Goal: Task Accomplishment & Management: Complete application form

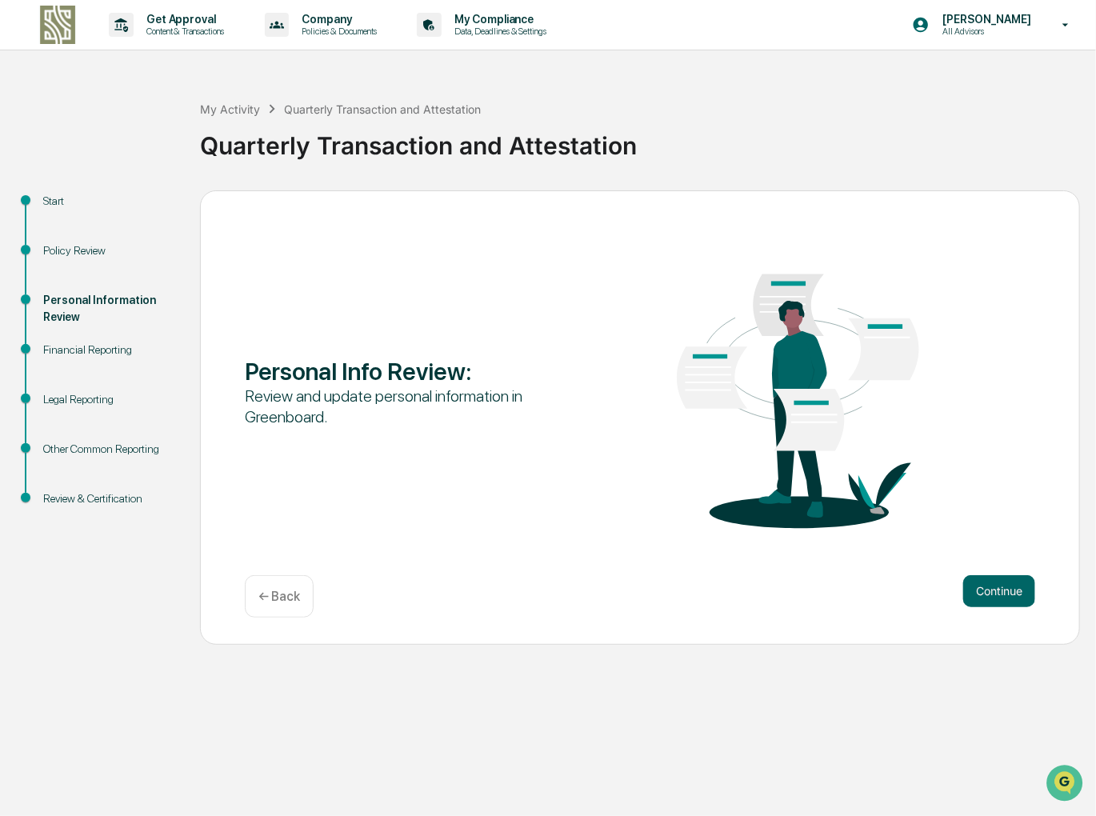
click at [127, 727] on div "Get Approval Content & Transactions Company Policies & Documents My Compliance …" at bounding box center [548, 408] width 1096 height 816
click at [997, 591] on button "Continue" at bounding box center [1000, 591] width 72 height 32
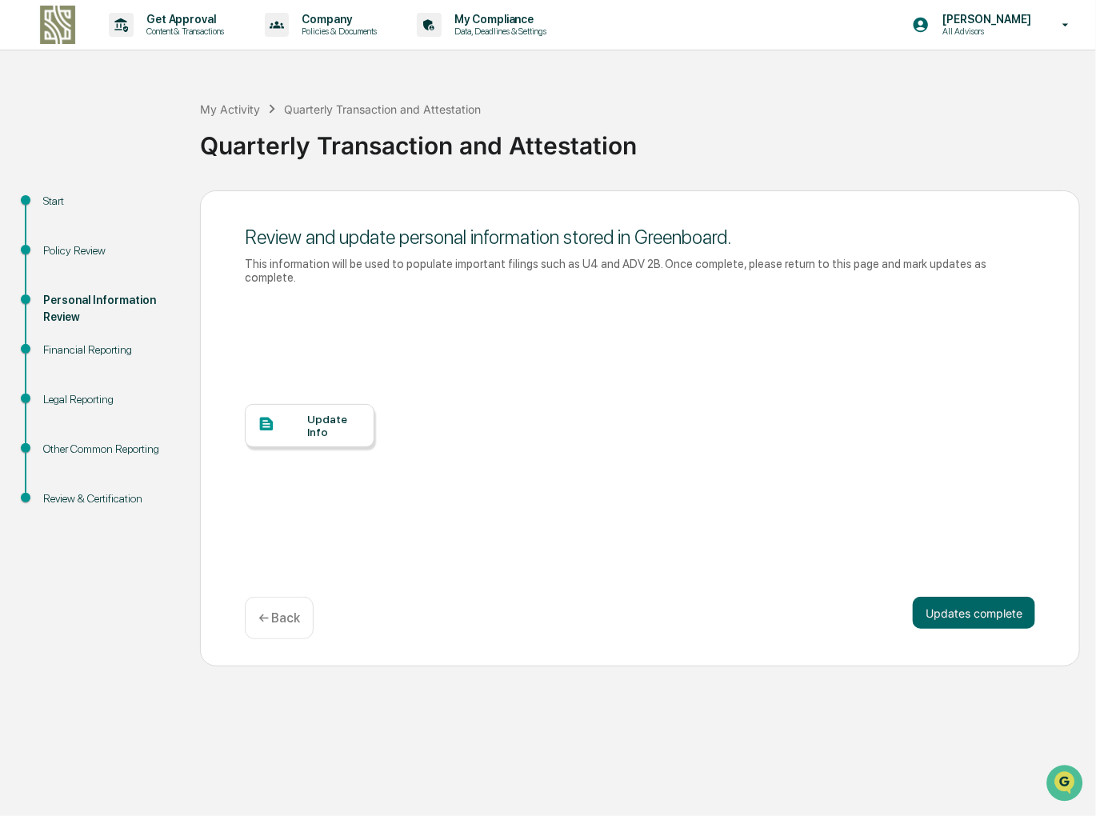
click at [339, 419] on div "Update Info" at bounding box center [335, 426] width 54 height 26
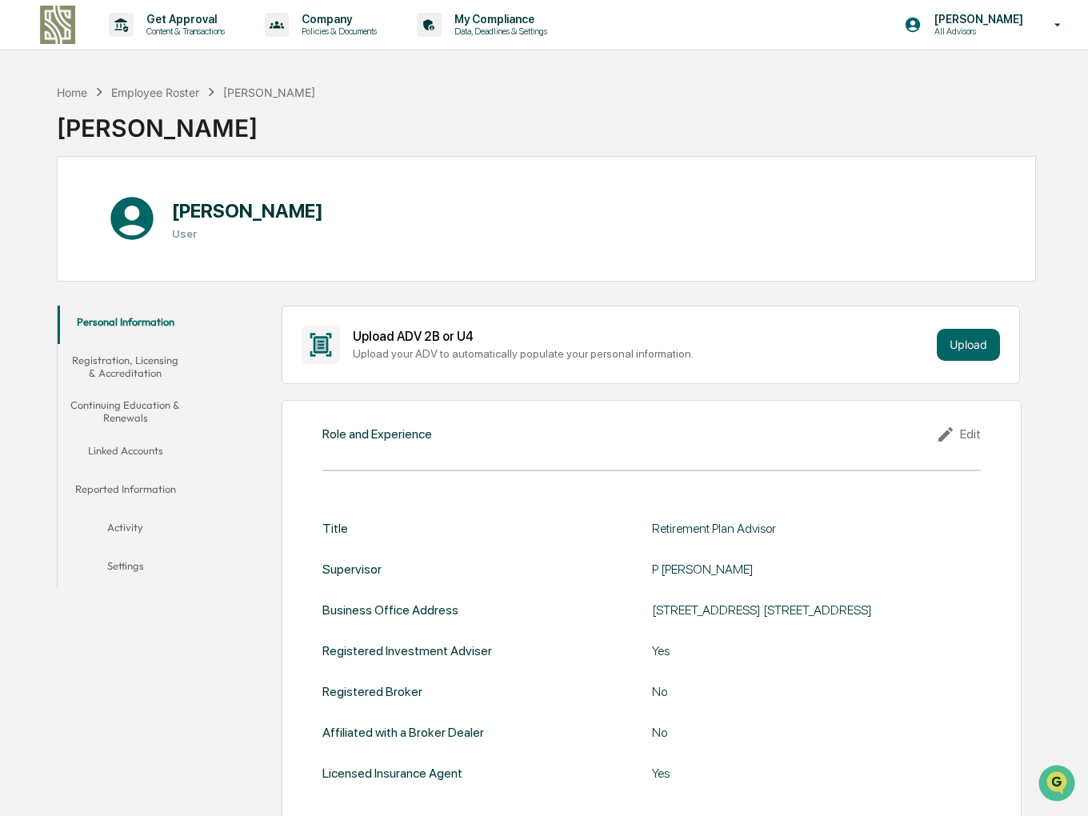
click at [735, 359] on div "Upload your ADV to automatically populate your personal information." at bounding box center [641, 353] width 577 height 13
click at [140, 364] on button "Registration, Licensing & Accreditation" at bounding box center [126, 367] width 136 height 46
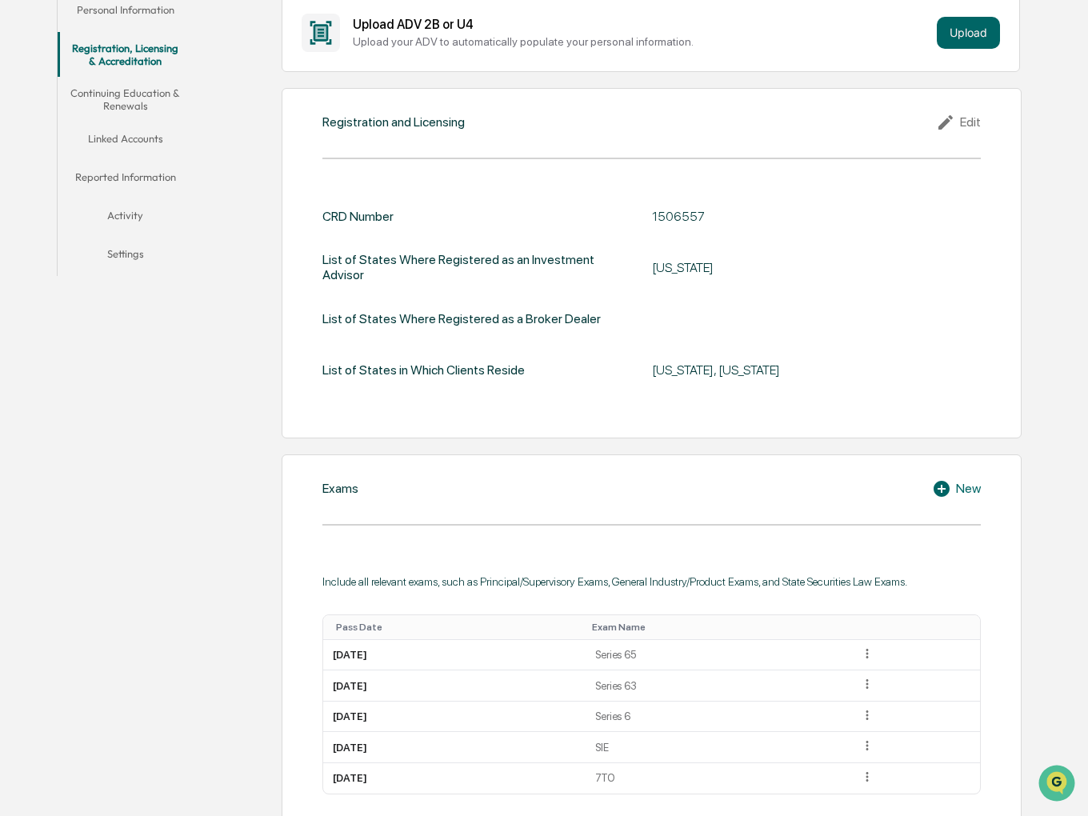
scroll to position [306, 0]
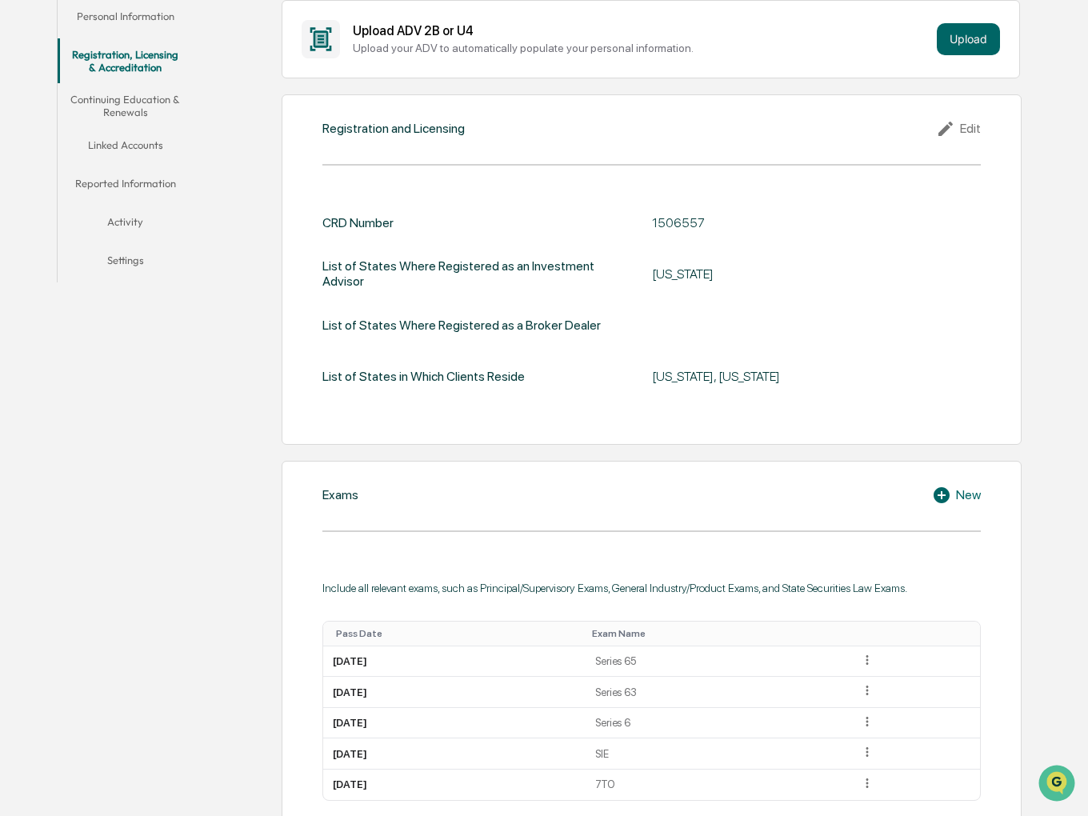
click at [134, 101] on button "Continuing Education & Renewals" at bounding box center [126, 106] width 136 height 46
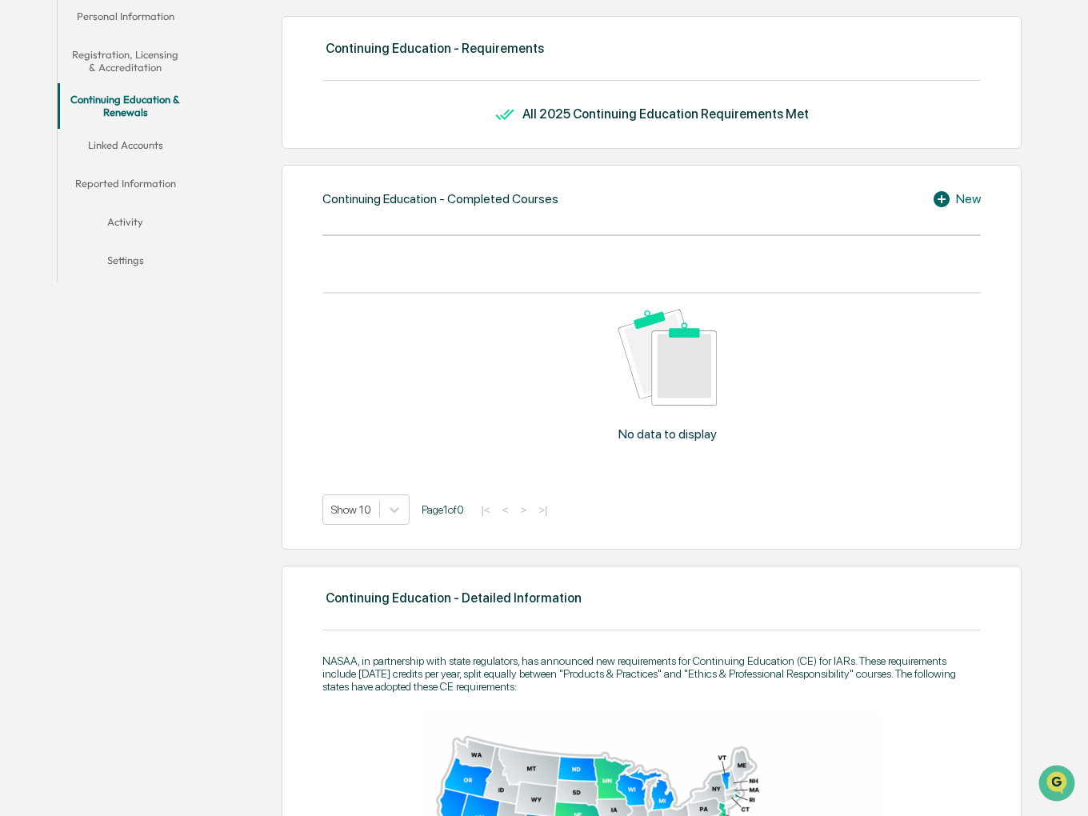
click at [118, 145] on button "Linked Accounts" at bounding box center [126, 148] width 136 height 38
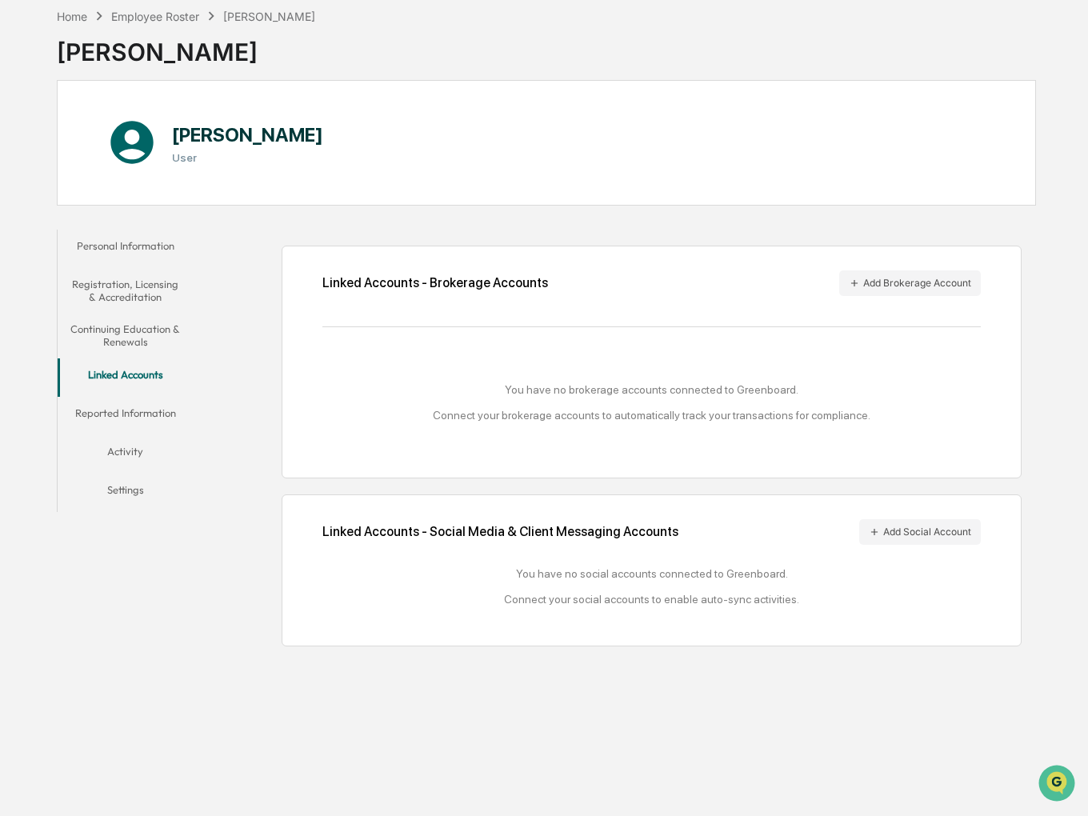
click at [144, 415] on button "Reported Information" at bounding box center [126, 416] width 136 height 38
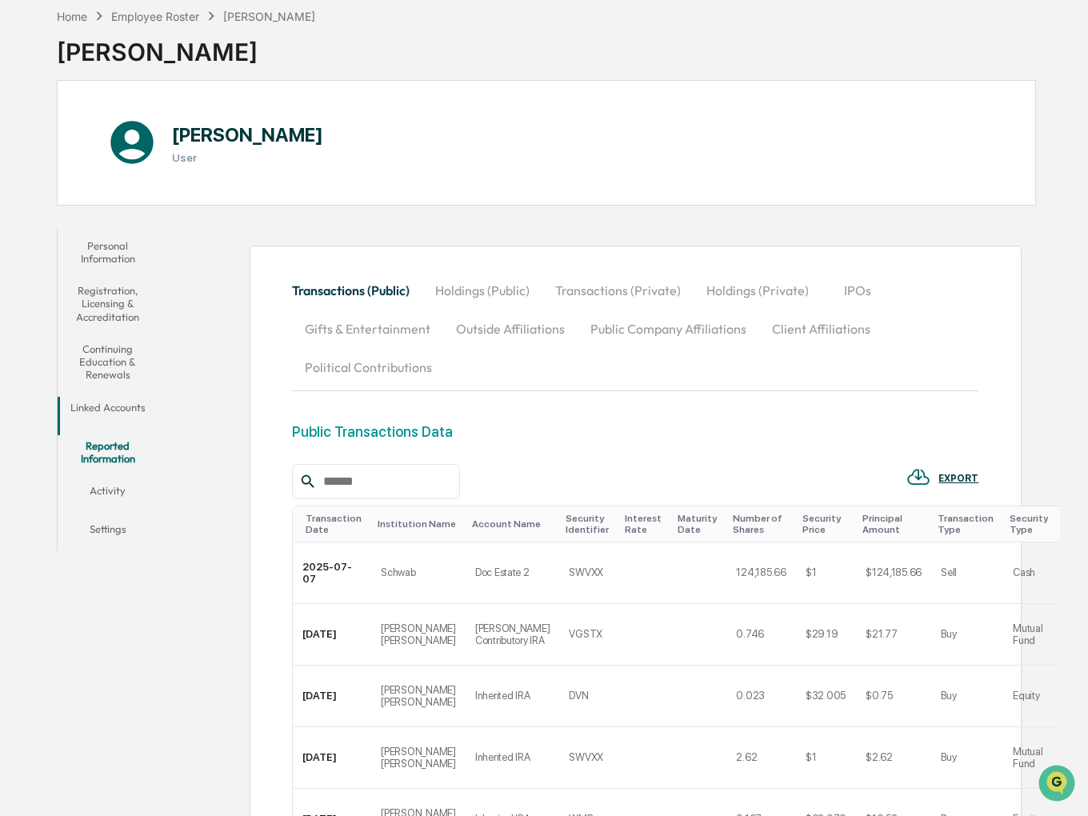
click at [114, 475] on button "Activity" at bounding box center [108, 494] width 101 height 38
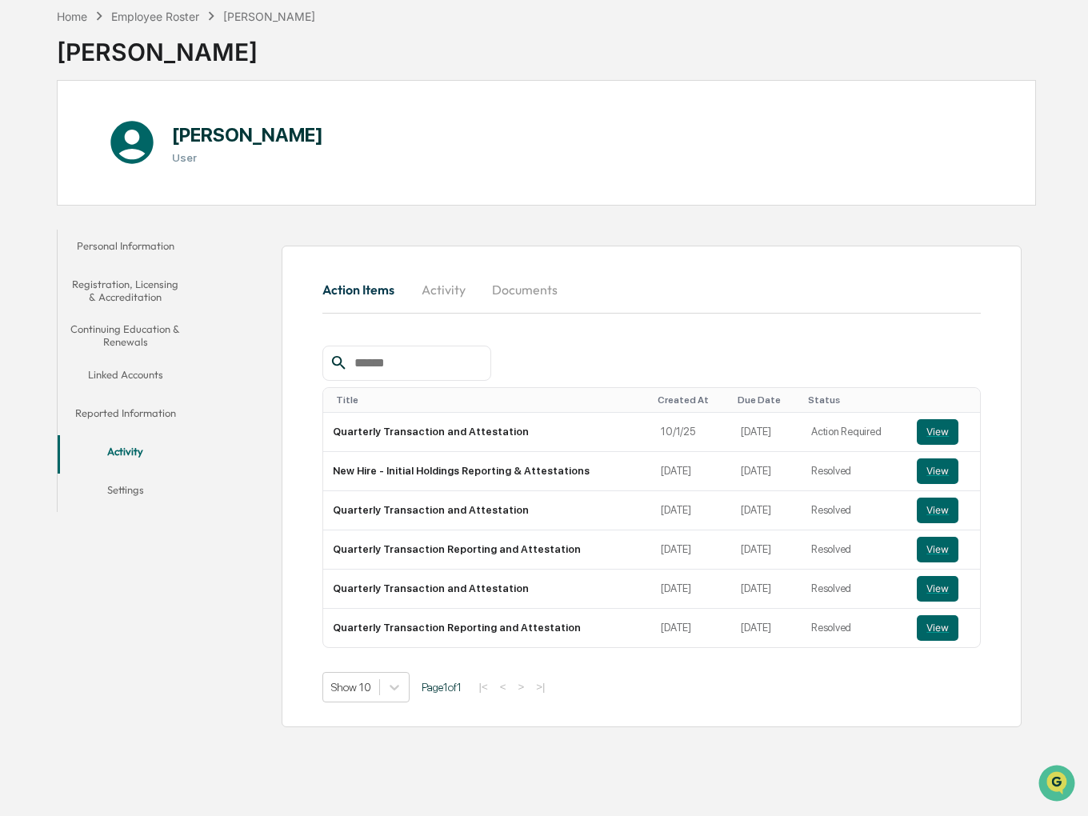
click at [144, 412] on button "Reported Information" at bounding box center [126, 416] width 136 height 38
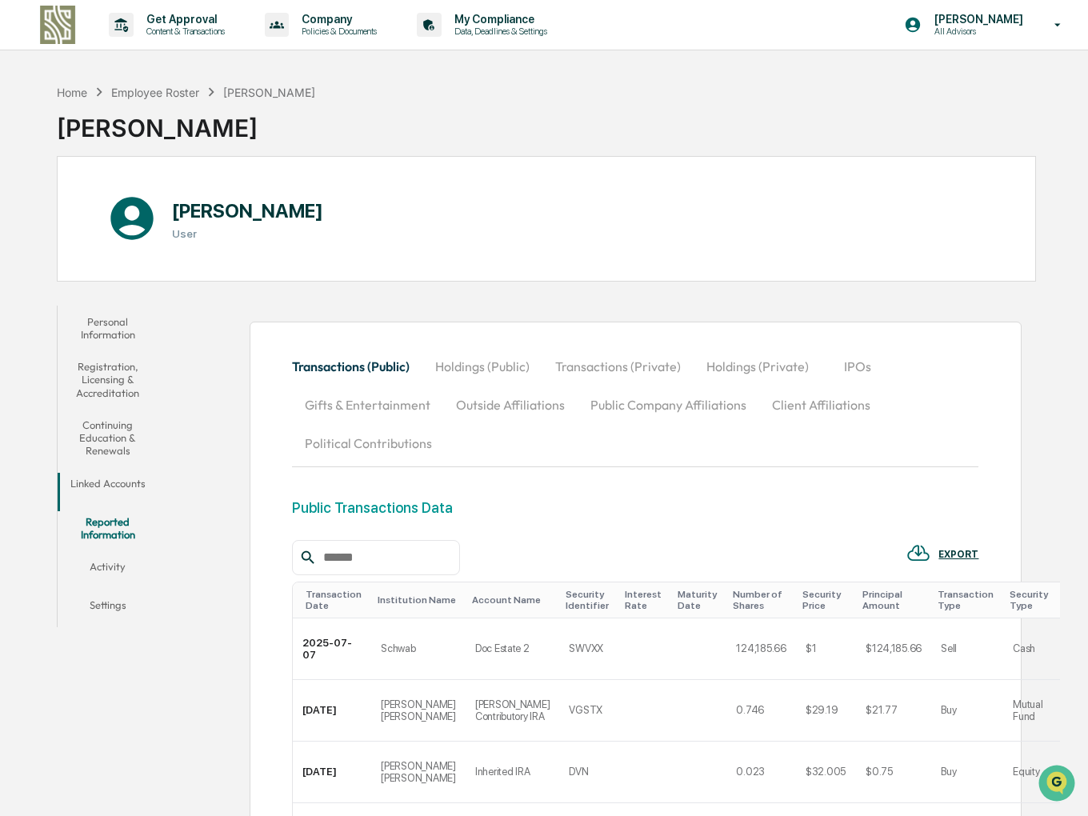
click at [113, 551] on button "Activity" at bounding box center [108, 570] width 101 height 38
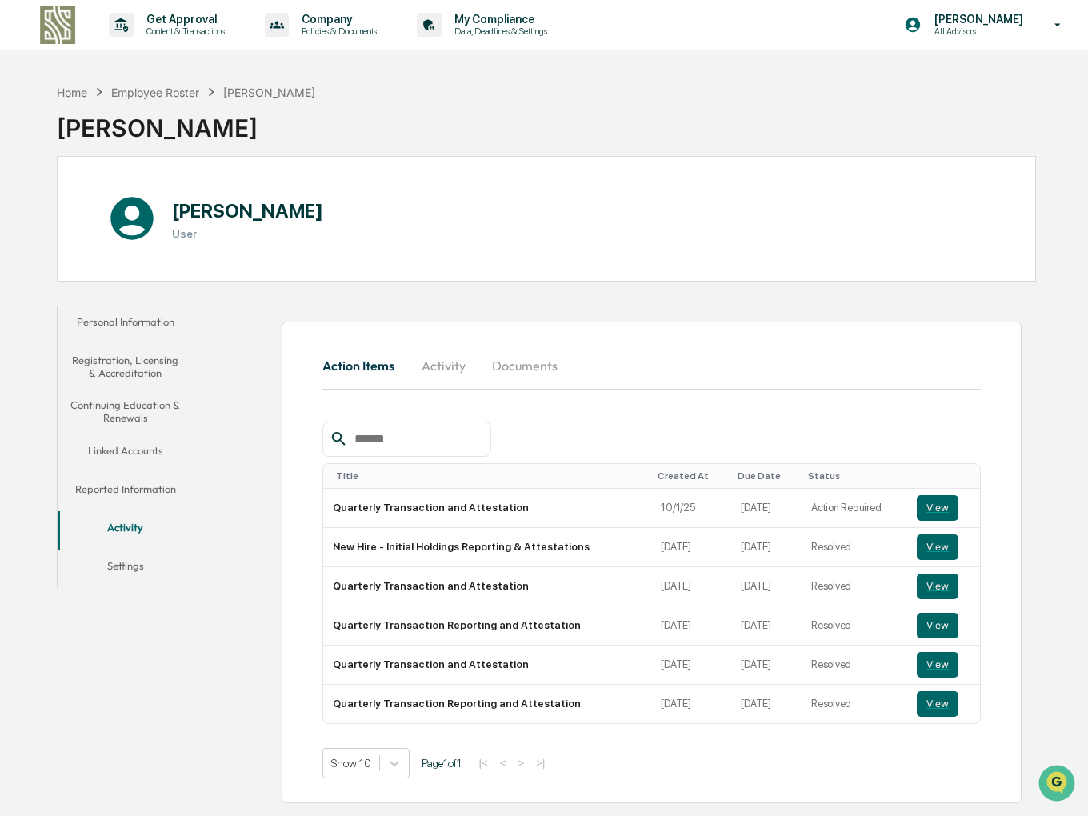
click at [154, 478] on button "Reported Information" at bounding box center [126, 492] width 136 height 38
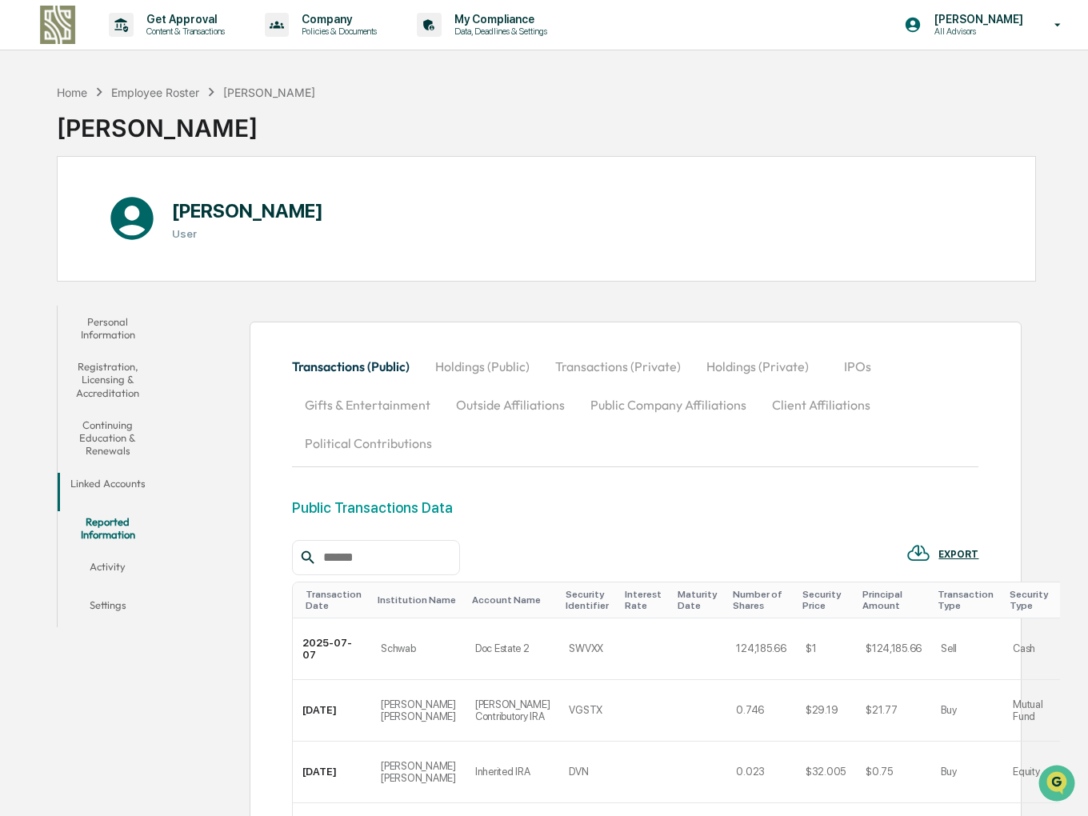
click at [114, 551] on button "Activity" at bounding box center [108, 570] width 101 height 38
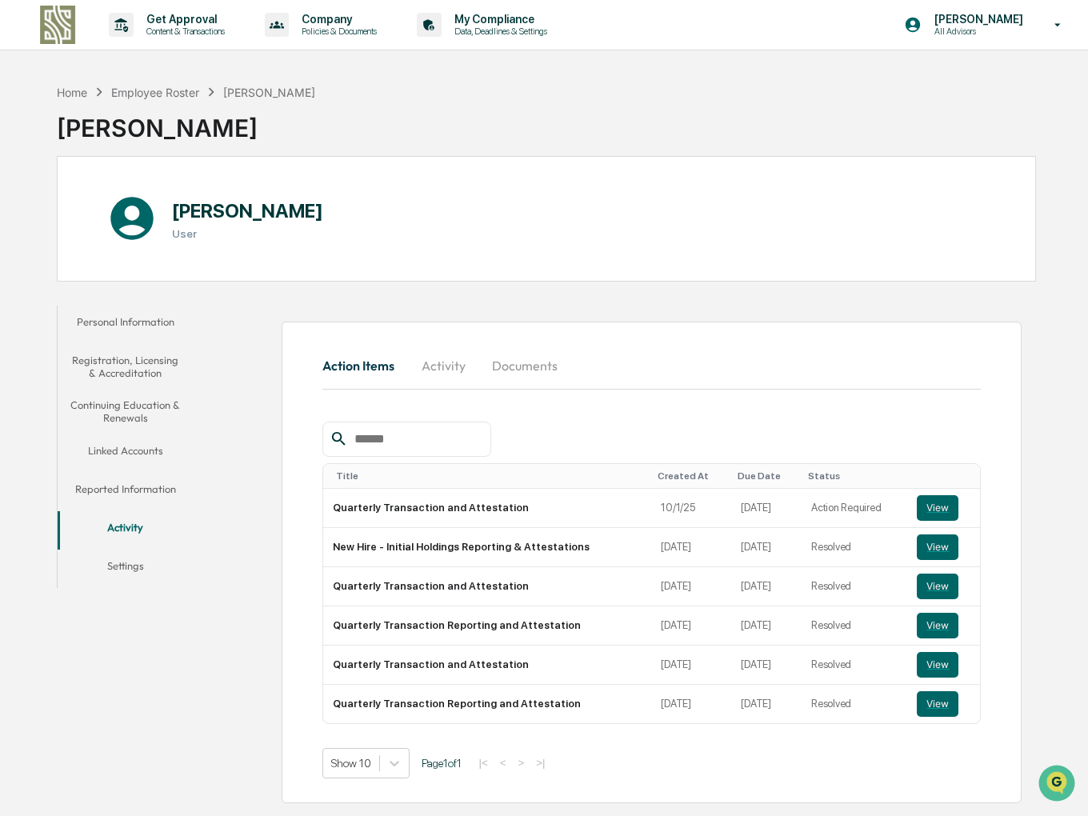
click at [122, 560] on button "Settings" at bounding box center [126, 569] width 136 height 38
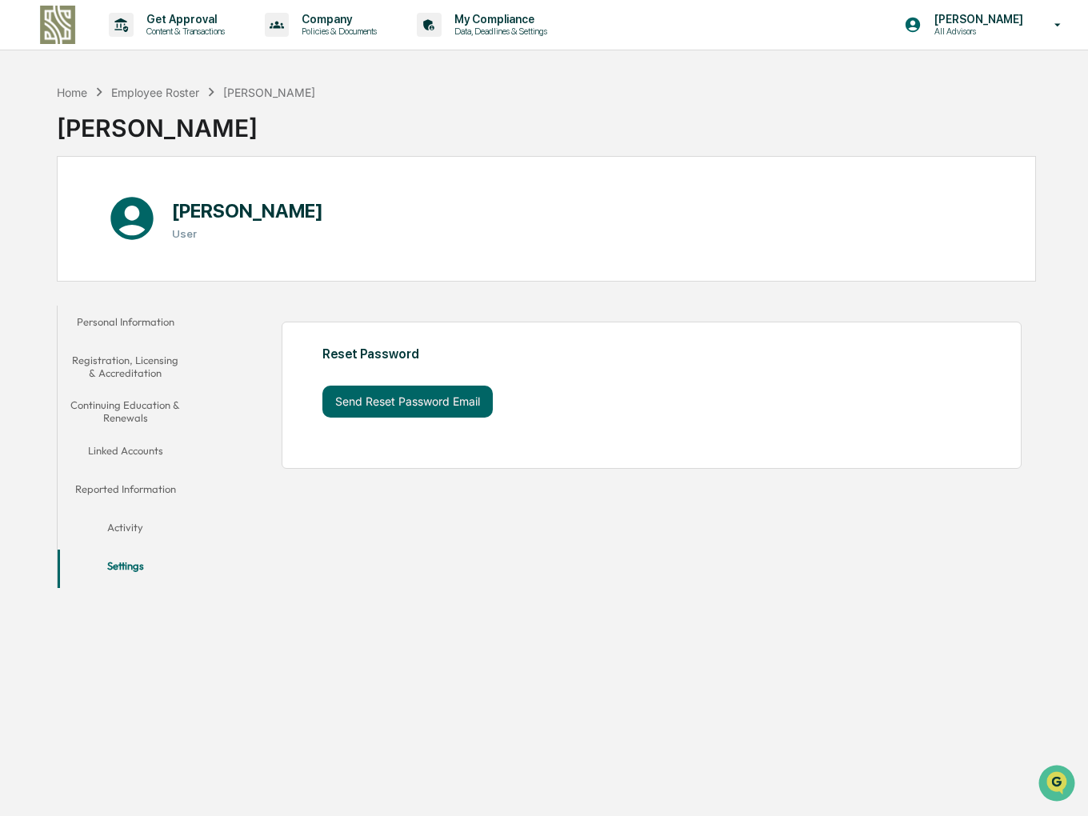
click at [123, 523] on button "Activity" at bounding box center [126, 530] width 136 height 38
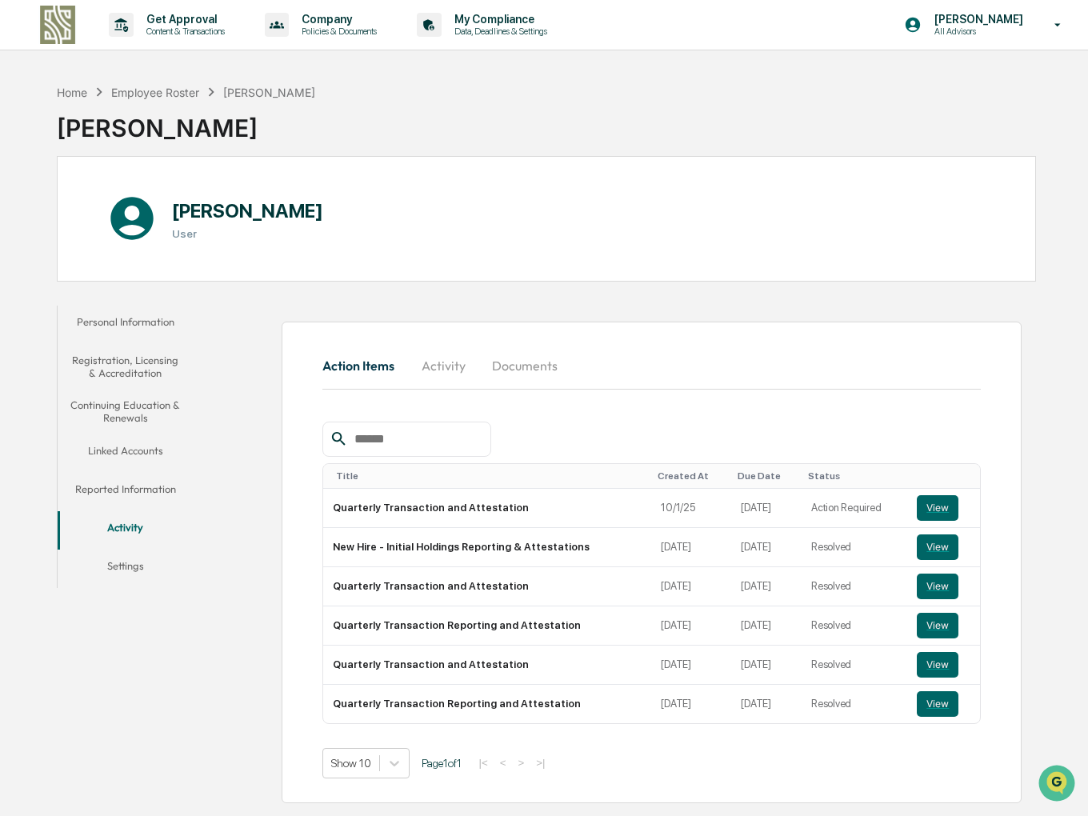
click at [128, 487] on button "Reported Information" at bounding box center [126, 492] width 136 height 38
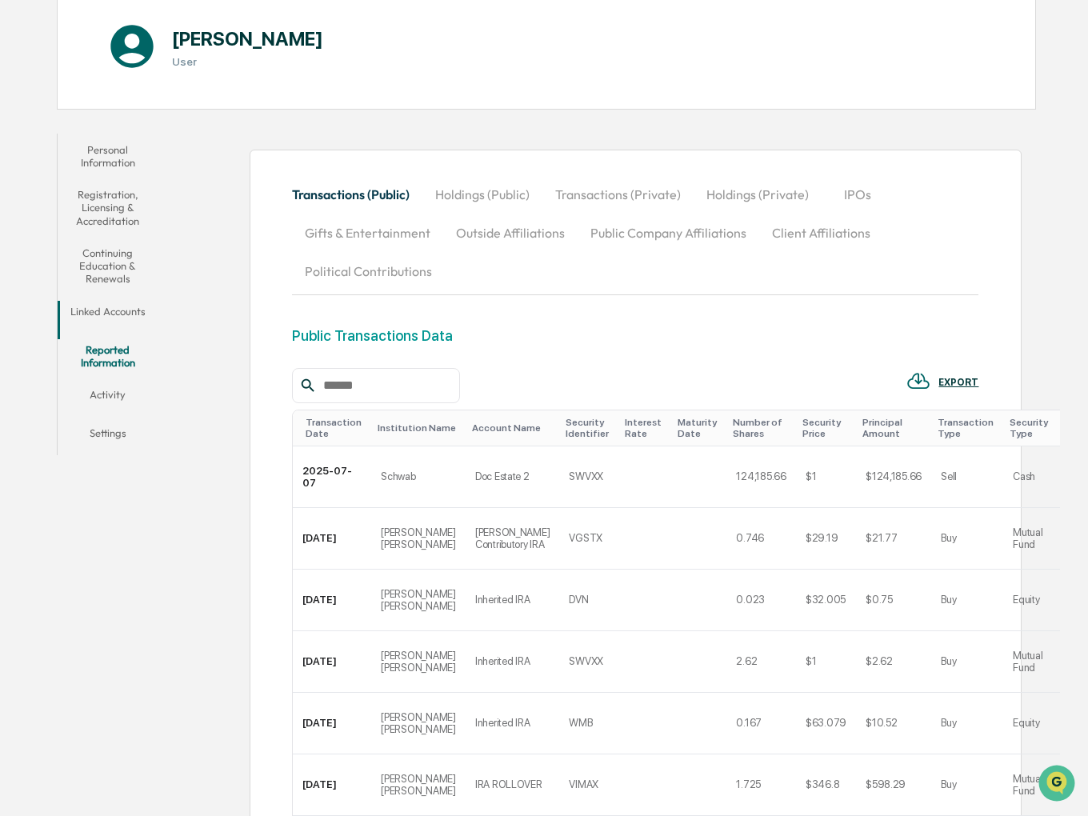
scroll to position [160, 0]
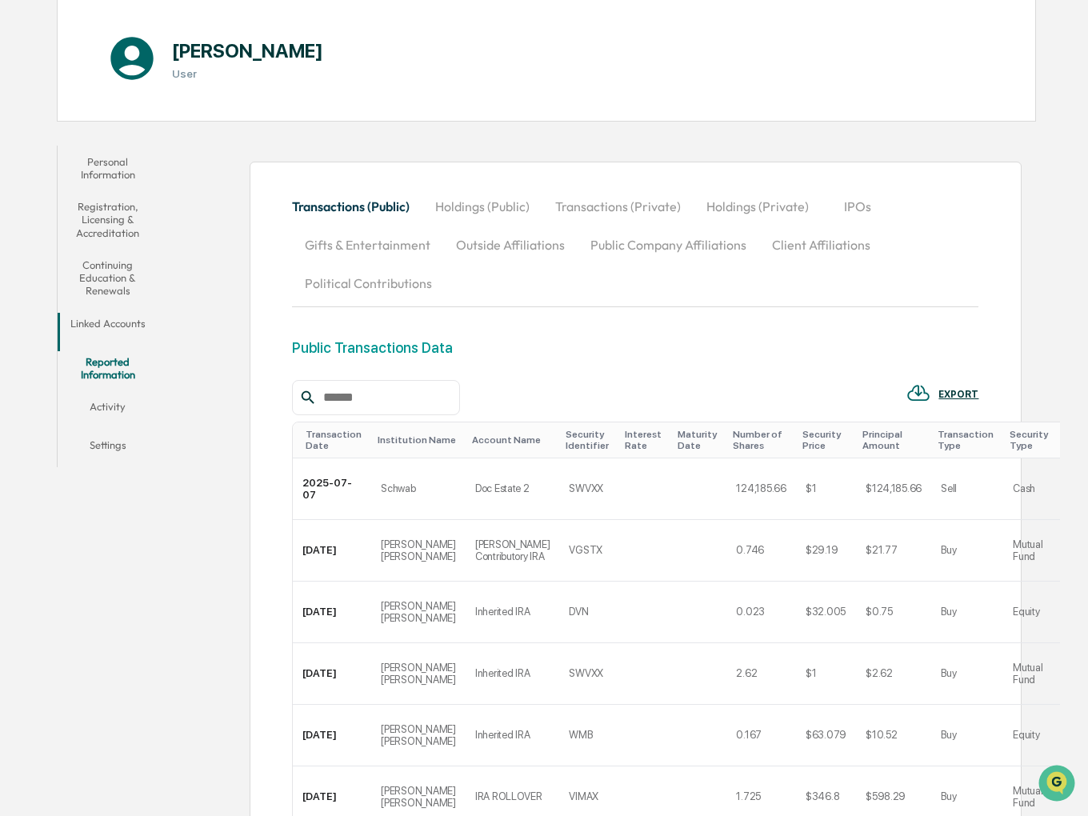
click at [126, 391] on button "Activity" at bounding box center [108, 410] width 101 height 38
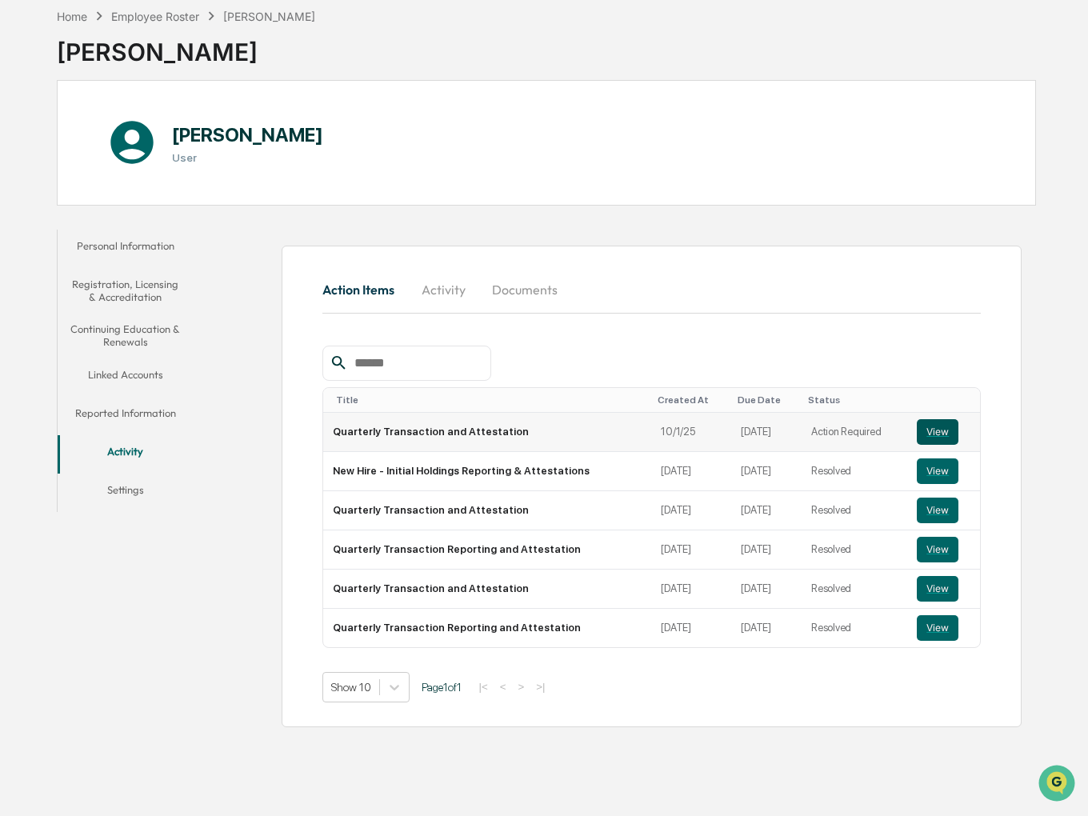
click at [928, 431] on button "View" at bounding box center [938, 432] width 42 height 26
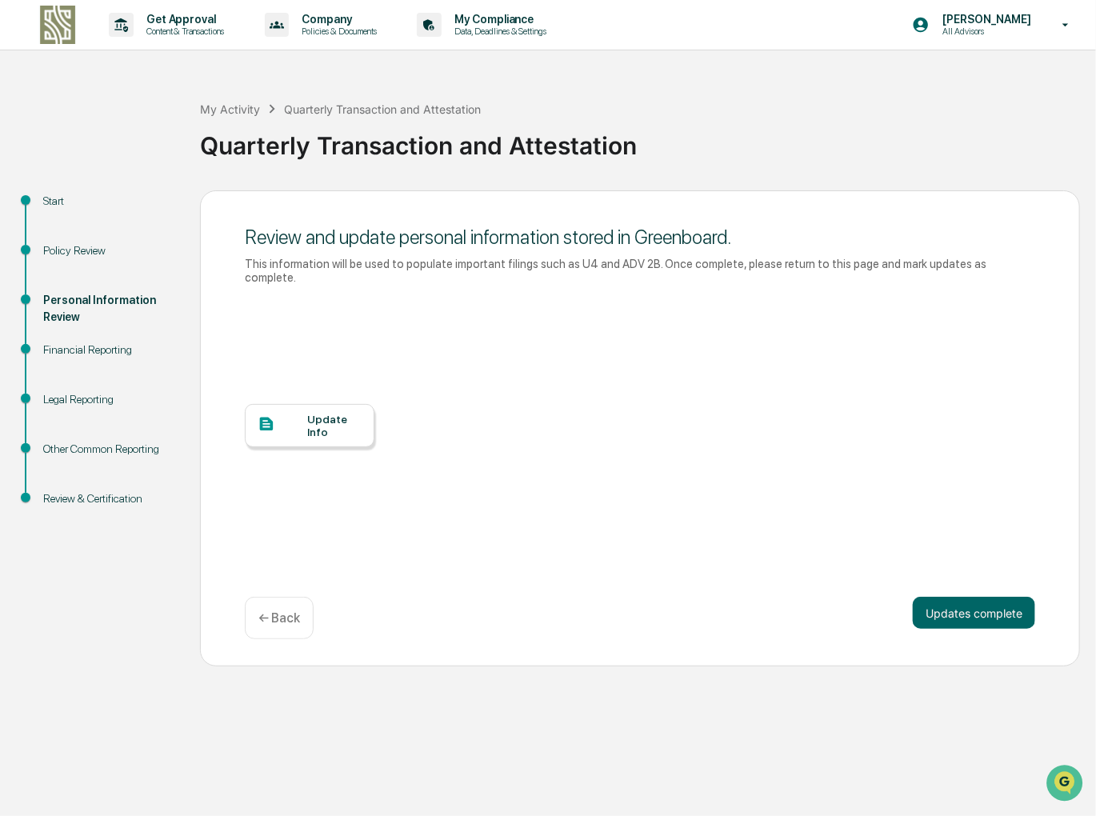
click at [98, 348] on div "Financial Reporting" at bounding box center [108, 350] width 131 height 17
click at [988, 599] on button "Updates complete" at bounding box center [974, 613] width 122 height 32
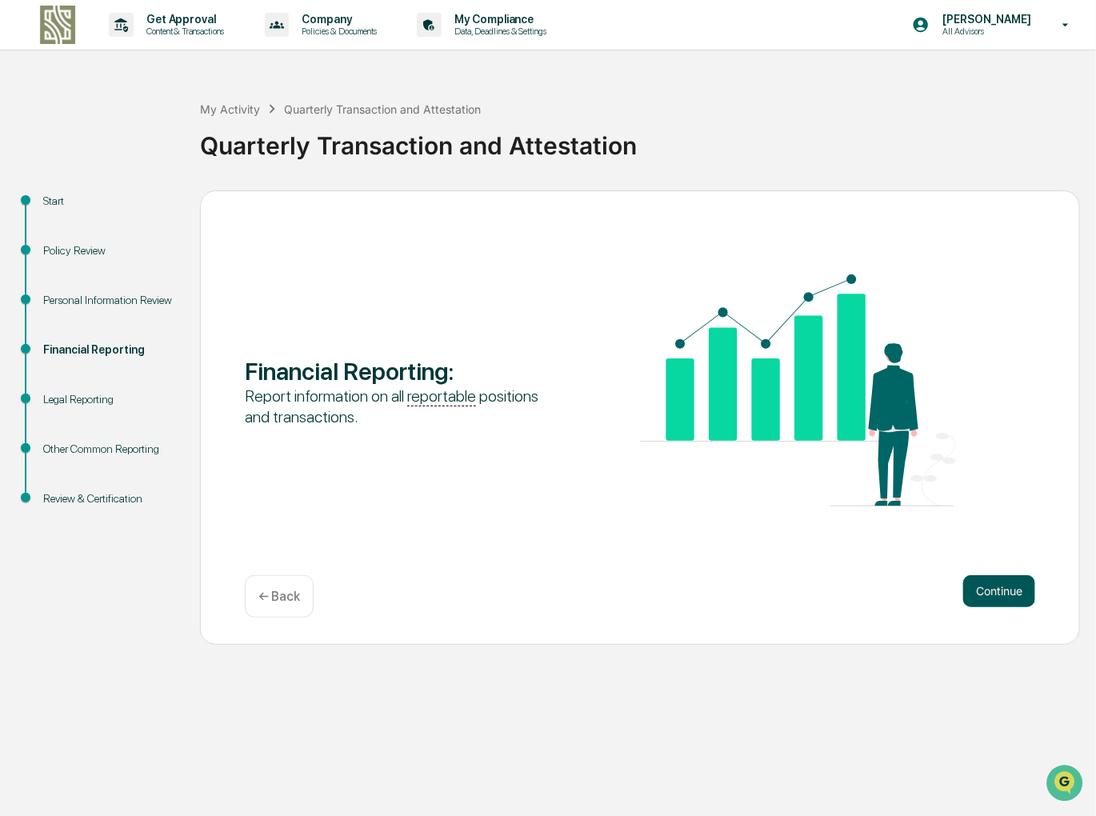
click at [1018, 593] on button "Continue" at bounding box center [1000, 591] width 72 height 32
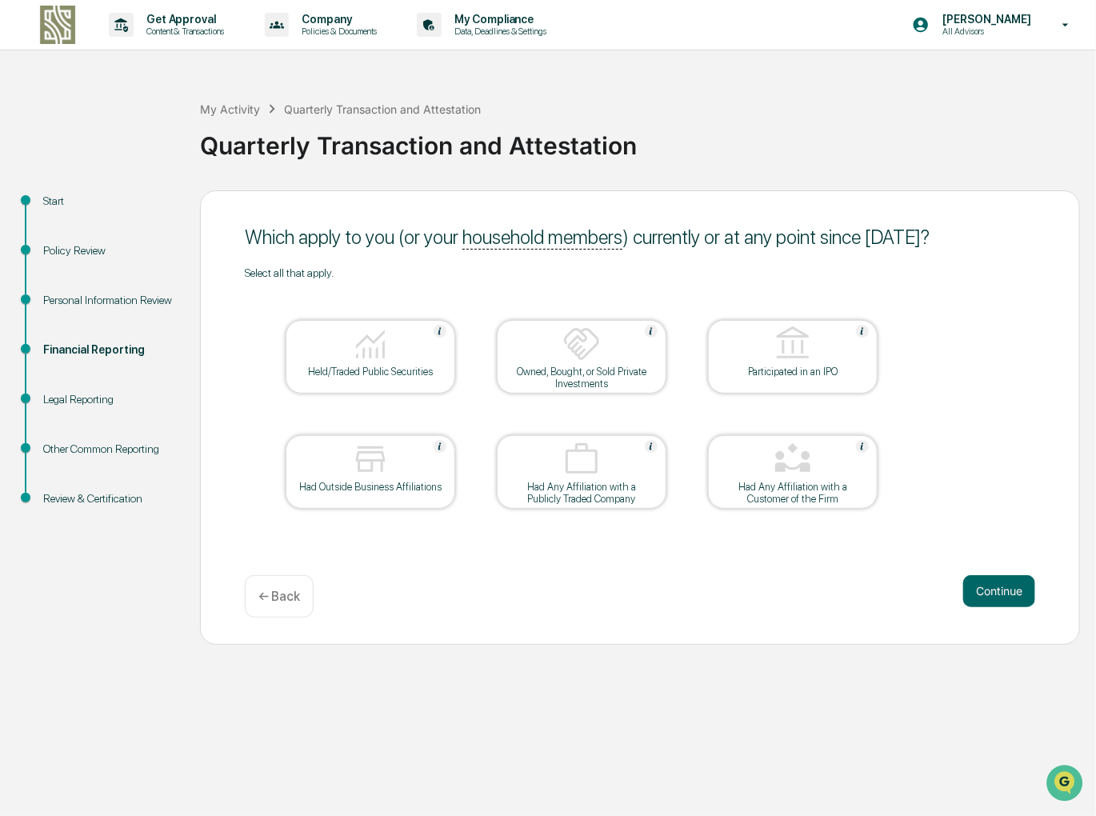
click at [365, 364] on div at bounding box center [371, 345] width 160 height 41
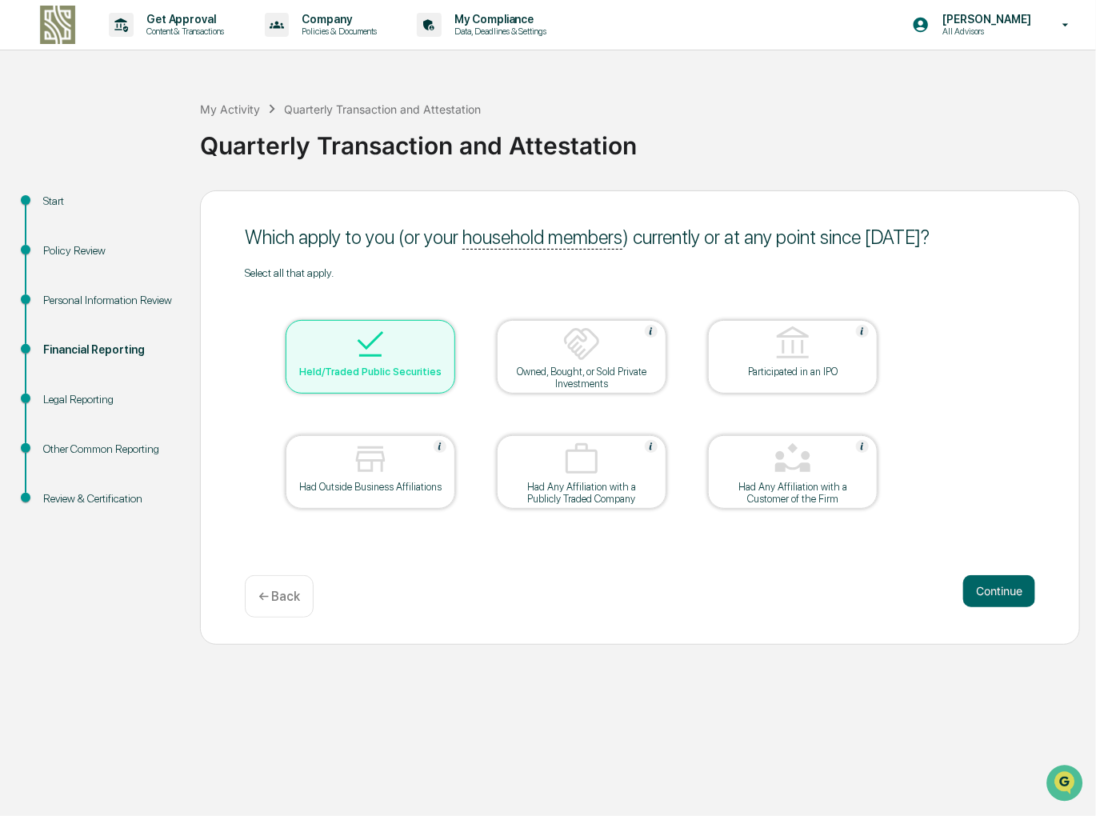
click at [411, 473] on div at bounding box center [371, 460] width 160 height 41
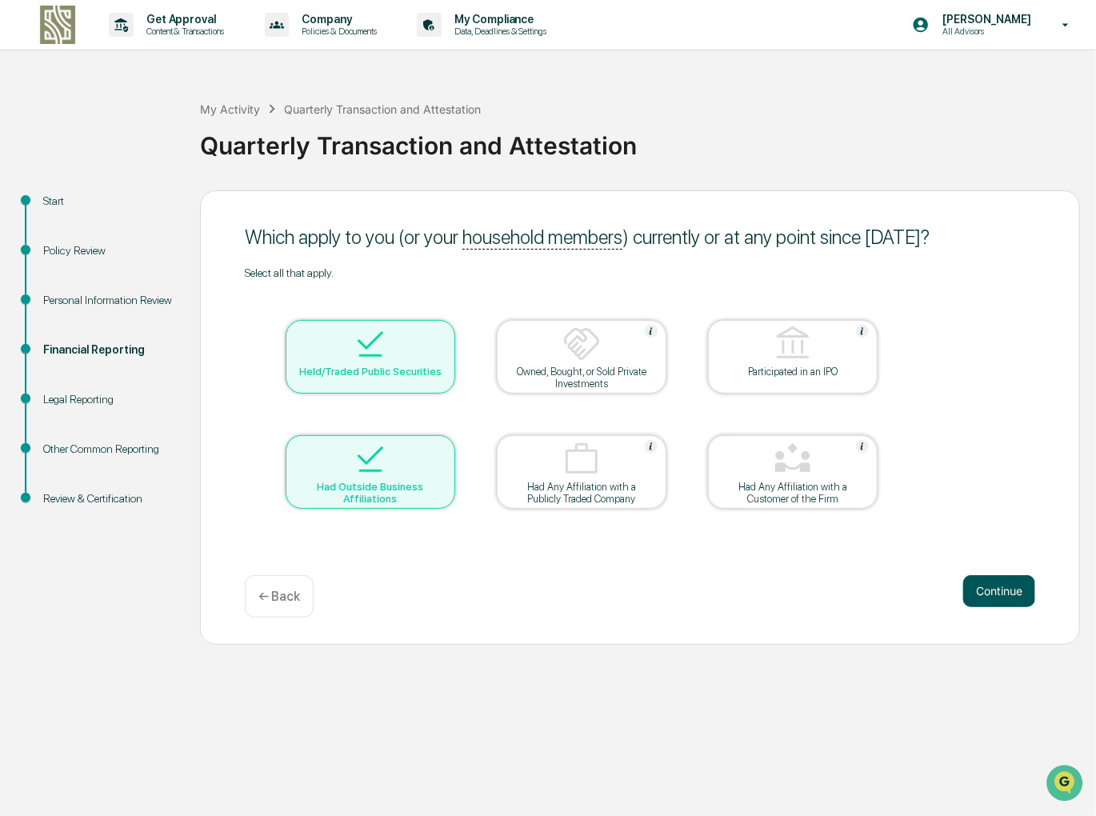
click at [1009, 583] on button "Continue" at bounding box center [1000, 591] width 72 height 32
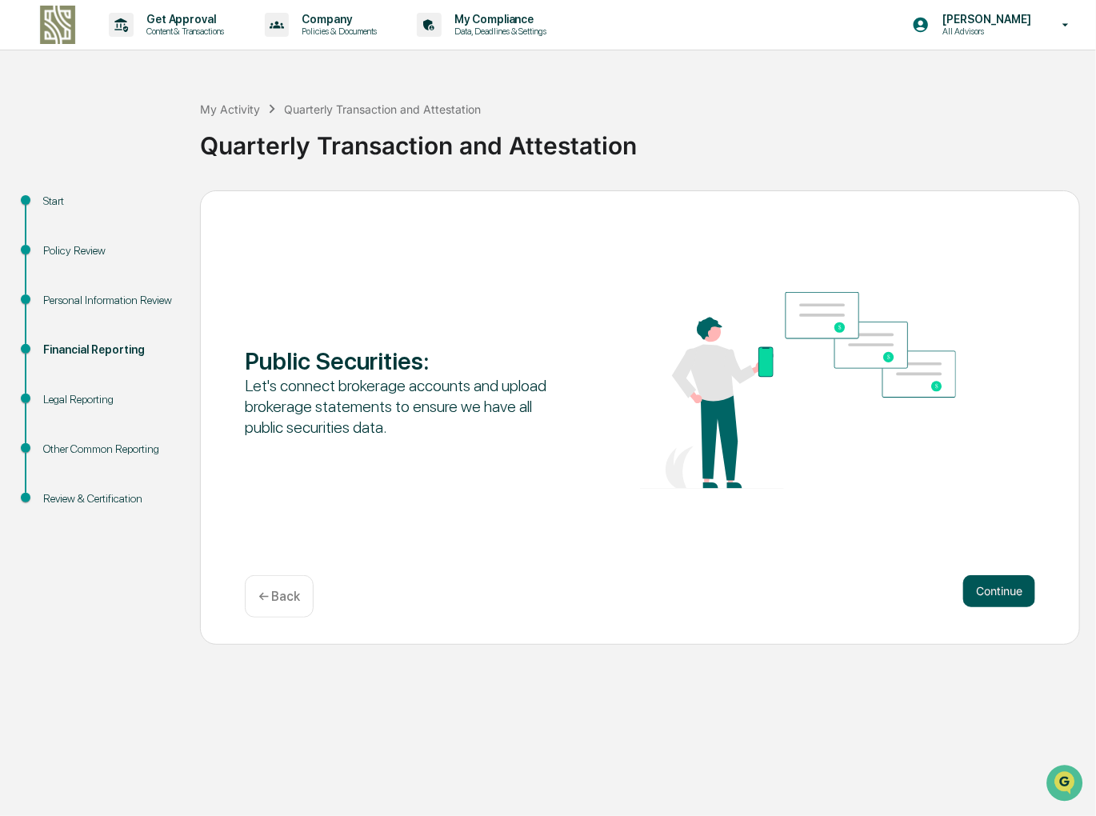
click at [1022, 598] on button "Continue" at bounding box center [1000, 591] width 72 height 32
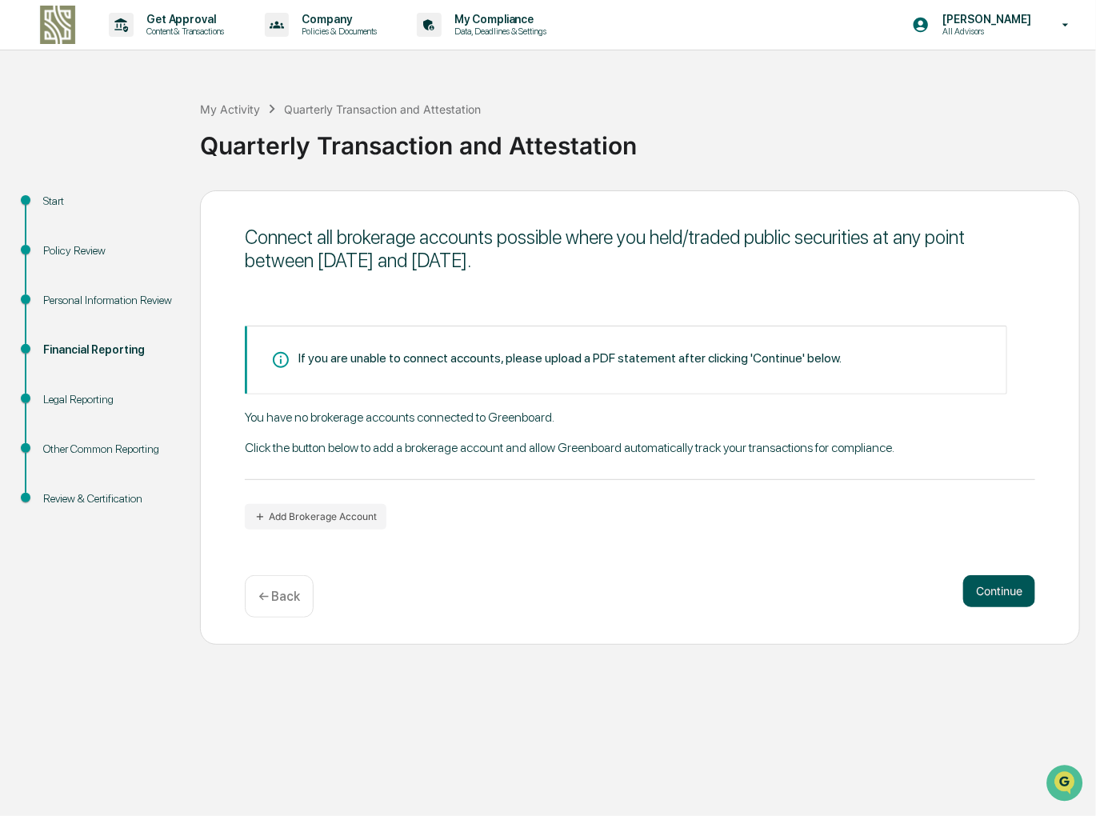
click at [996, 595] on button "Continue" at bounding box center [1000, 591] width 72 height 32
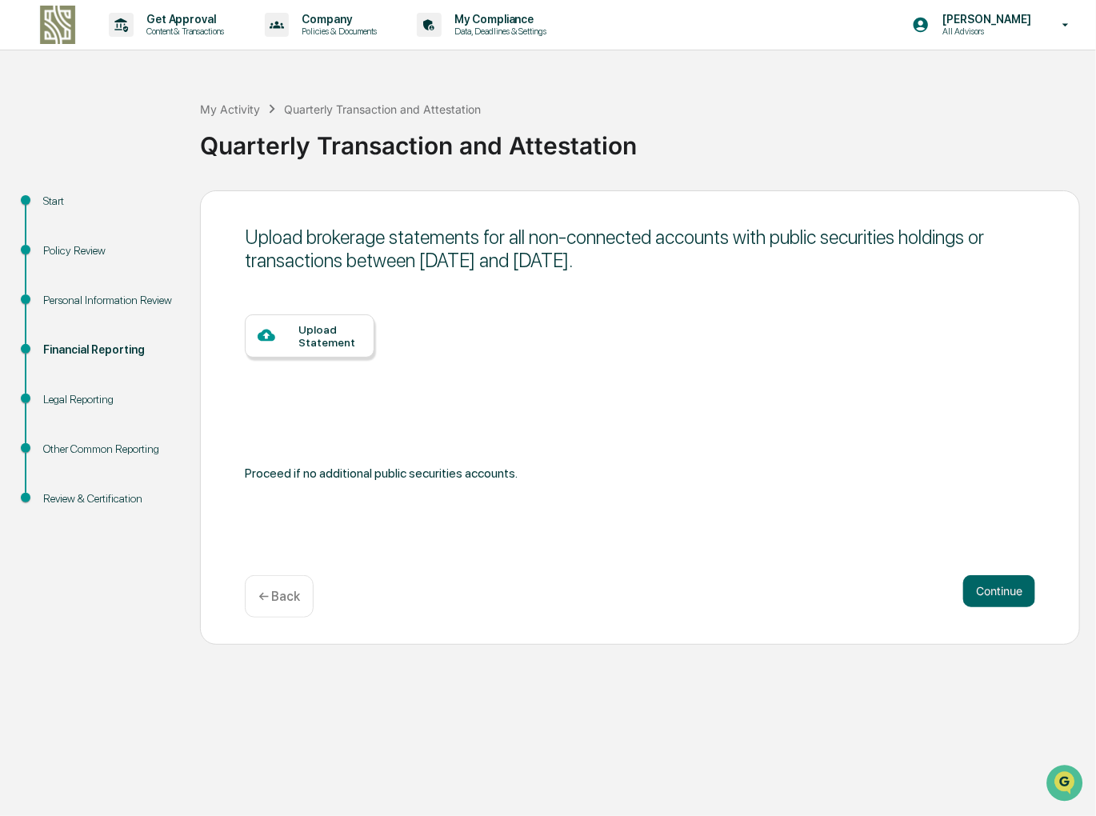
click at [311, 336] on div "Upload Statement" at bounding box center [330, 336] width 63 height 26
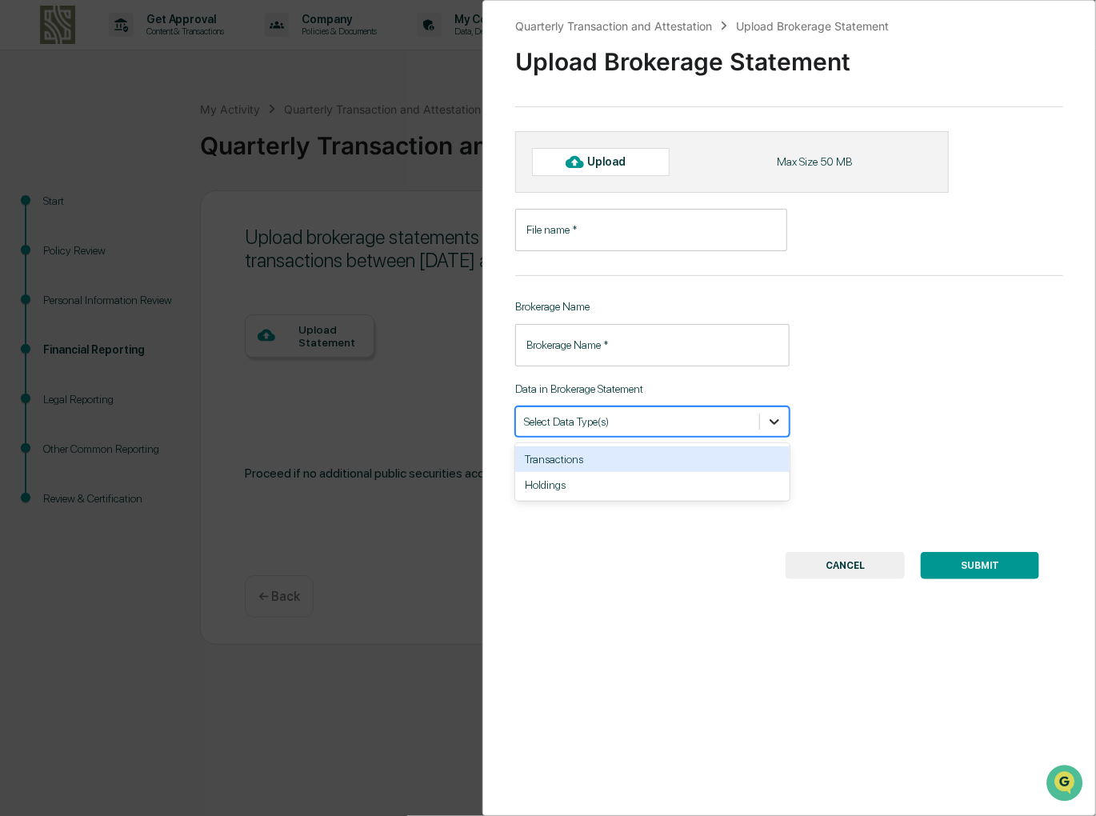
click at [775, 421] on icon at bounding box center [775, 422] width 16 height 16
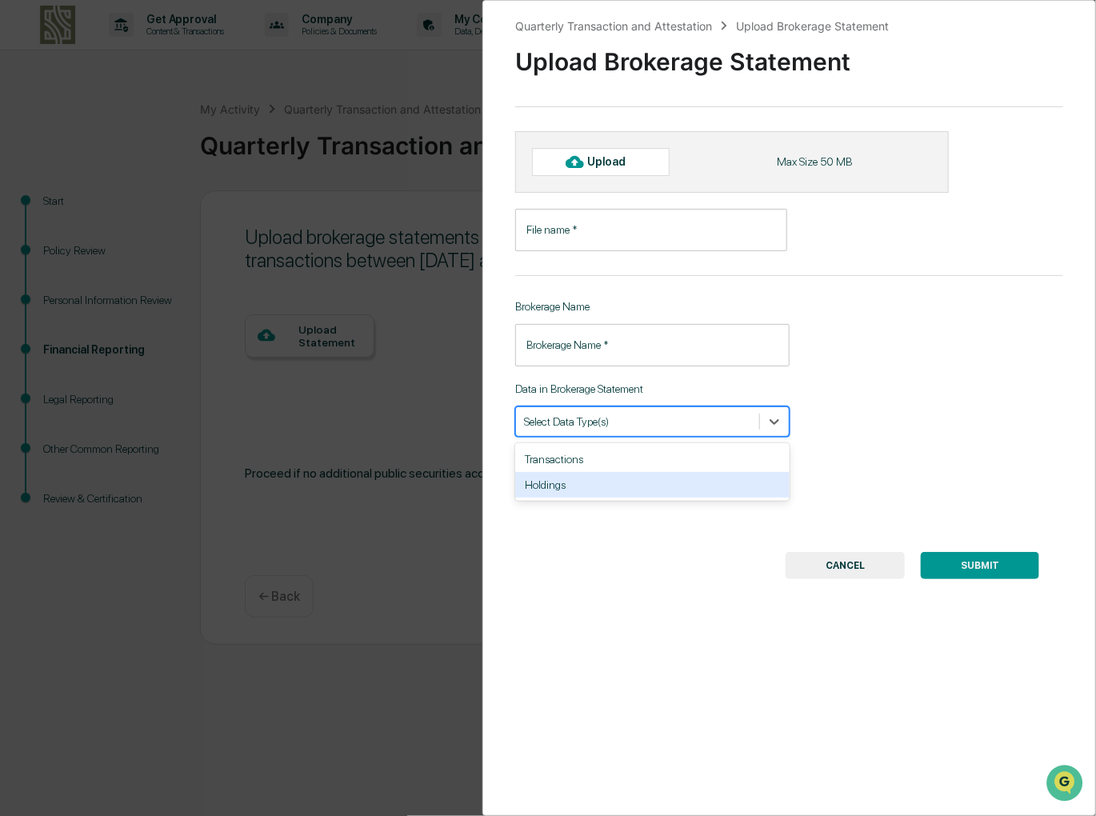
click at [608, 483] on div "Holdings" at bounding box center [652, 485] width 275 height 26
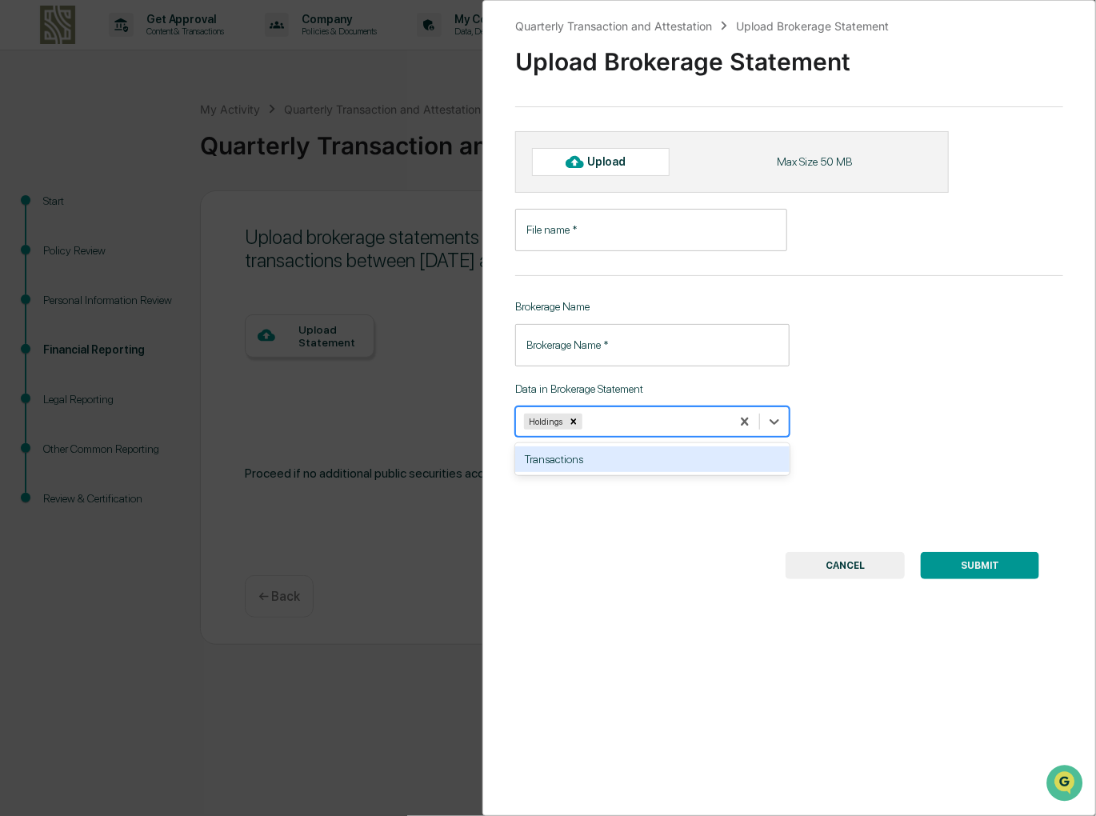
click at [625, 463] on div "Transactions" at bounding box center [652, 460] width 275 height 26
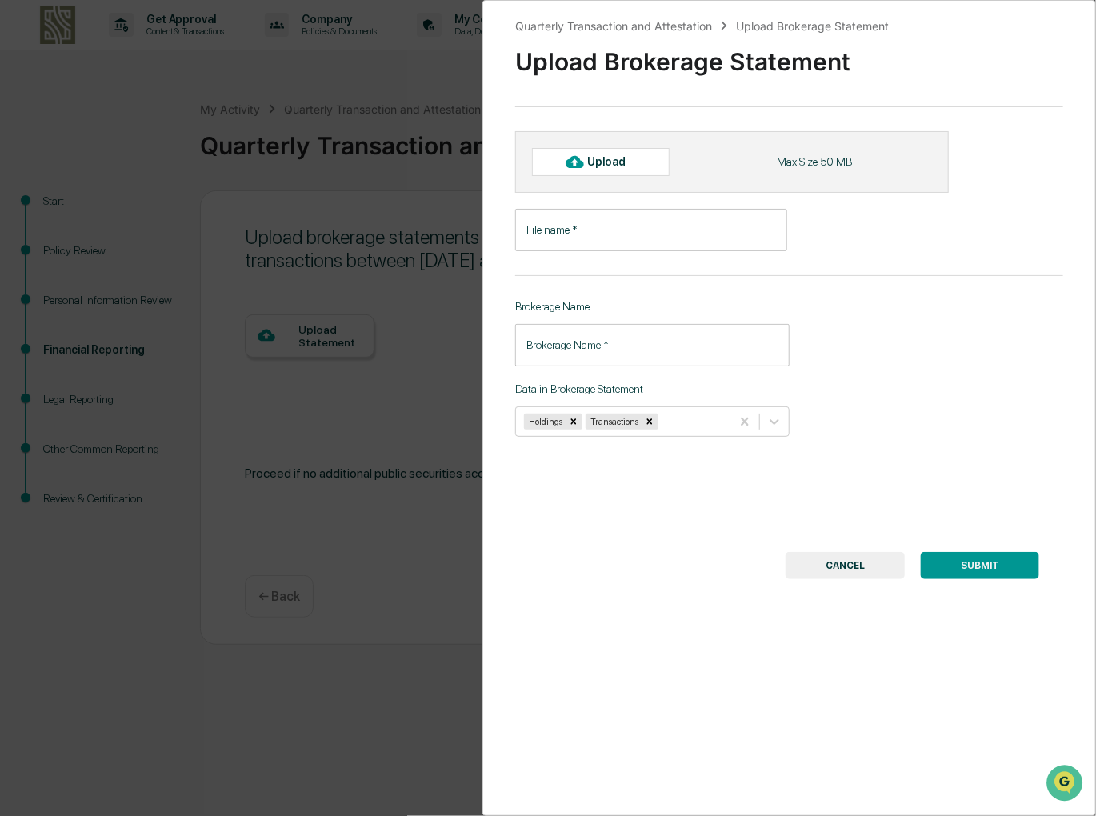
click at [599, 161] on div "Upload" at bounding box center [614, 161] width 52 height 13
type input "**********"
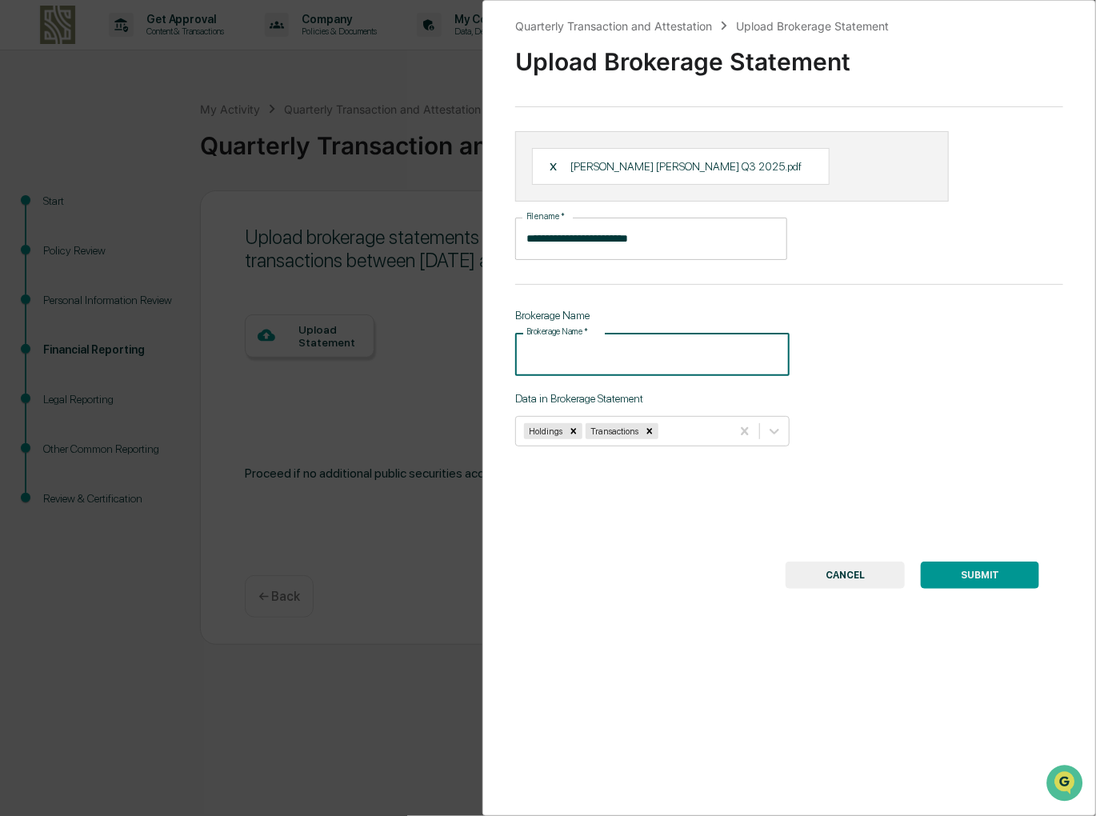
click at [602, 354] on input "Brokerage Name   *" at bounding box center [652, 354] width 275 height 42
type input "******"
click at [988, 567] on button "SUBMIT" at bounding box center [980, 575] width 118 height 27
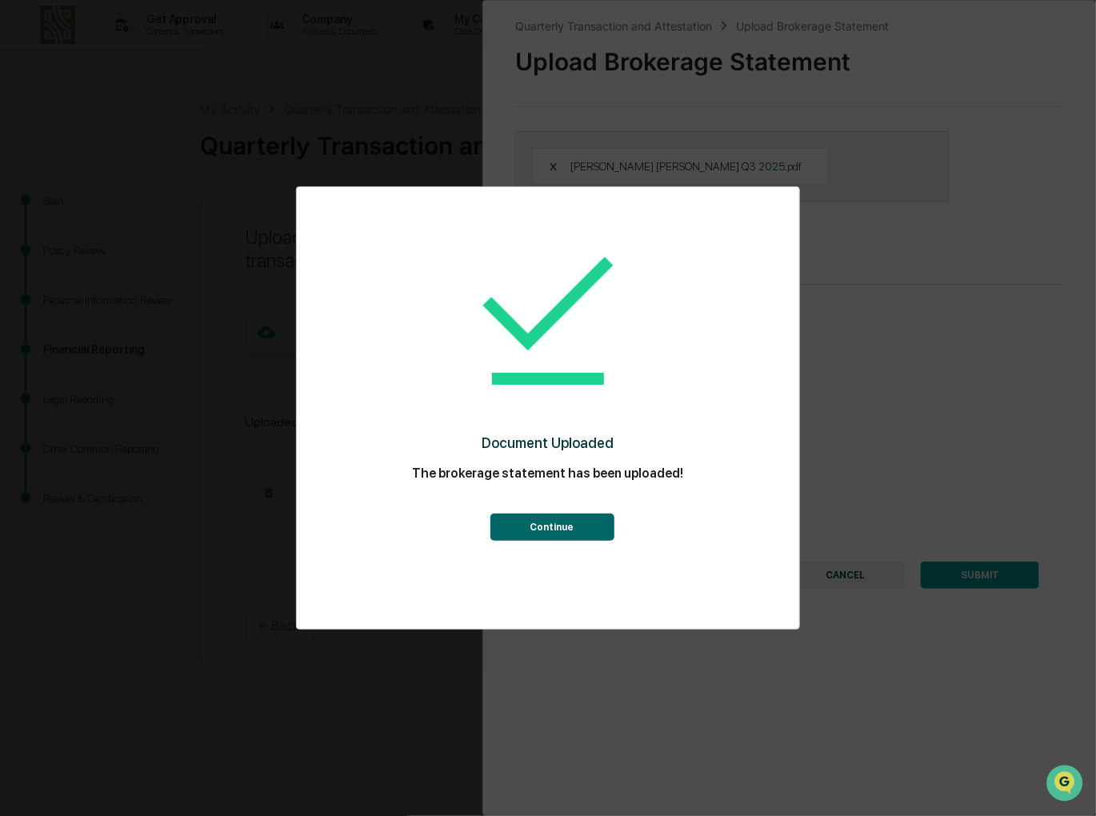
click at [575, 520] on button "Continue" at bounding box center [553, 527] width 124 height 27
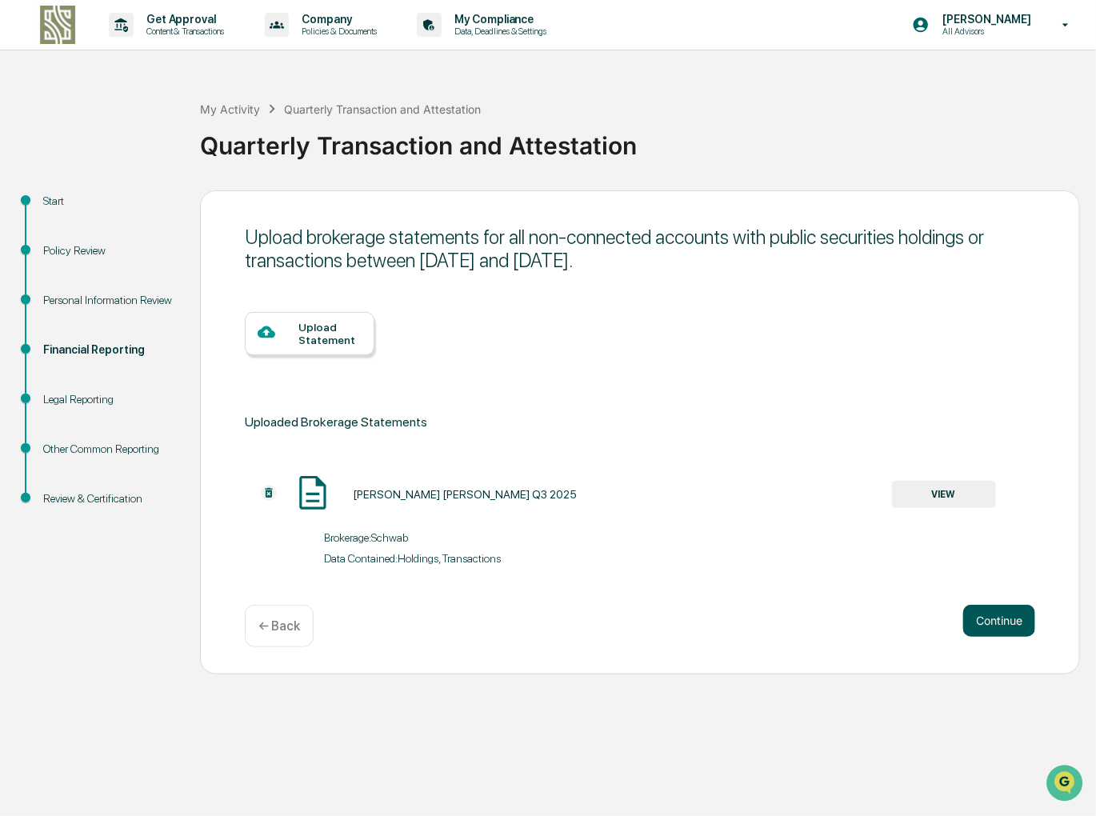
click at [1004, 628] on button "Continue" at bounding box center [1000, 621] width 72 height 32
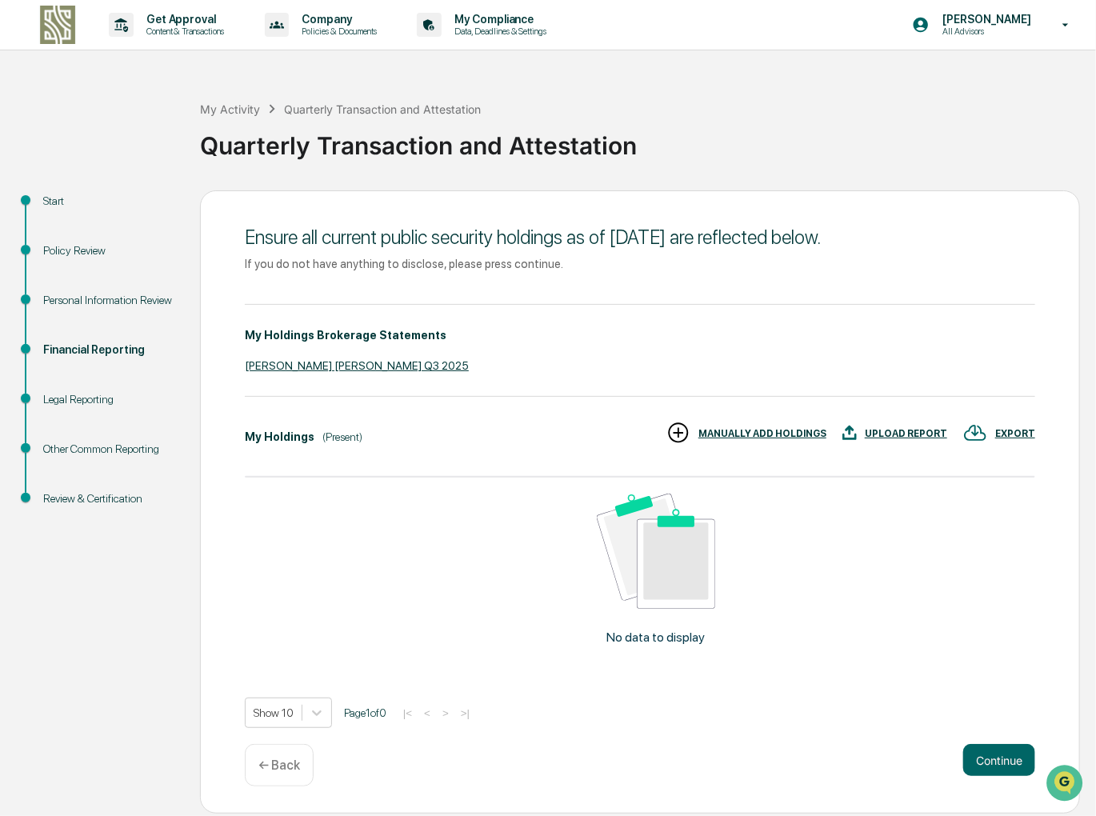
click at [894, 435] on div "UPLOAD REPORT" at bounding box center [906, 433] width 82 height 11
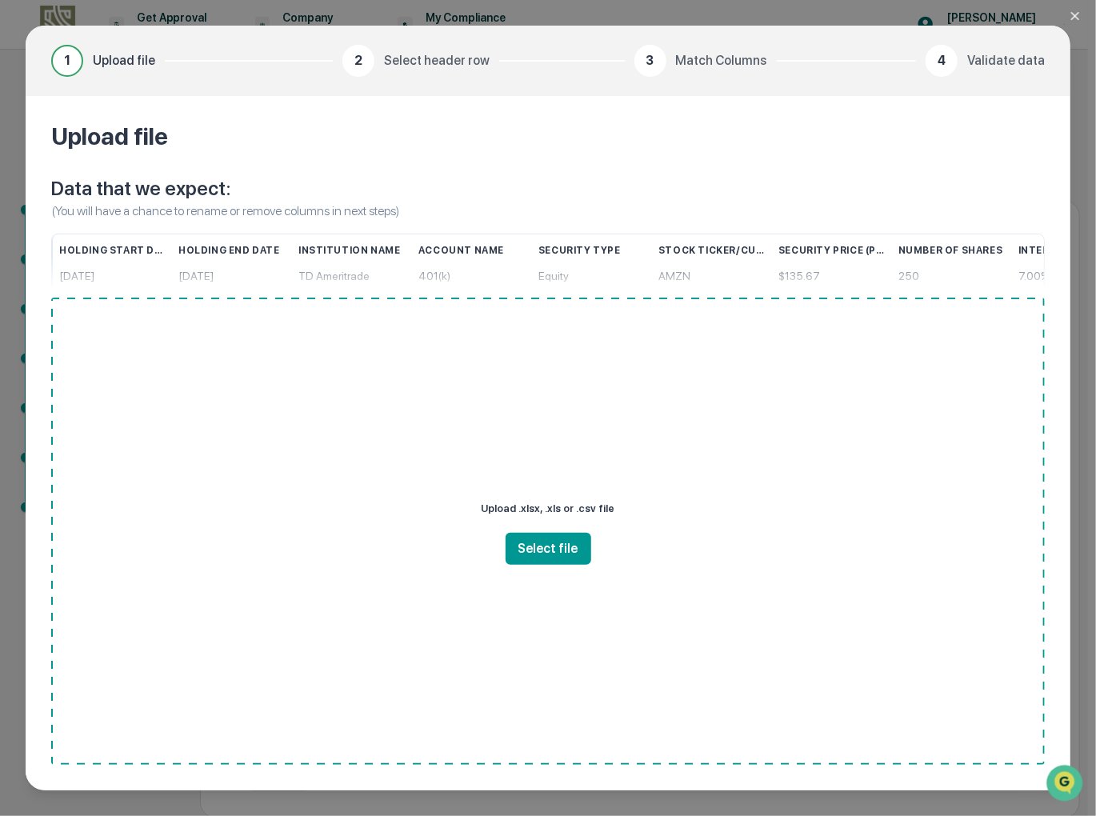
click at [1073, 14] on icon "Close modal" at bounding box center [1076, 16] width 8 height 8
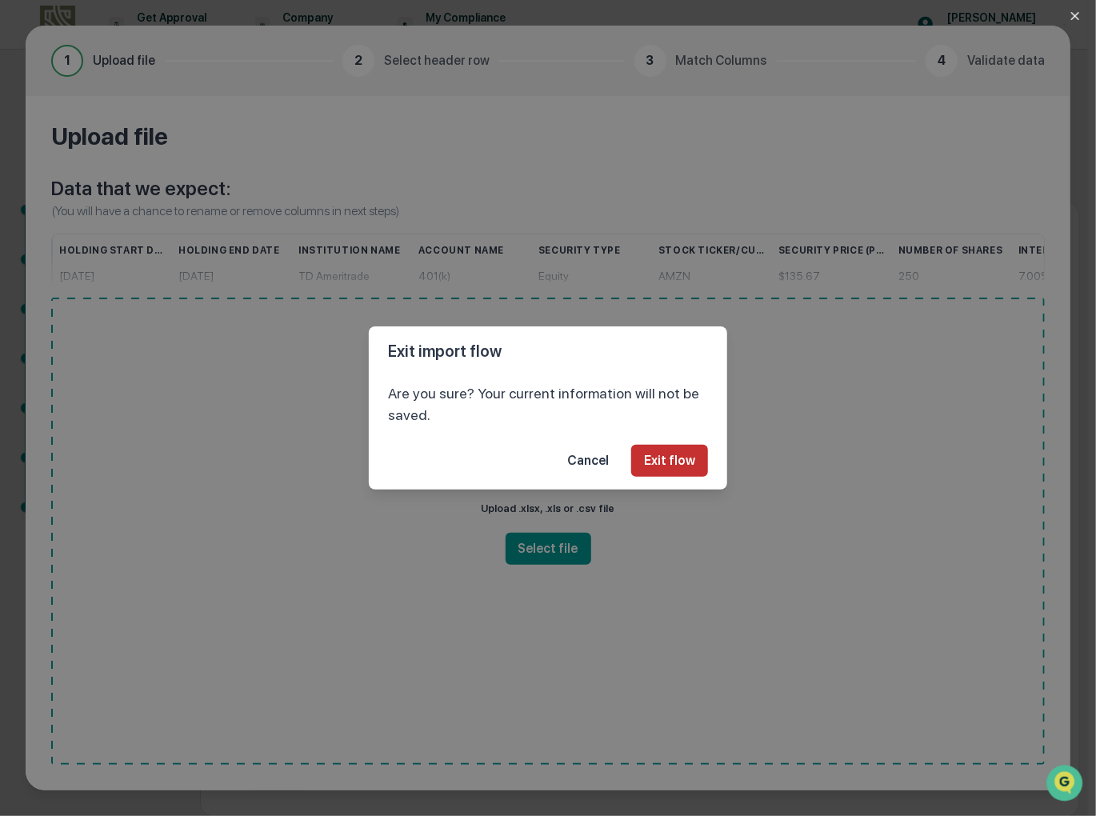
click at [671, 465] on button "Exit flow" at bounding box center [669, 461] width 77 height 32
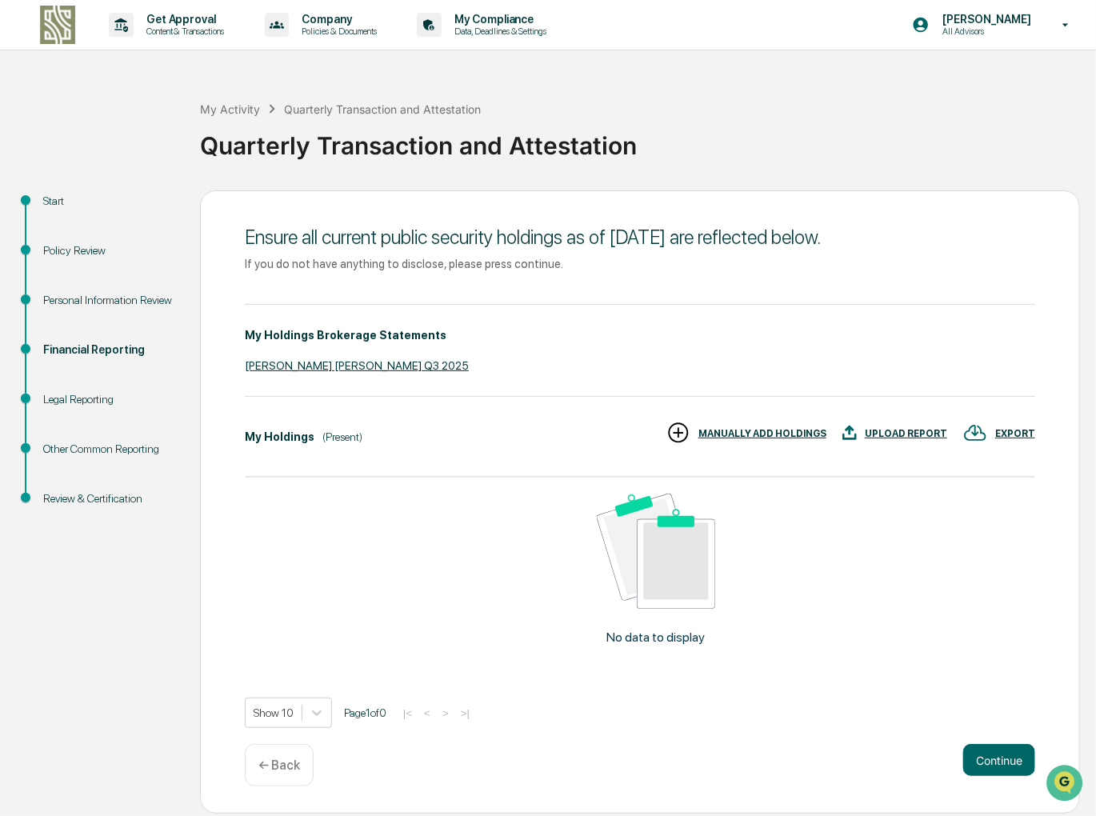
click at [264, 760] on p "← Back" at bounding box center [279, 765] width 42 height 15
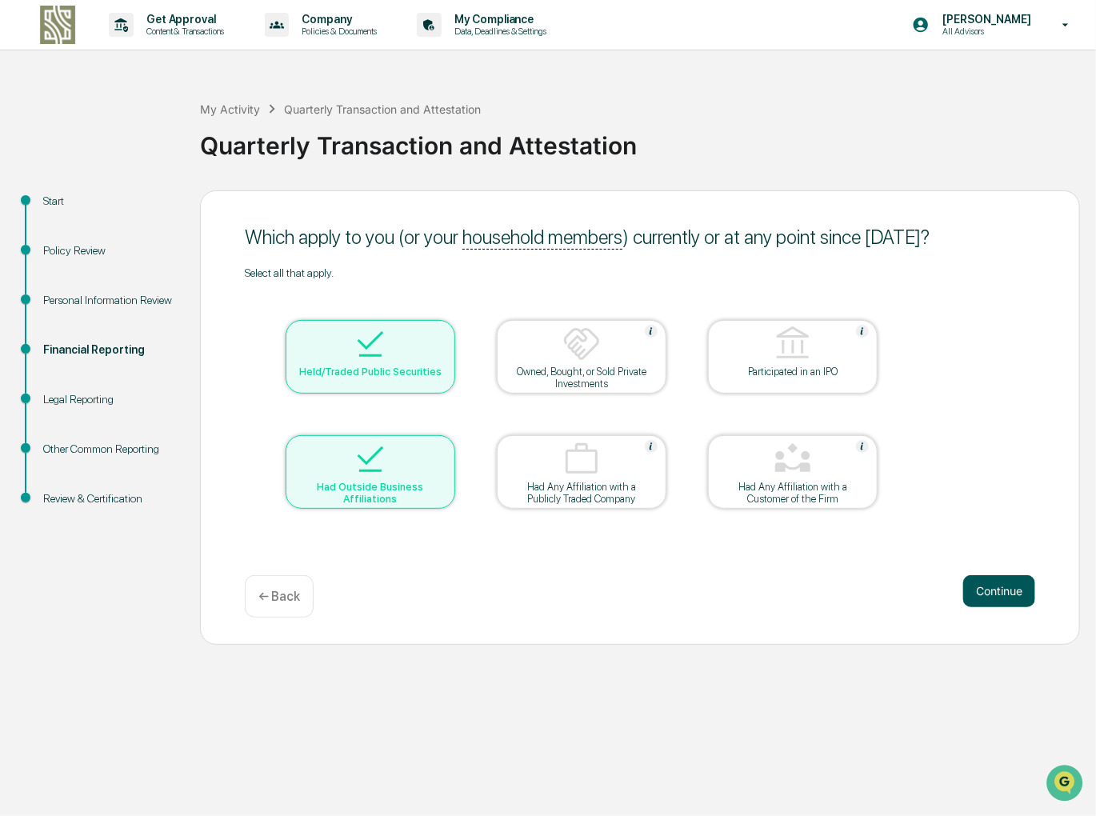
click at [1008, 592] on button "Continue" at bounding box center [1000, 591] width 72 height 32
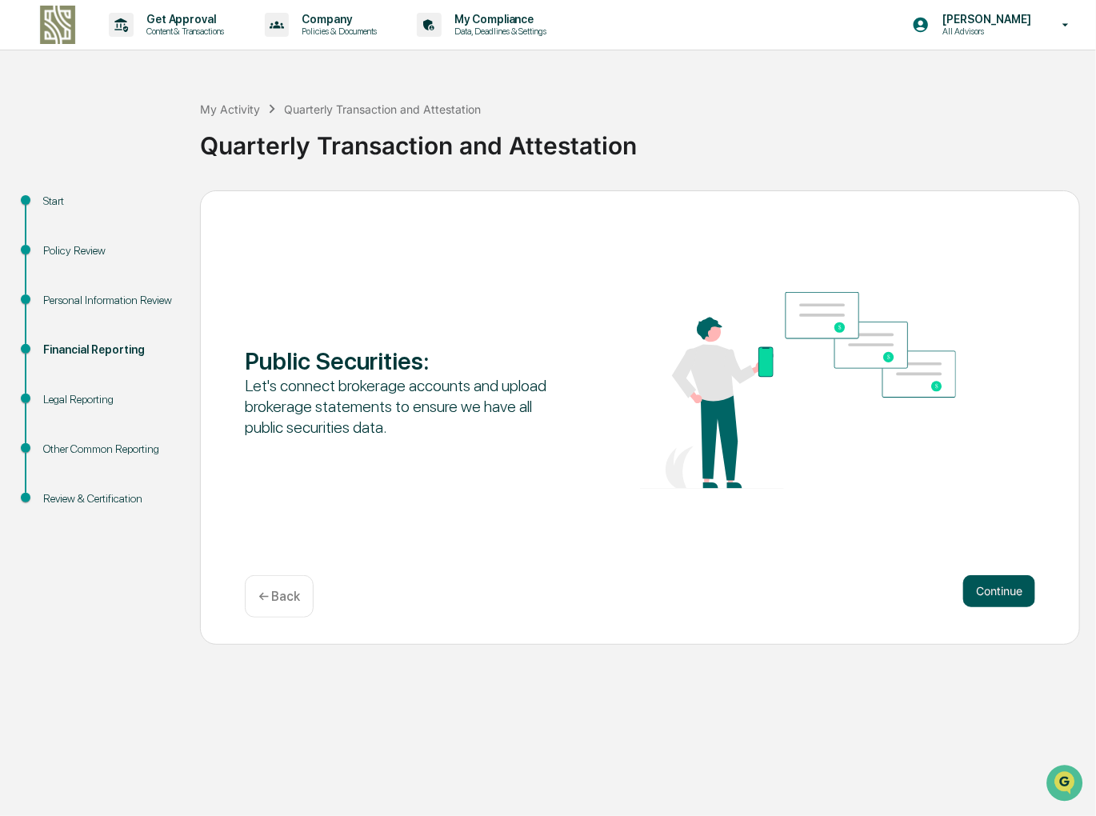
click at [1015, 588] on button "Continue" at bounding box center [1000, 591] width 72 height 32
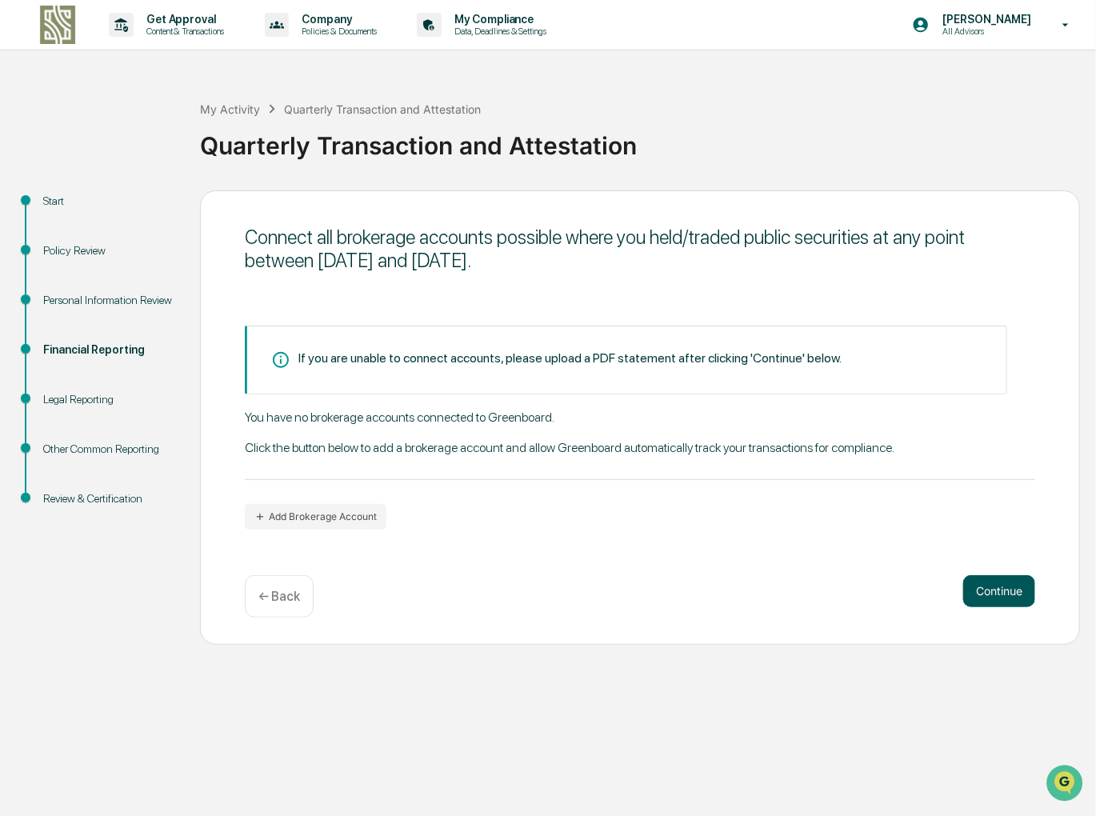
click at [996, 593] on button "Continue" at bounding box center [1000, 591] width 72 height 32
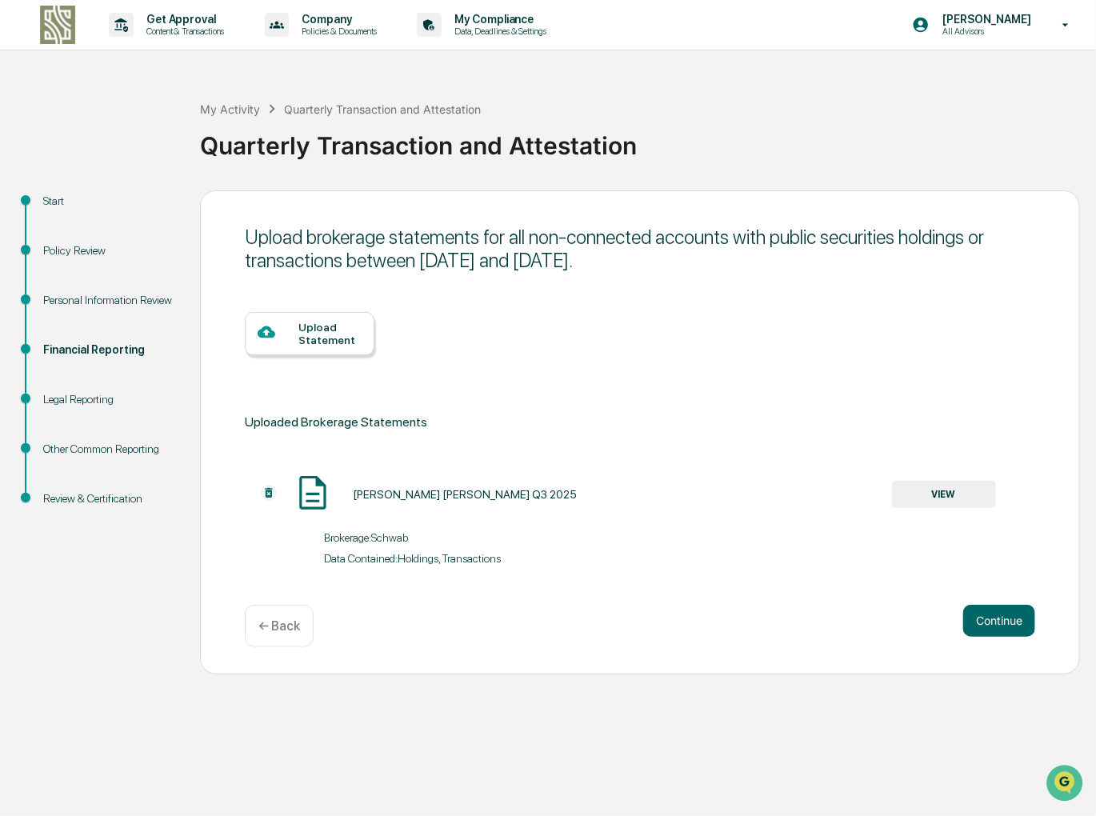
click at [306, 334] on div "Upload Statement" at bounding box center [330, 334] width 63 height 26
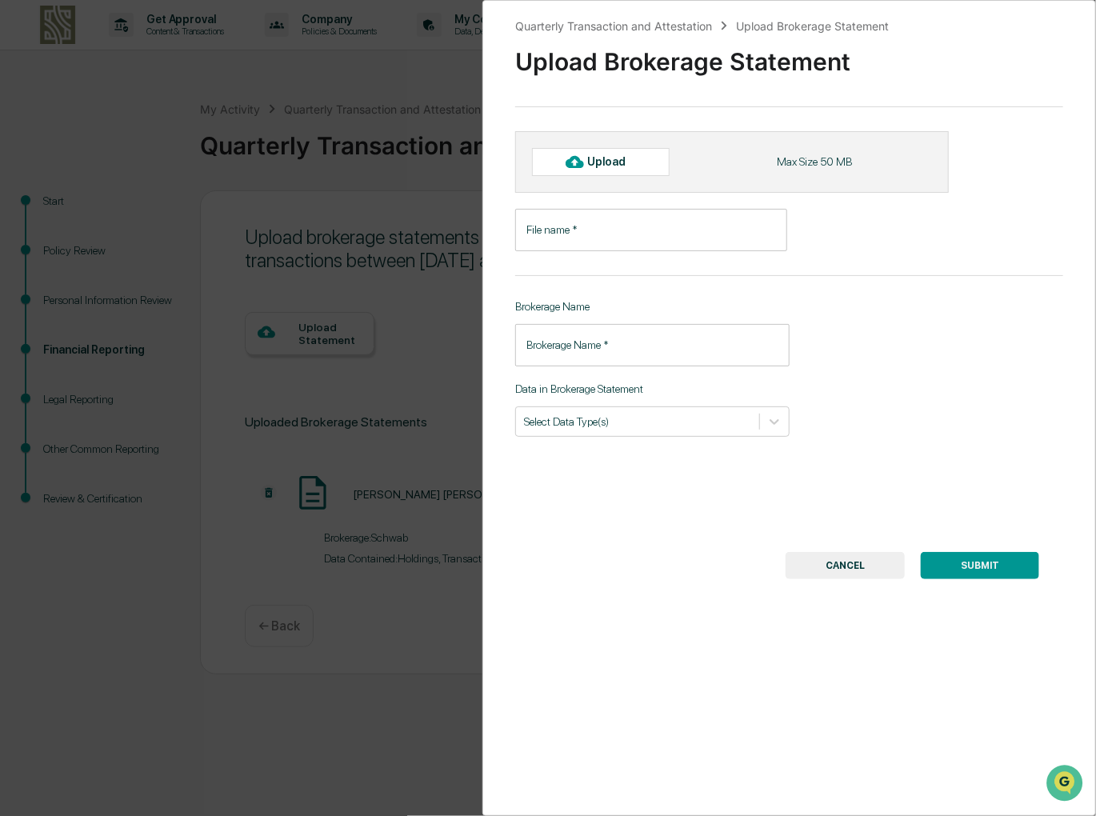
click at [599, 162] on div "Upload" at bounding box center [614, 161] width 52 height 13
type input "**********"
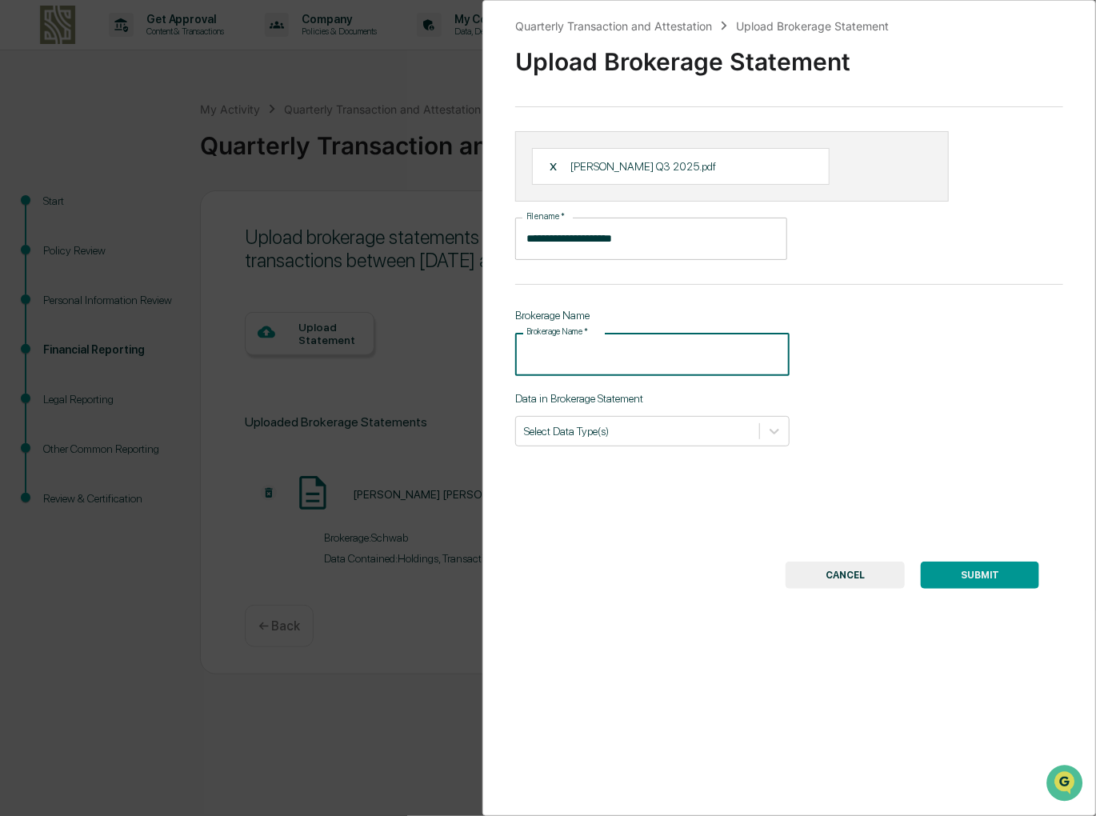
click at [567, 351] on input "Brokerage Name   *" at bounding box center [652, 354] width 275 height 42
type input "*"
type input "******"
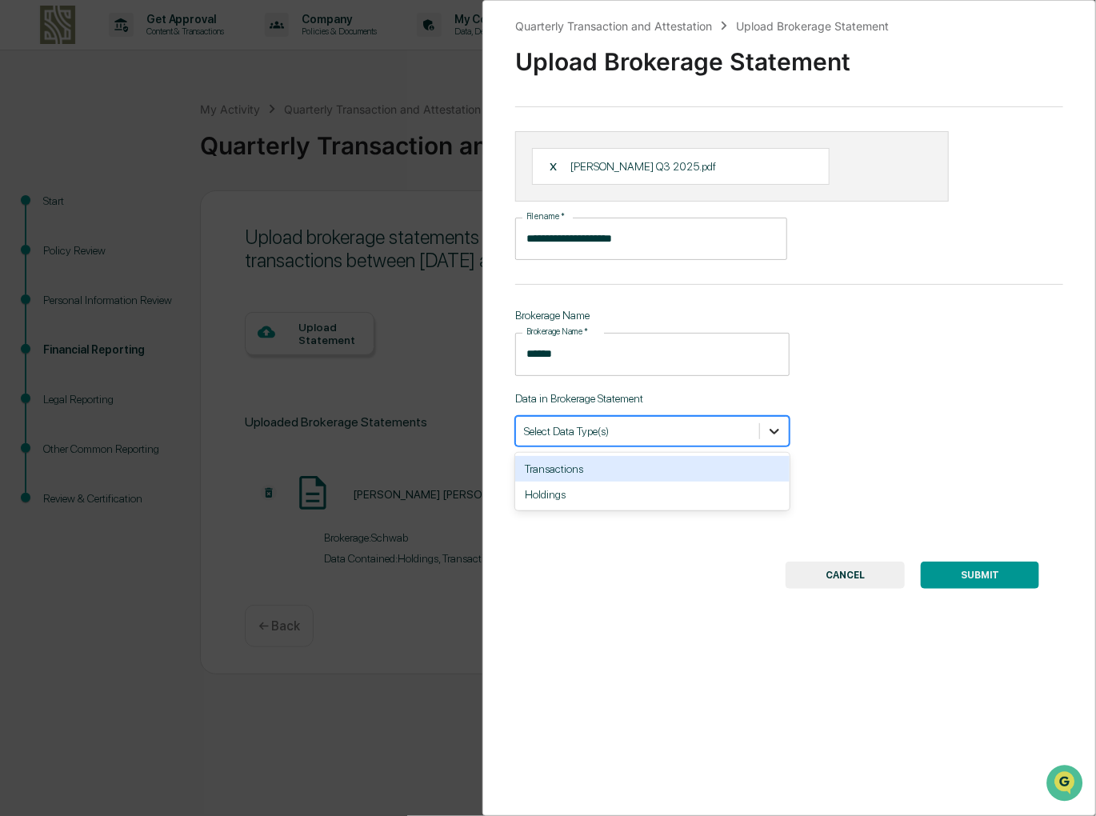
click at [767, 434] on icon at bounding box center [775, 431] width 16 height 16
drag, startPoint x: 579, startPoint y: 469, endPoint x: 589, endPoint y: 463, distance: 11.1
click at [579, 468] on div "Transactions" at bounding box center [652, 469] width 275 height 26
click at [775, 431] on icon at bounding box center [775, 432] width 10 height 6
click at [662, 441] on div "Transactions" at bounding box center [623, 431] width 214 height 22
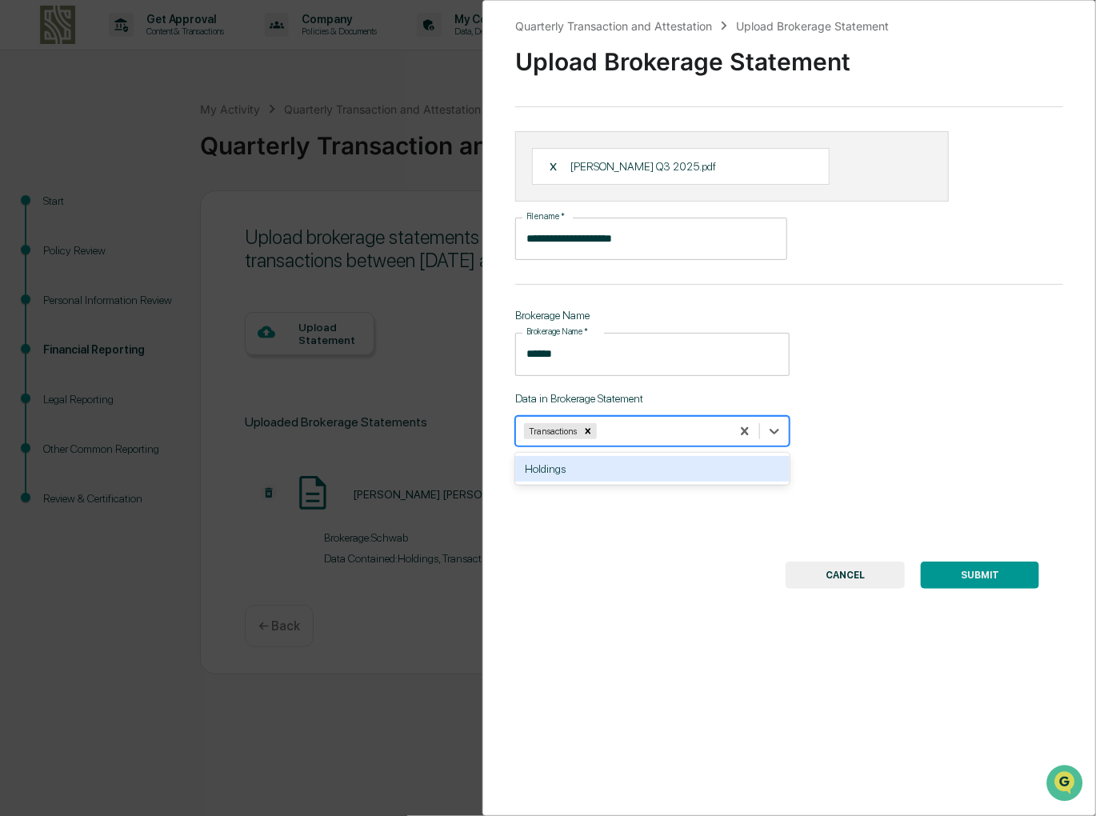
click at [593, 475] on div "Holdings" at bounding box center [652, 469] width 275 height 26
click at [983, 577] on button "SUBMIT" at bounding box center [980, 575] width 118 height 27
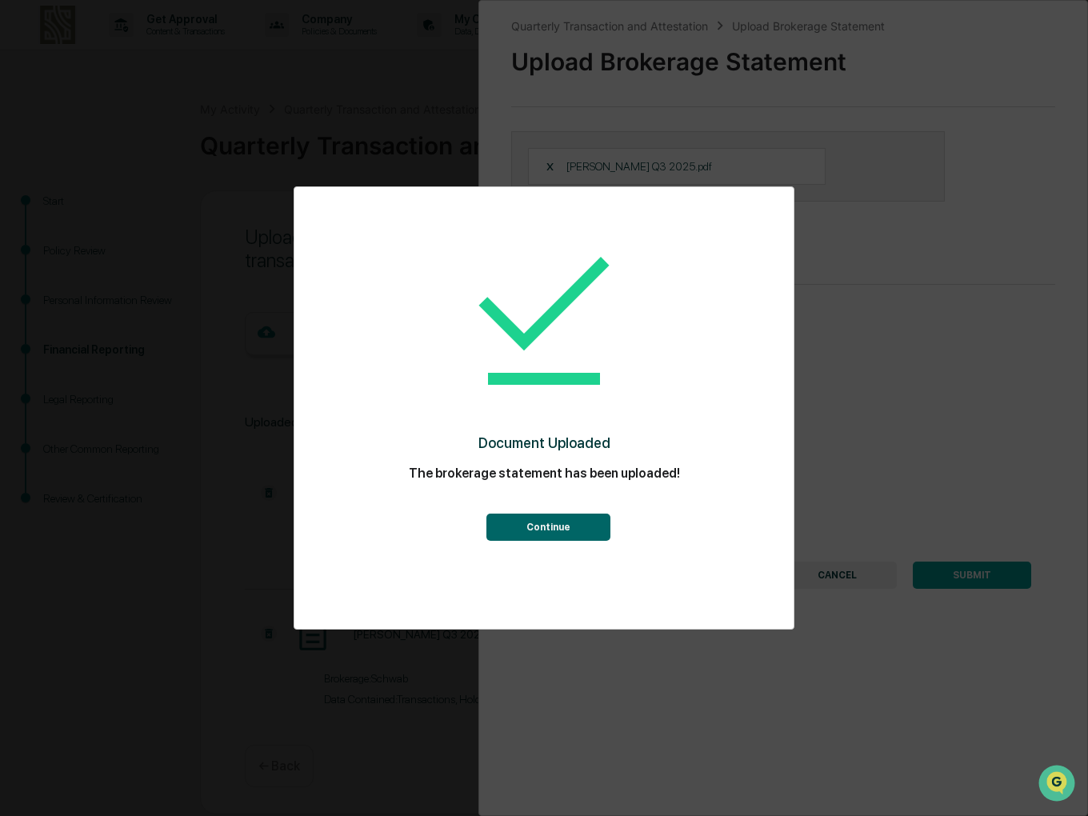
click at [557, 527] on button "Continue" at bounding box center [549, 527] width 124 height 27
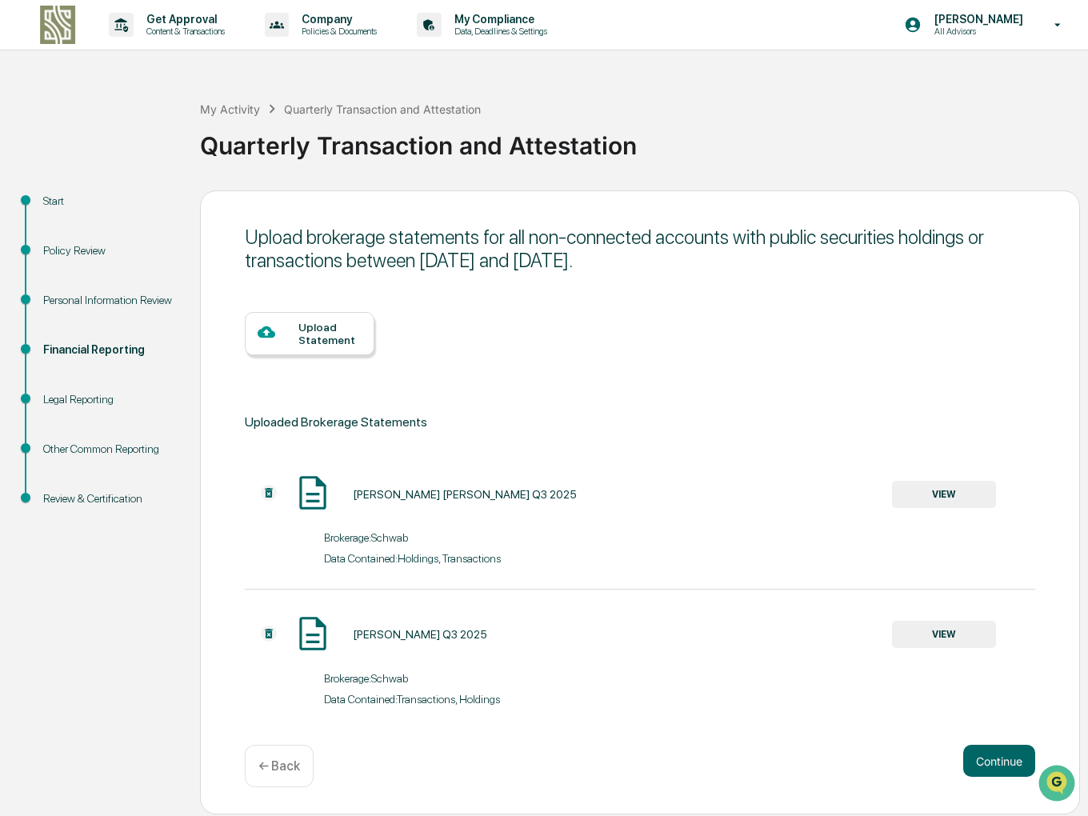
click at [320, 333] on div "Upload Statement" at bounding box center [330, 334] width 63 height 26
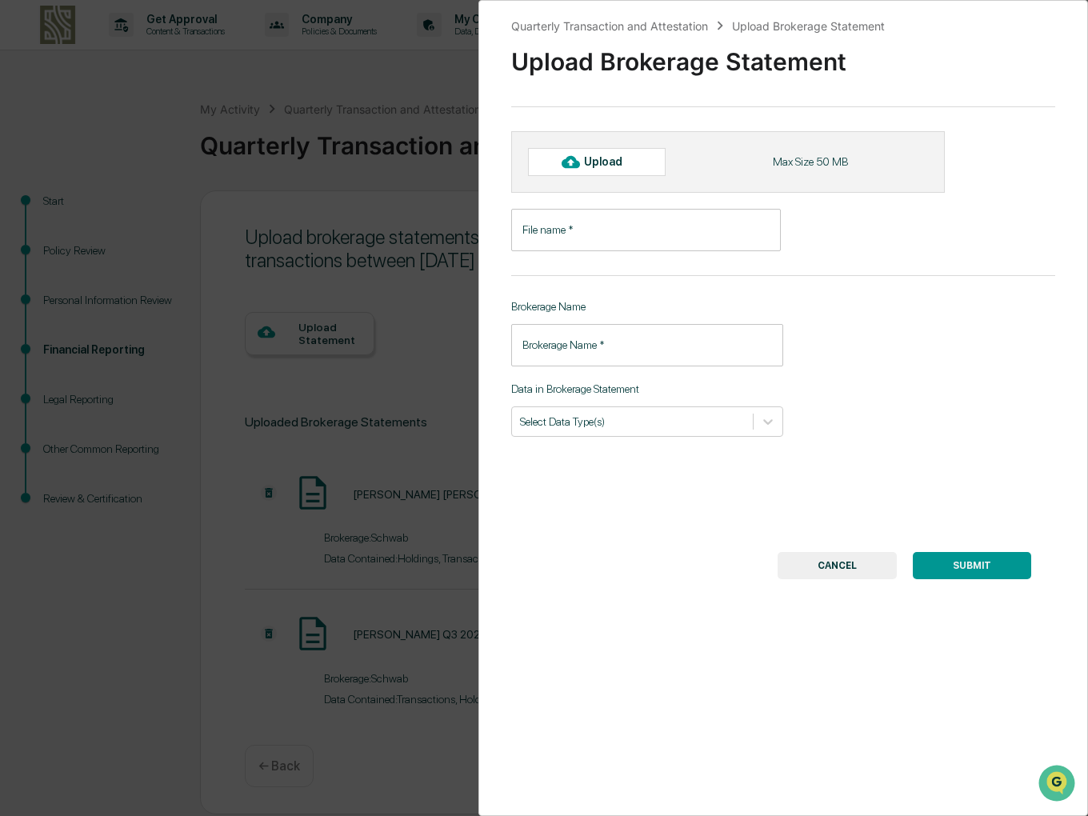
click at [608, 161] on div "Upload" at bounding box center [610, 161] width 52 height 13
type input "**********"
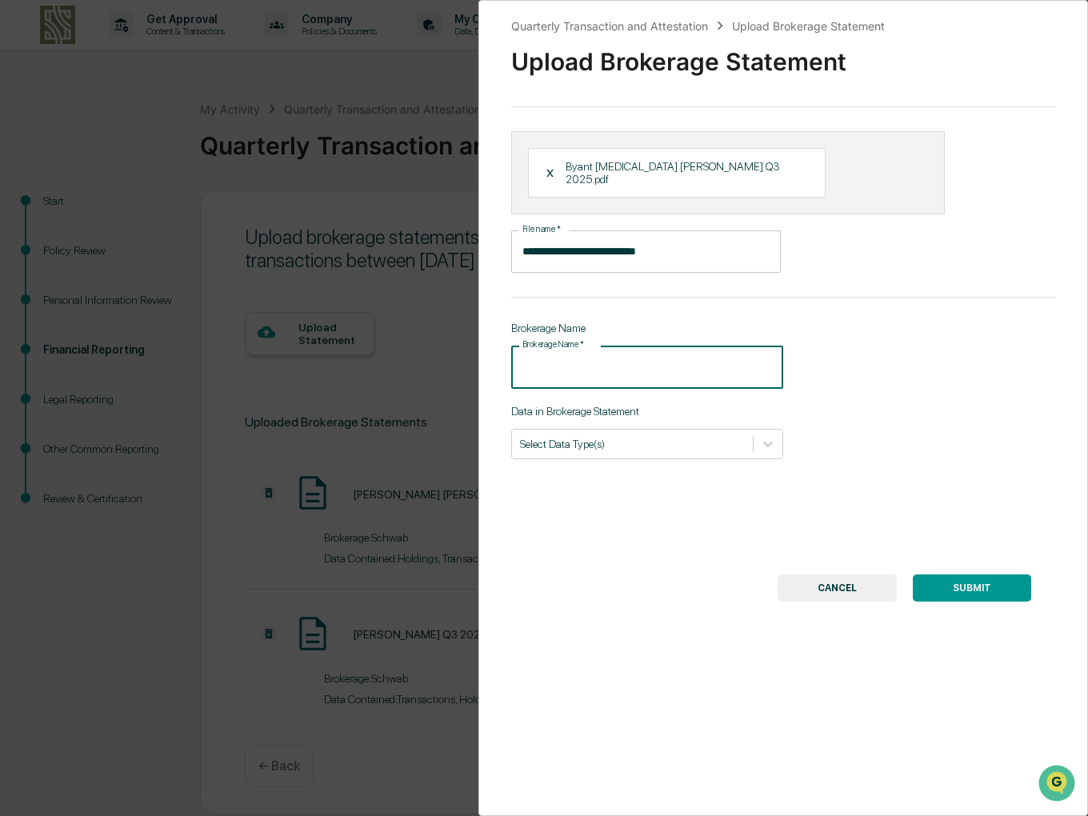
click at [588, 358] on input "Brokerage Name   *" at bounding box center [647, 367] width 272 height 42
type input "******"
click at [710, 436] on div at bounding box center [632, 443] width 225 height 15
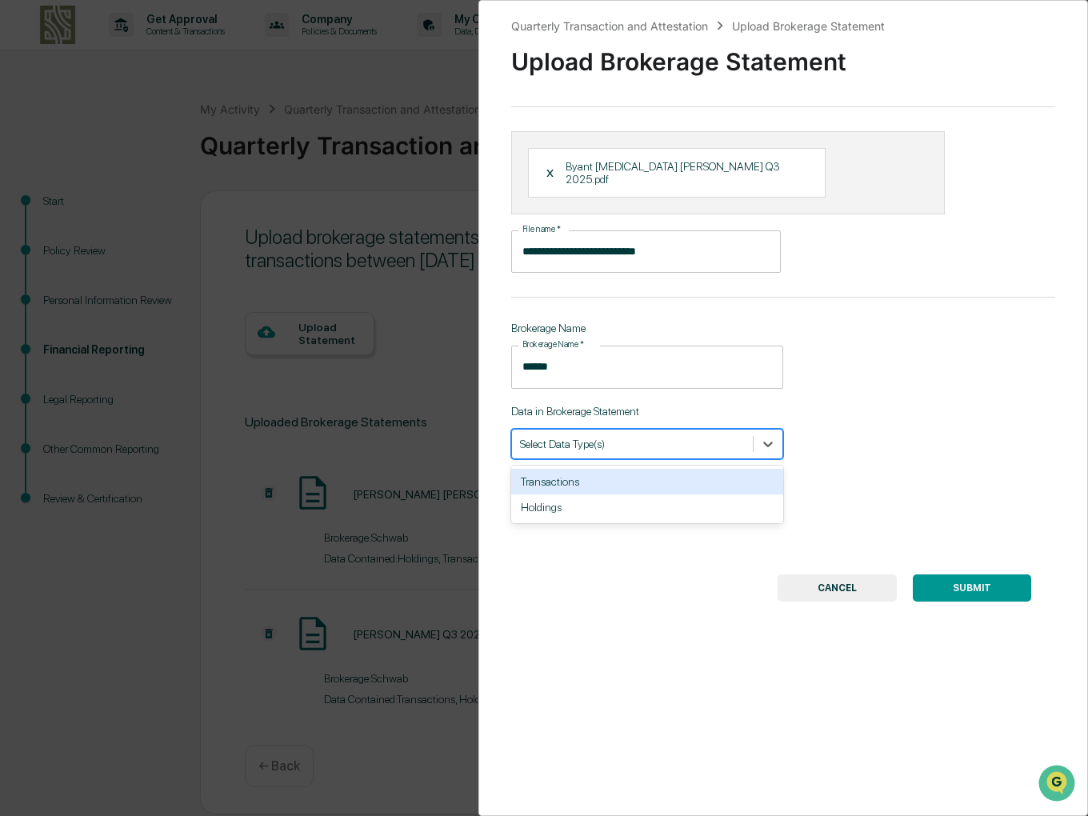
drag, startPoint x: 577, startPoint y: 476, endPoint x: 586, endPoint y: 470, distance: 10.9
click at [583, 472] on div "Transactions" at bounding box center [647, 482] width 272 height 26
click at [624, 436] on div at bounding box center [656, 443] width 120 height 15
click at [631, 436] on div at bounding box center [656, 443] width 120 height 15
click at [589, 469] on div "Holdings" at bounding box center [647, 482] width 272 height 26
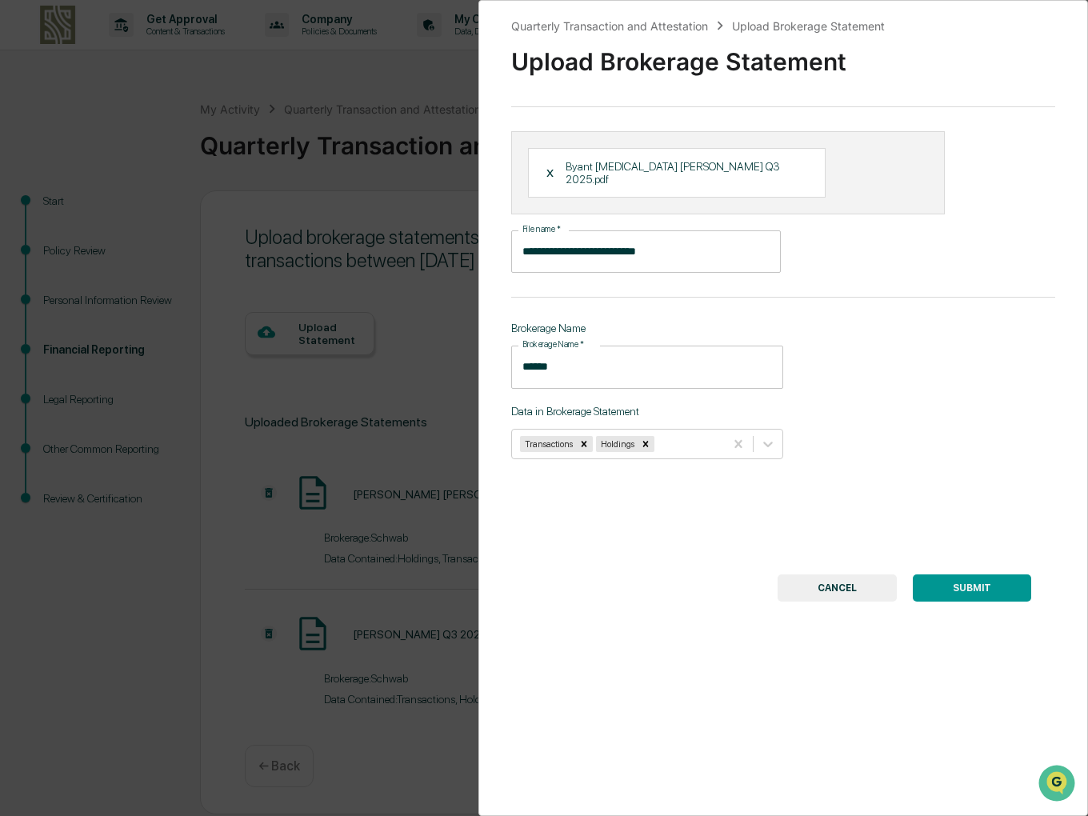
click at [970, 579] on button "SUBMIT" at bounding box center [972, 588] width 118 height 27
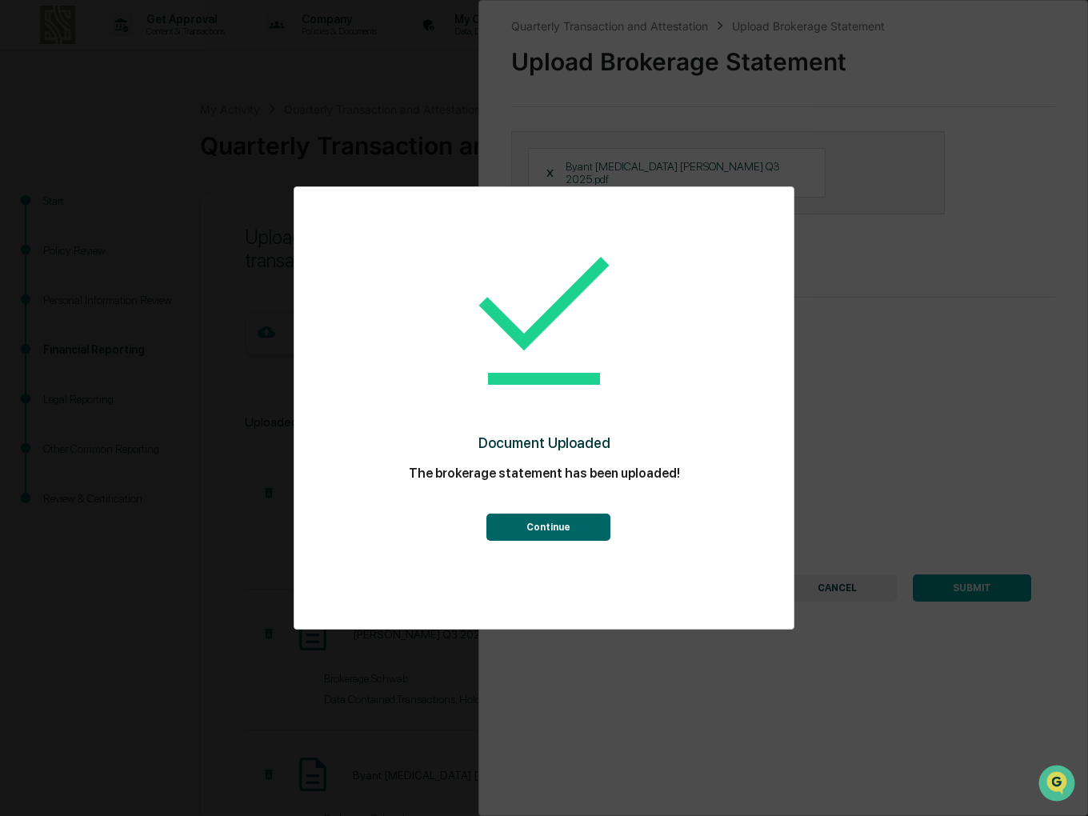
click at [551, 534] on button "Continue" at bounding box center [549, 527] width 124 height 27
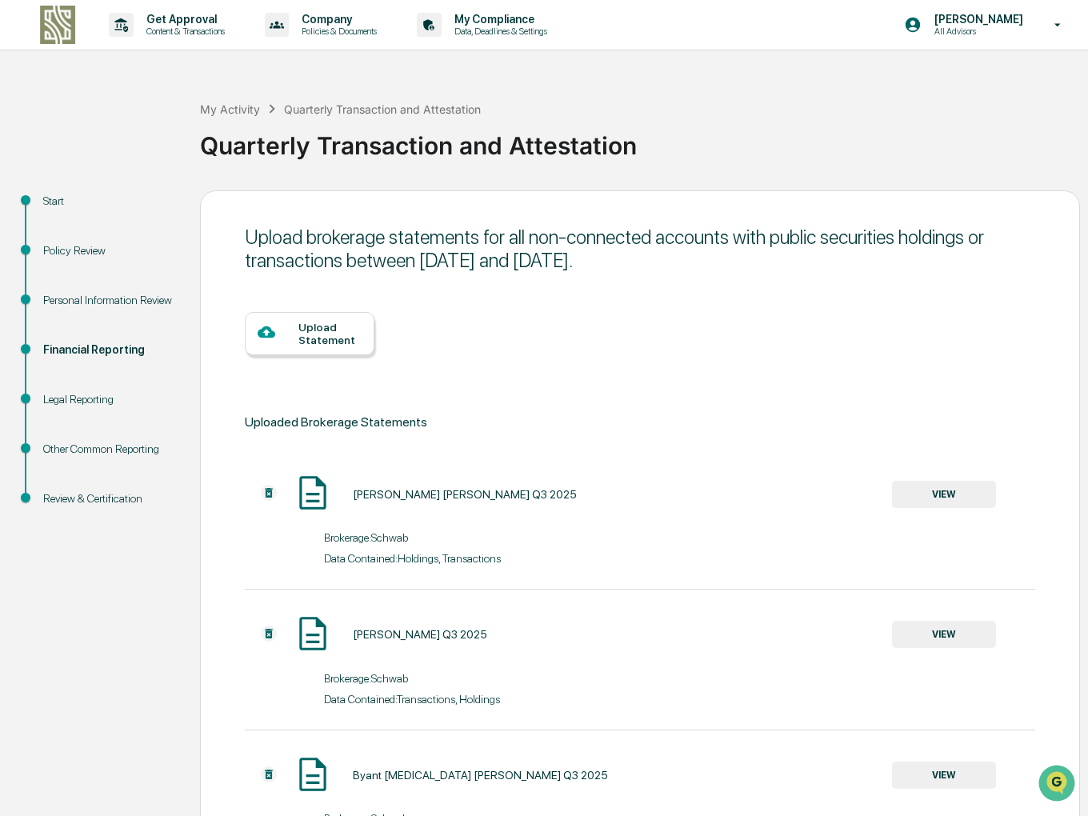
click at [323, 326] on div "Upload Statement" at bounding box center [330, 334] width 63 height 26
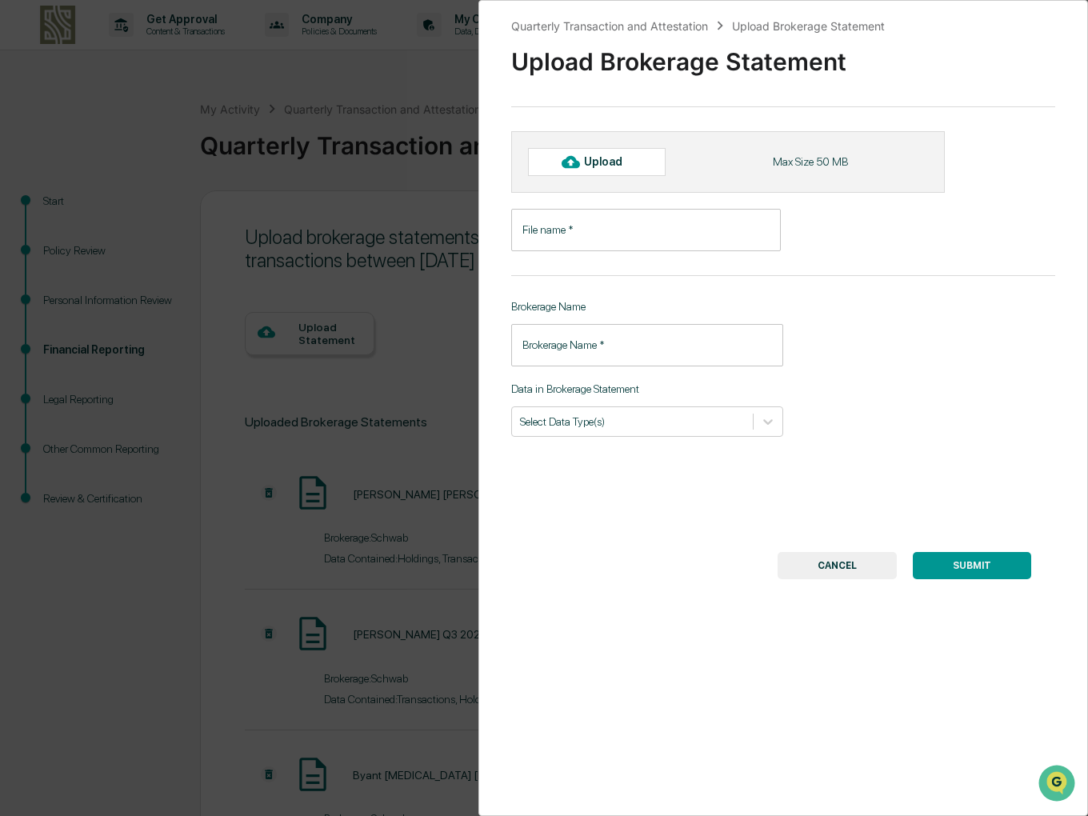
click at [605, 156] on div "Upload" at bounding box center [610, 161] width 52 height 13
type input "**********"
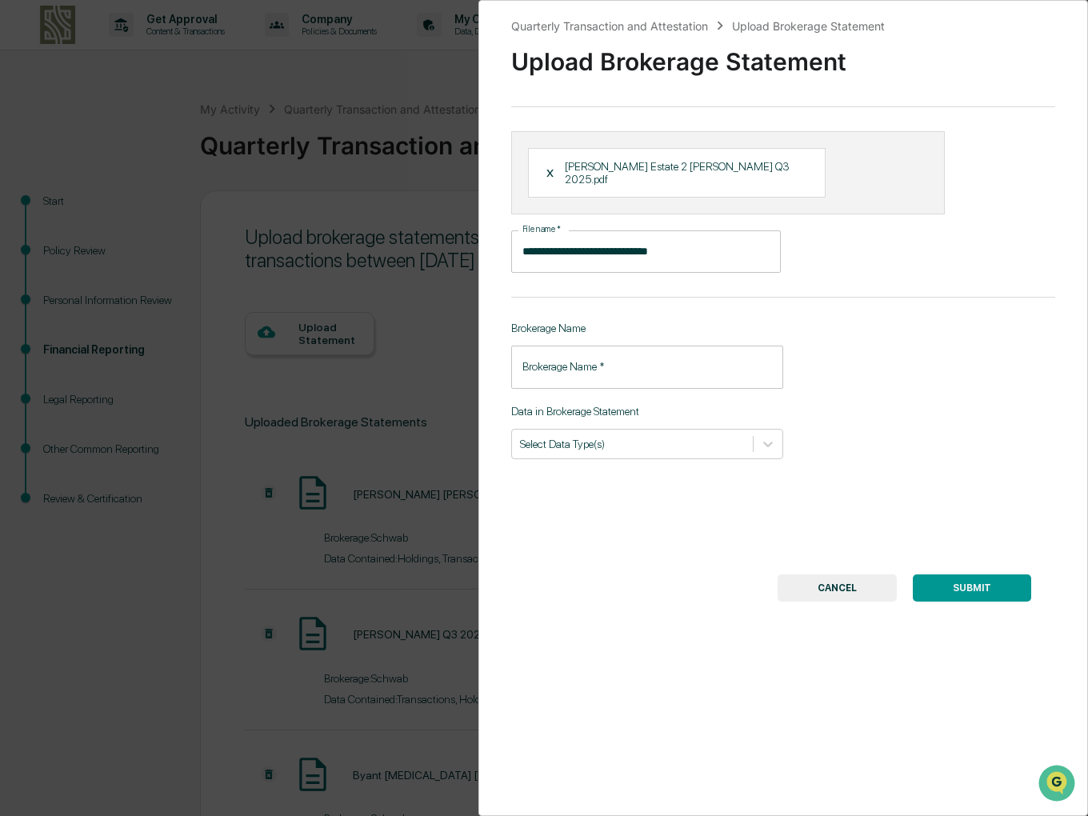
click at [592, 347] on input "Brokerage Name   *" at bounding box center [647, 367] width 272 height 42
type input "******"
click at [618, 436] on div at bounding box center [632, 443] width 225 height 15
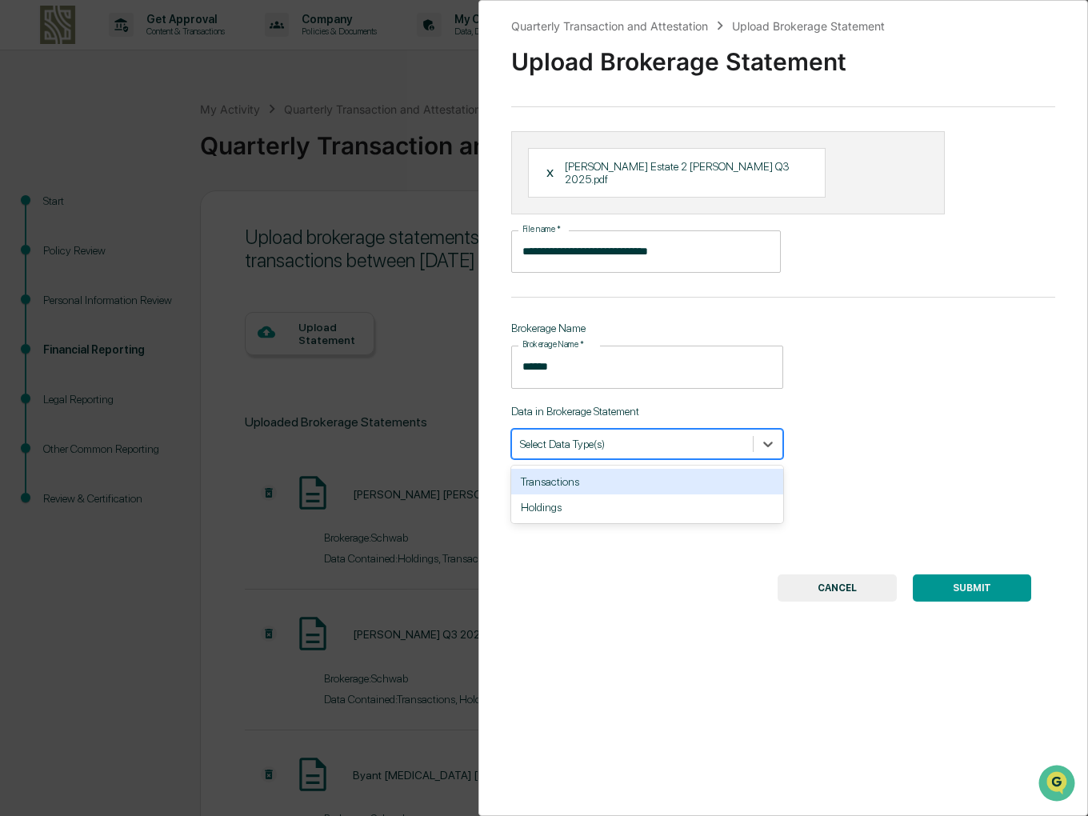
click at [581, 469] on div "Transactions" at bounding box center [647, 482] width 272 height 26
click at [615, 436] on div at bounding box center [656, 443] width 120 height 15
click at [635, 441] on div "Transactions" at bounding box center [618, 444] width 212 height 22
drag, startPoint x: 607, startPoint y: 473, endPoint x: 707, endPoint y: 506, distance: 105.3
click at [607, 474] on div "Holdings" at bounding box center [647, 482] width 272 height 26
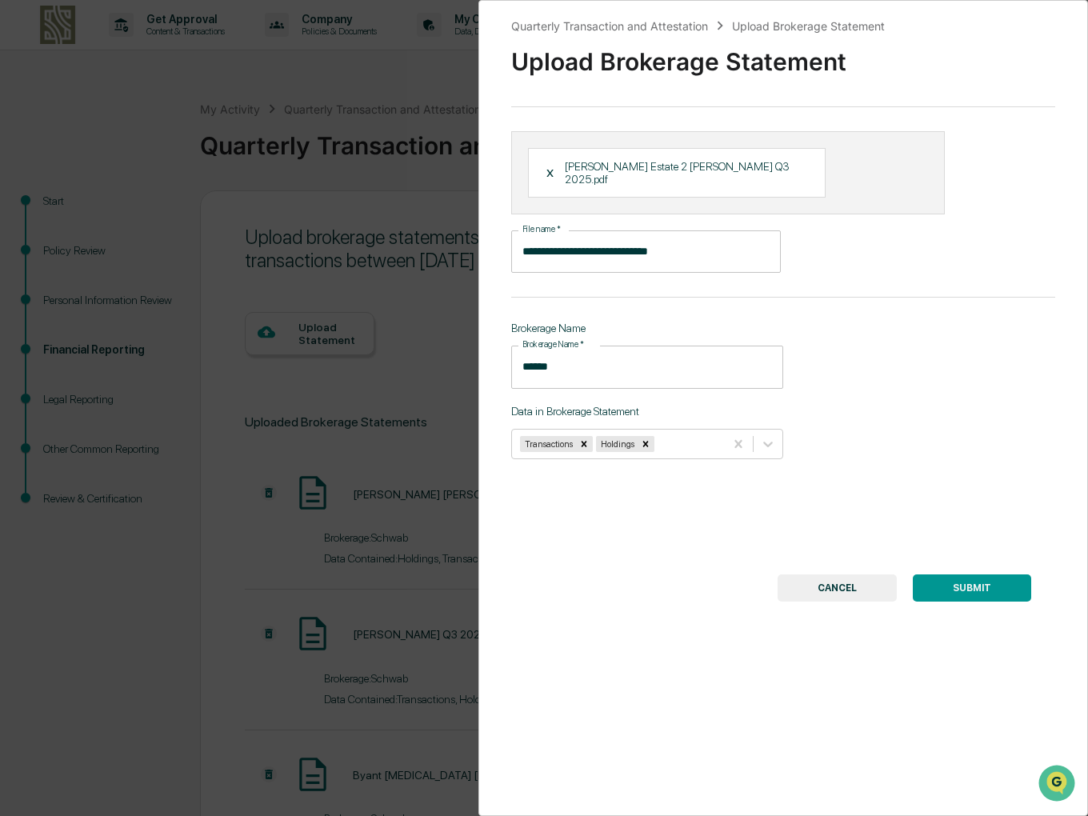
click at [979, 575] on button "SUBMIT" at bounding box center [972, 588] width 118 height 27
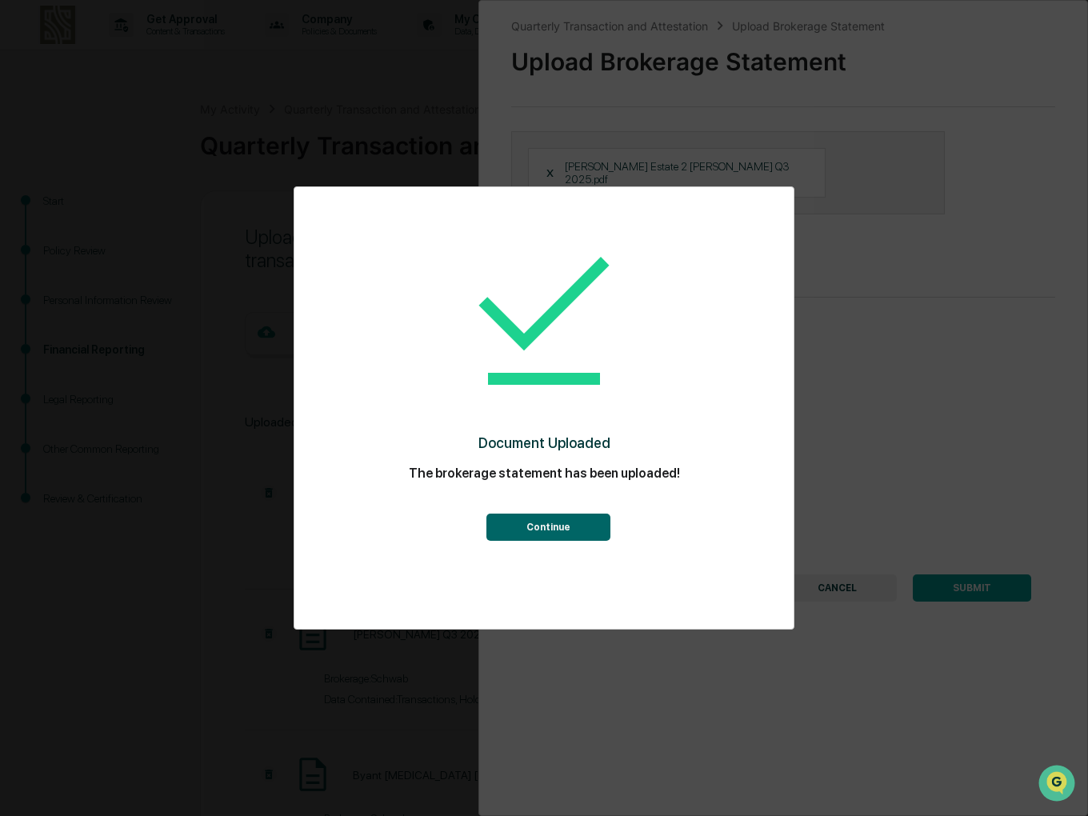
click at [573, 515] on button "Continue" at bounding box center [549, 527] width 124 height 27
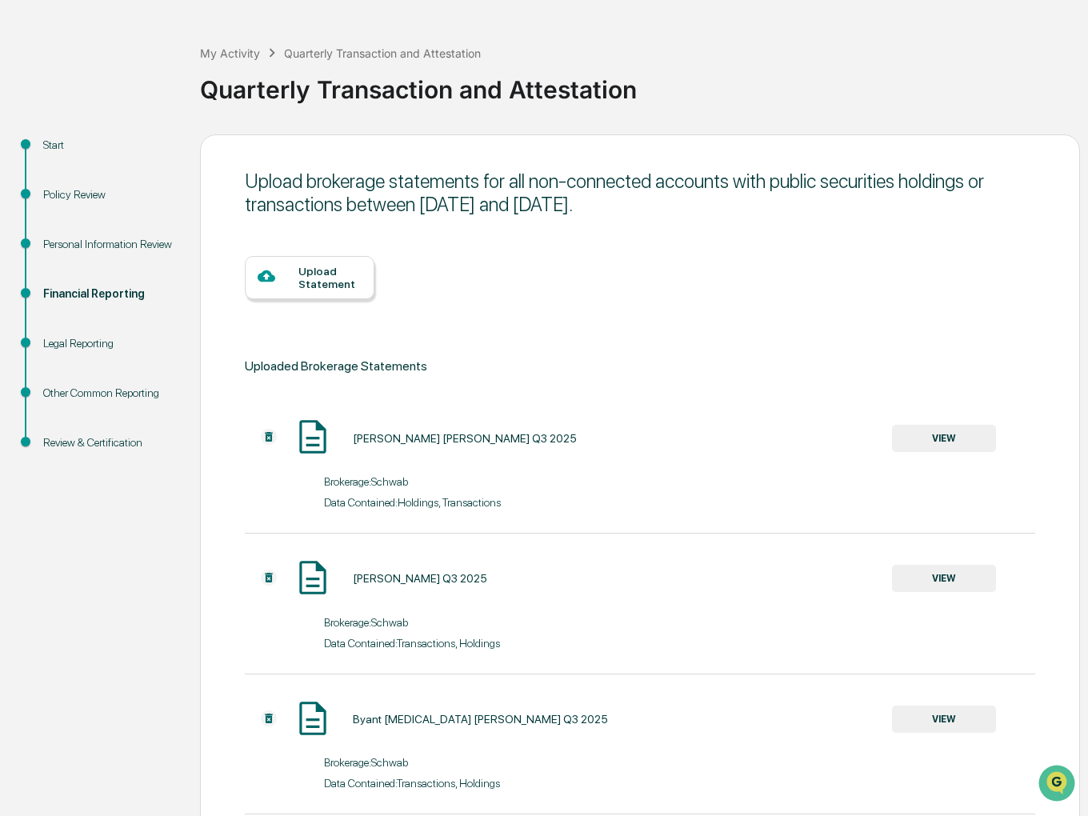
scroll to position [80, 0]
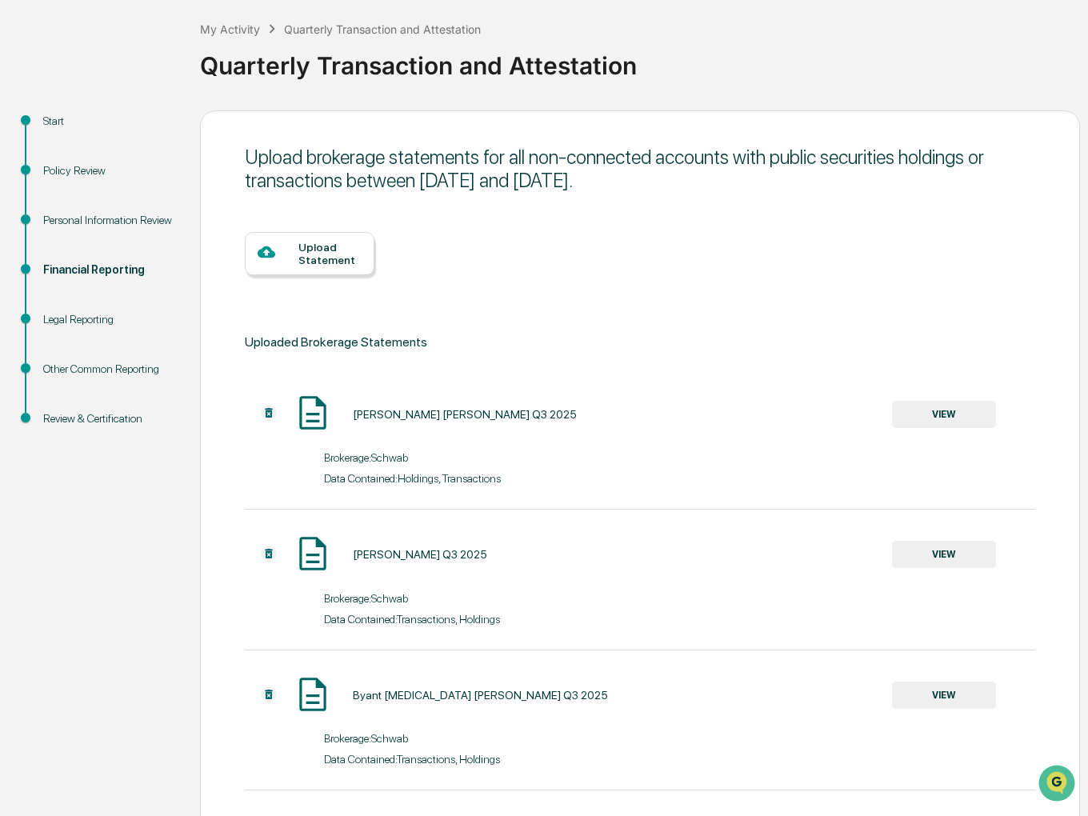
click at [323, 247] on div "Upload Statement" at bounding box center [330, 254] width 63 height 26
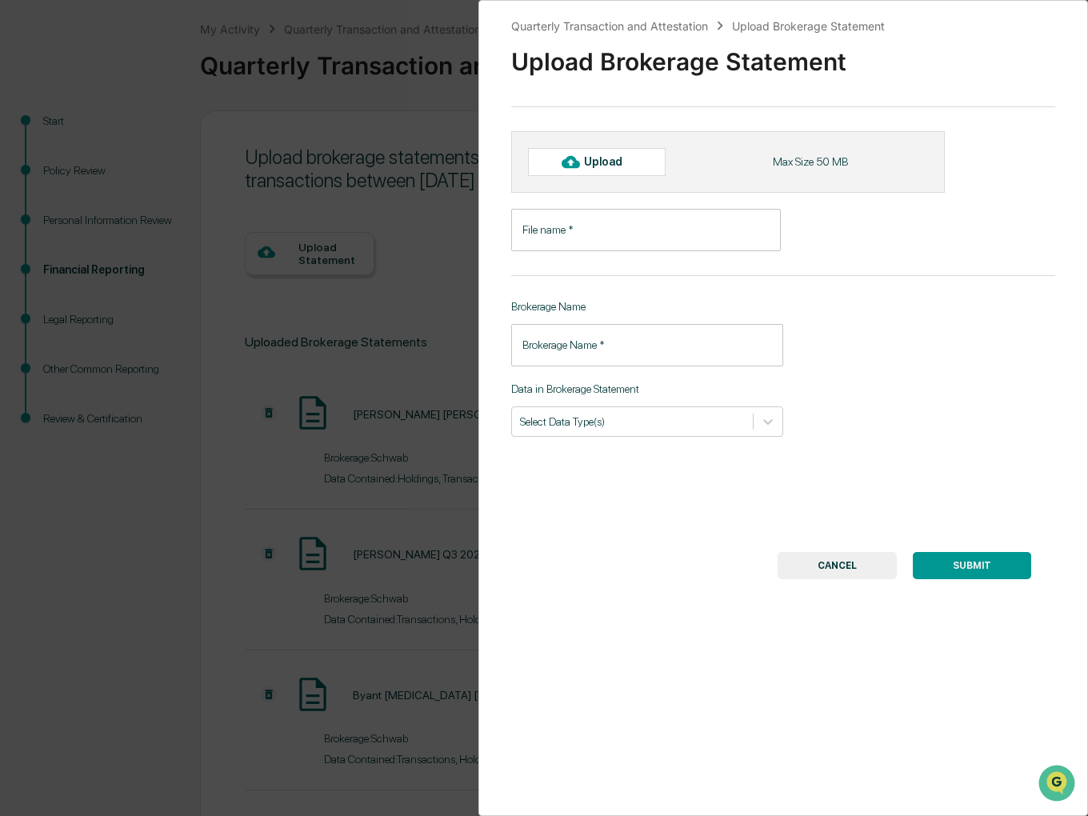
click at [584, 158] on div "Upload" at bounding box center [610, 161] width 52 height 13
type input "**********"
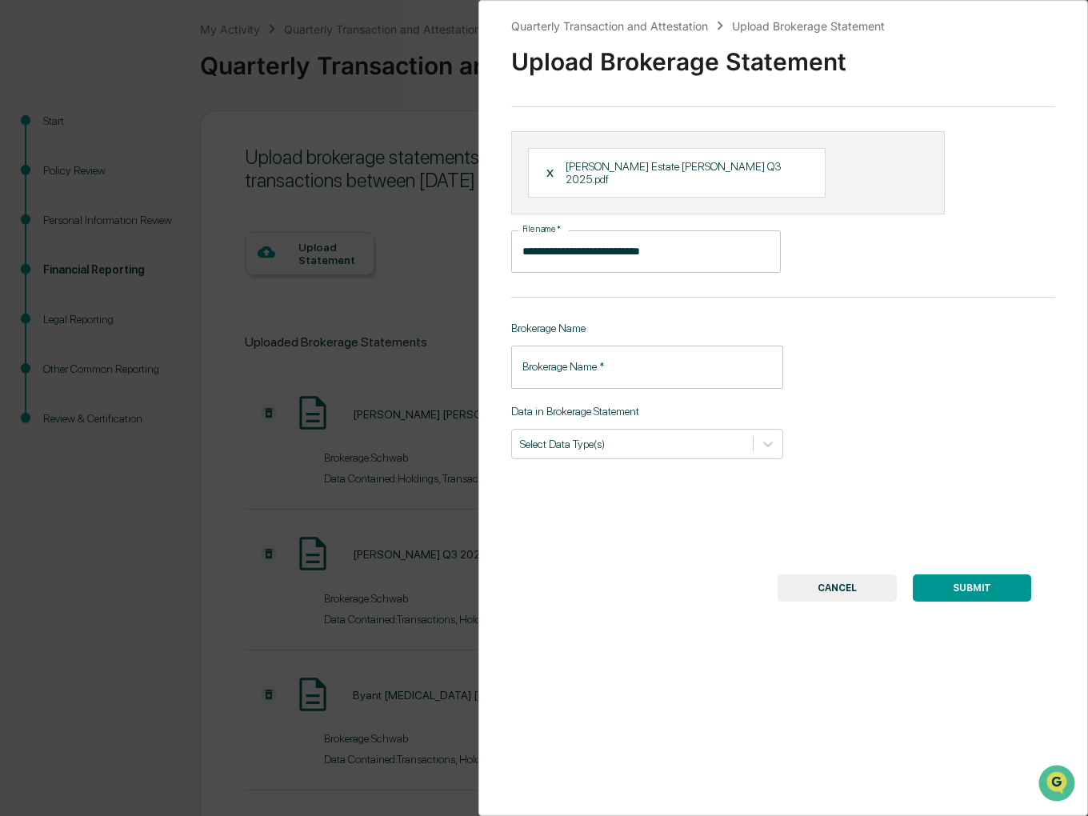
click at [601, 352] on input "Brokerage Name   *" at bounding box center [647, 367] width 272 height 42
type input "******"
click at [622, 436] on div at bounding box center [632, 443] width 225 height 15
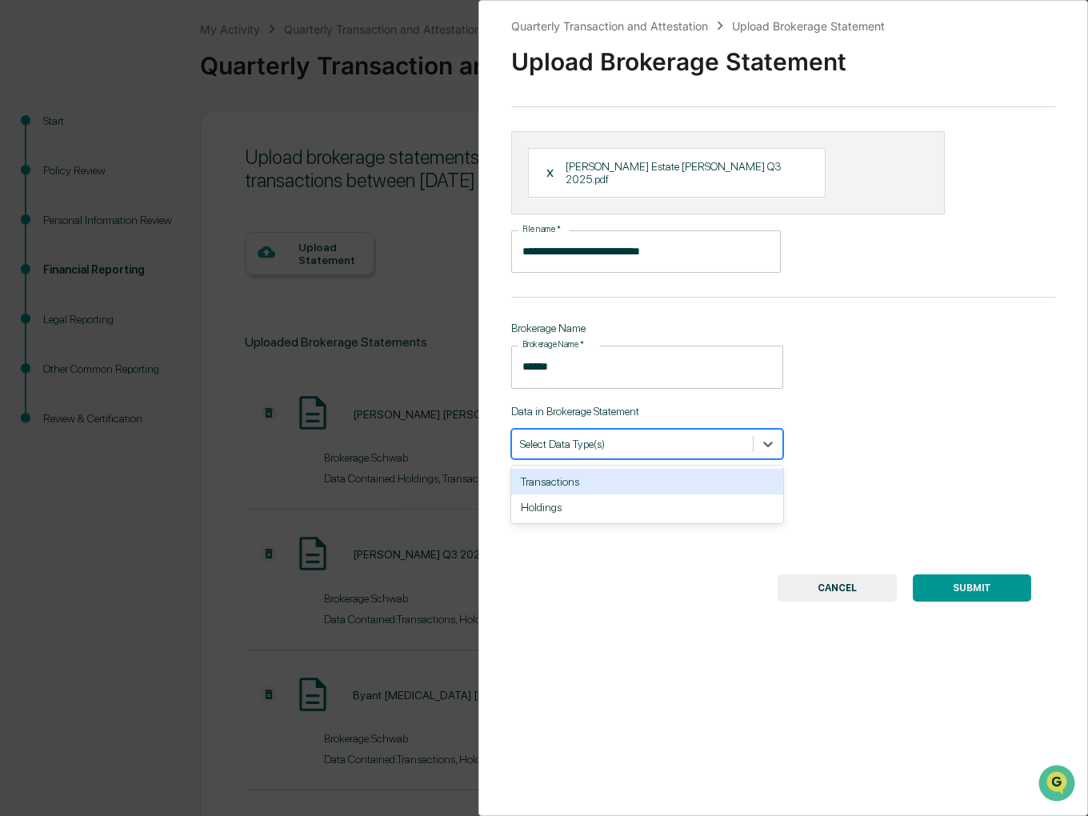
click at [557, 470] on div "Transactions" at bounding box center [647, 482] width 272 height 26
click at [563, 471] on div "Holdings" at bounding box center [647, 482] width 272 height 26
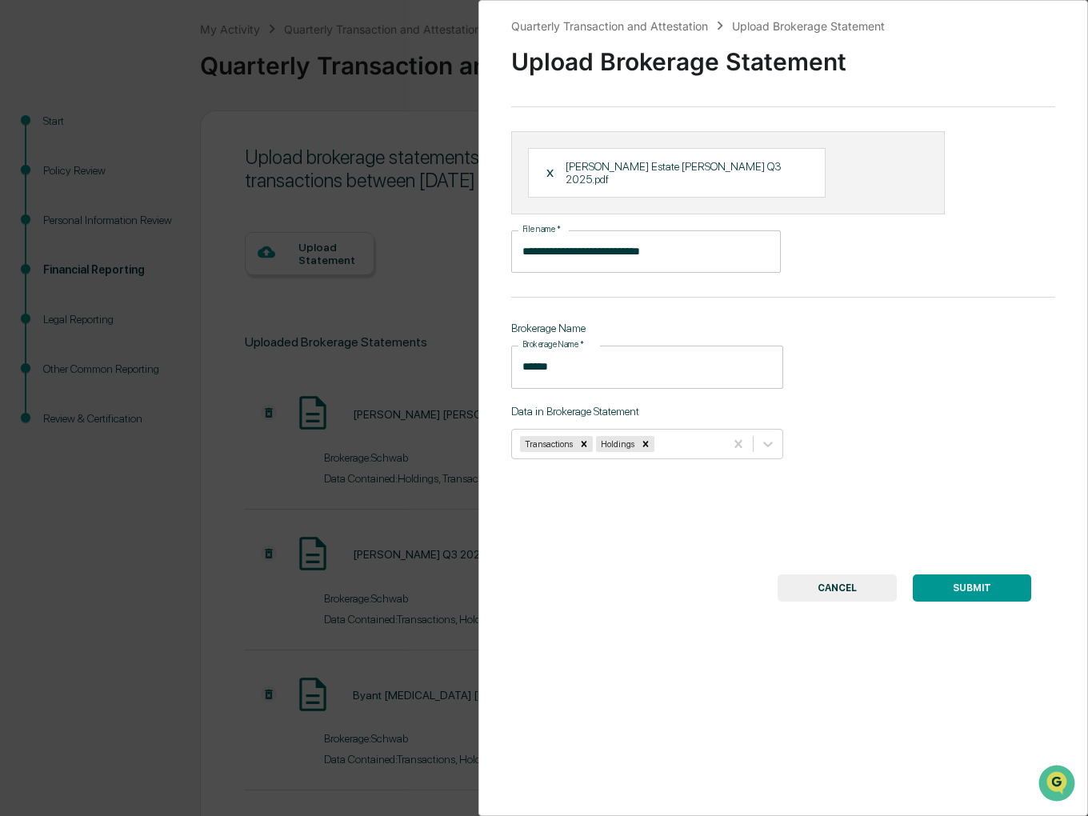
click at [992, 589] on button "SUBMIT" at bounding box center [972, 588] width 118 height 27
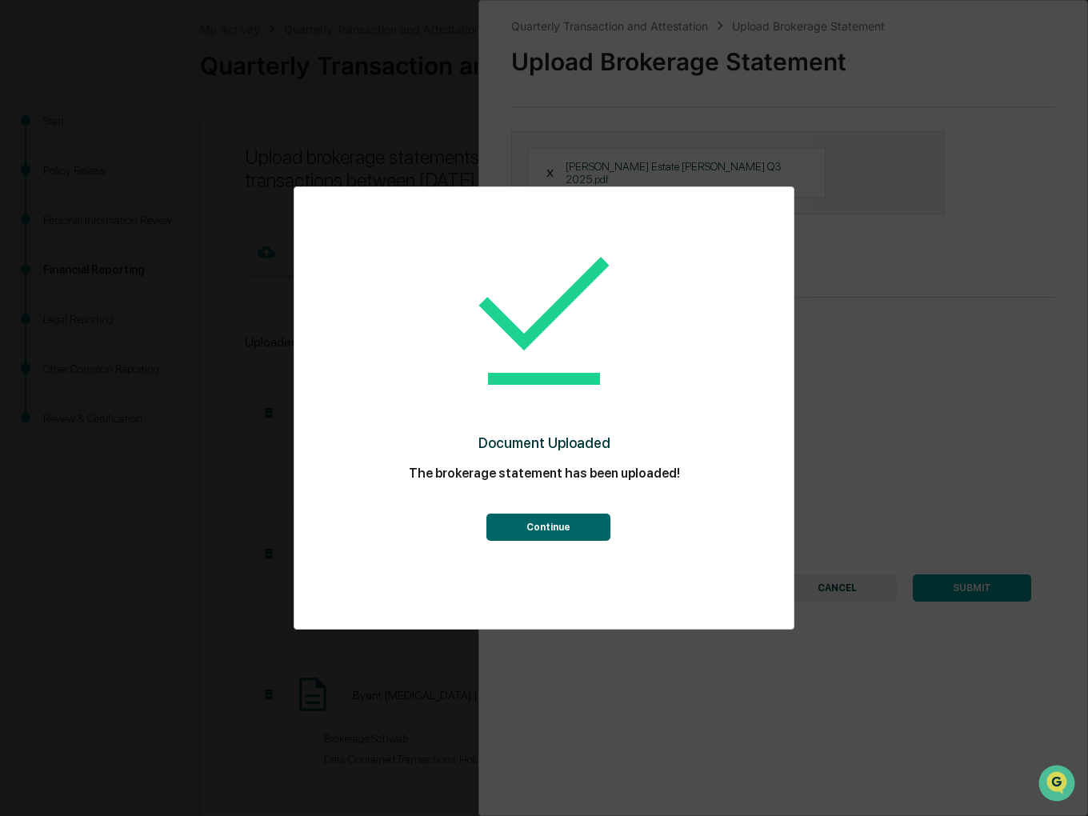
scroll to position [0, 0]
click at [552, 531] on button "Continue" at bounding box center [549, 527] width 124 height 27
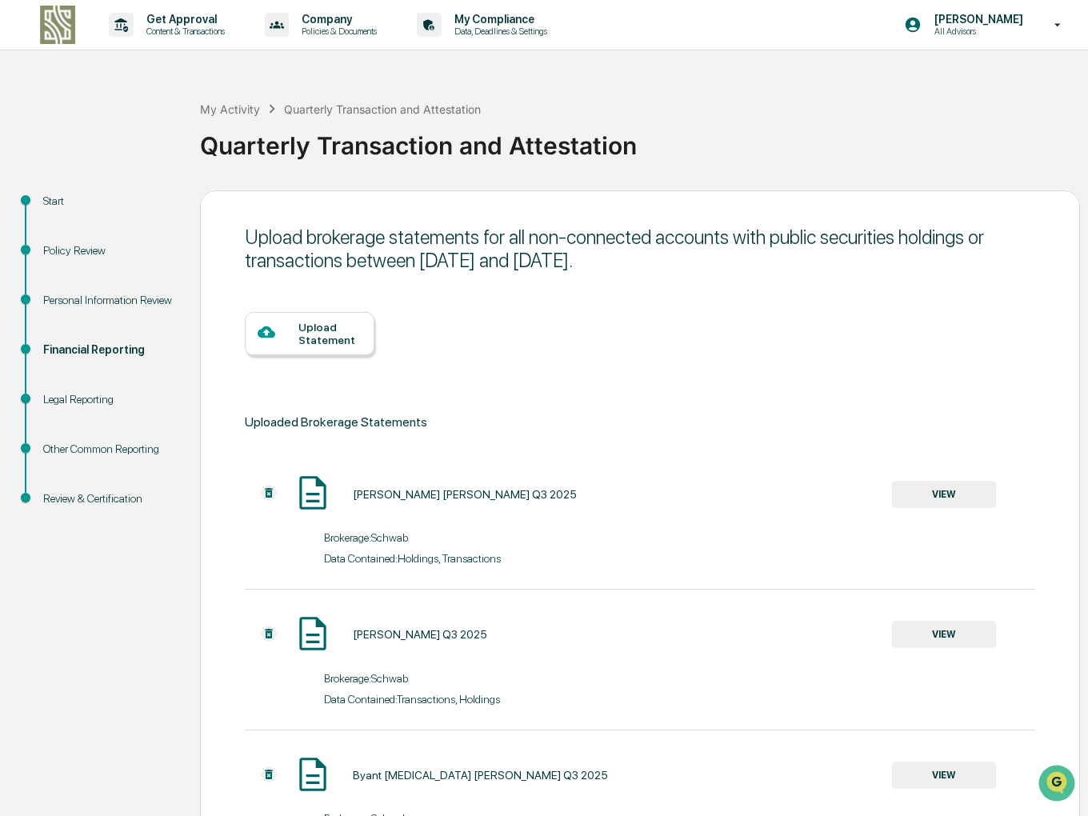
click at [309, 339] on div "Upload Statement" at bounding box center [330, 334] width 63 height 26
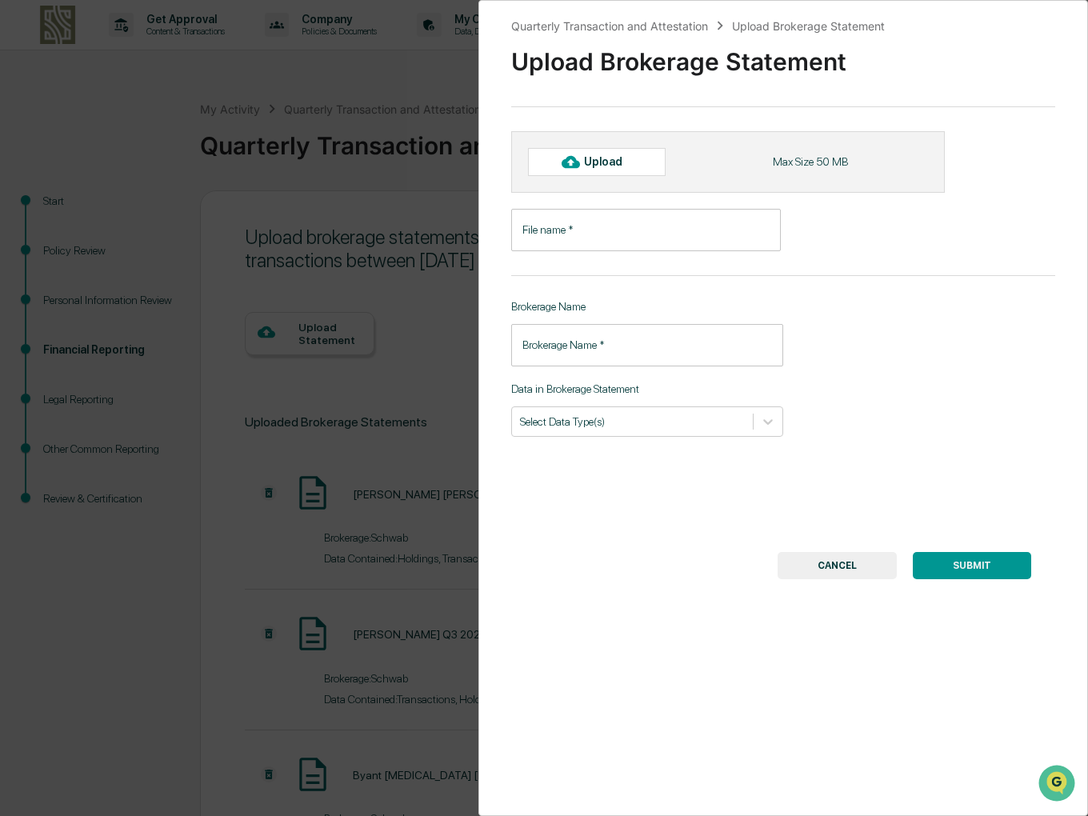
click at [590, 159] on div "Upload" at bounding box center [610, 161] width 52 height 13
type input "**********"
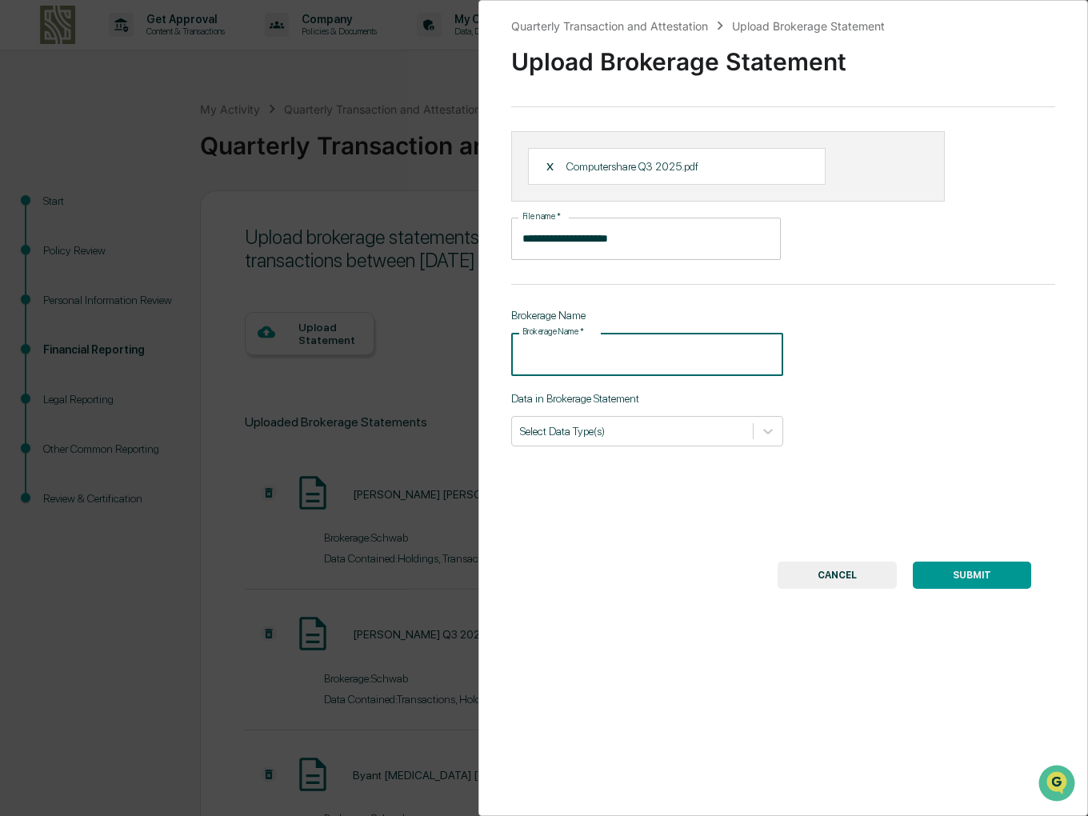
click at [596, 352] on input "Brokerage Name   *" at bounding box center [647, 354] width 272 height 42
type input "**********"
click at [571, 433] on div at bounding box center [632, 430] width 225 height 15
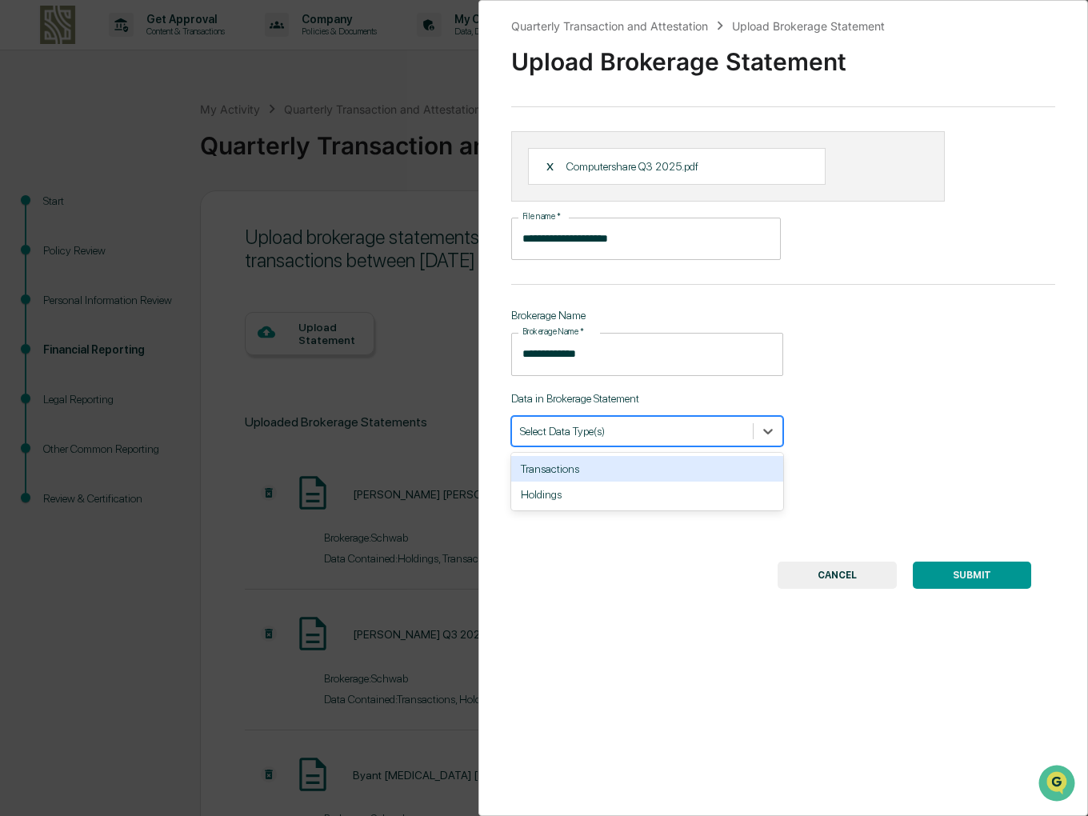
click at [566, 465] on div "Transactions" at bounding box center [647, 469] width 272 height 26
click at [575, 469] on div "Holdings" at bounding box center [647, 469] width 272 height 26
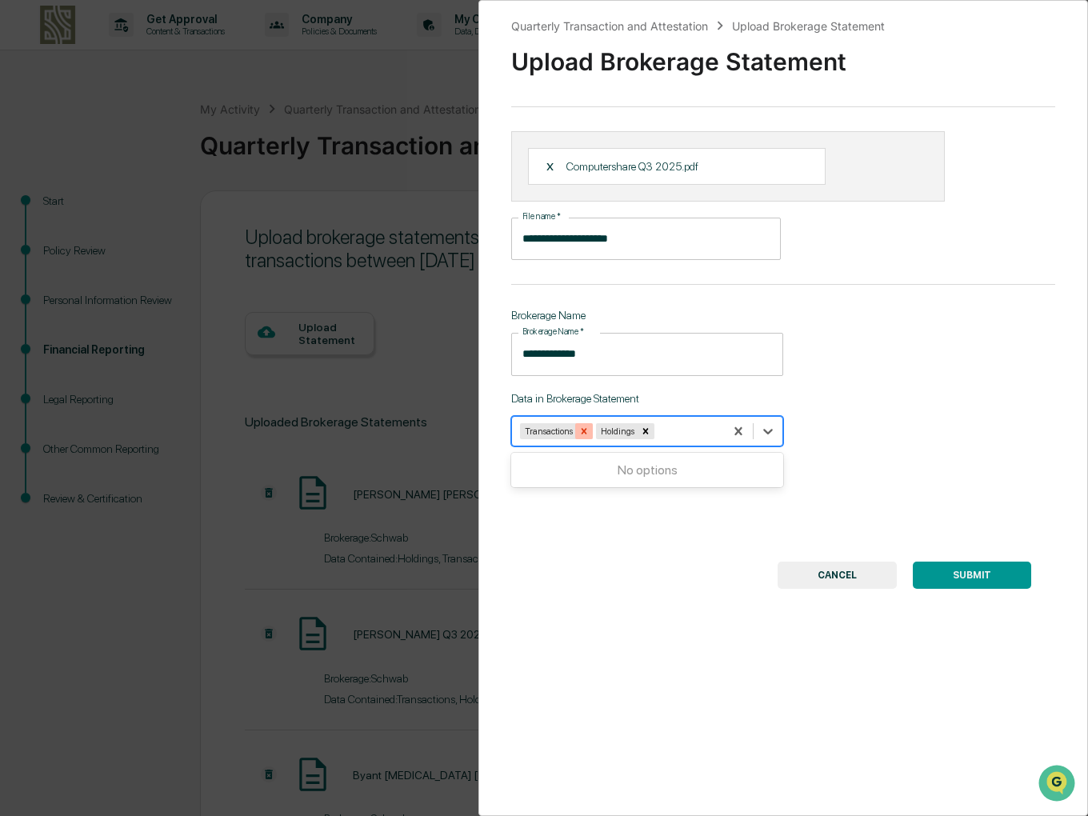
click at [579, 428] on icon "Remove Transactions" at bounding box center [584, 431] width 11 height 11
click at [970, 580] on button "SUBMIT" at bounding box center [972, 575] width 118 height 27
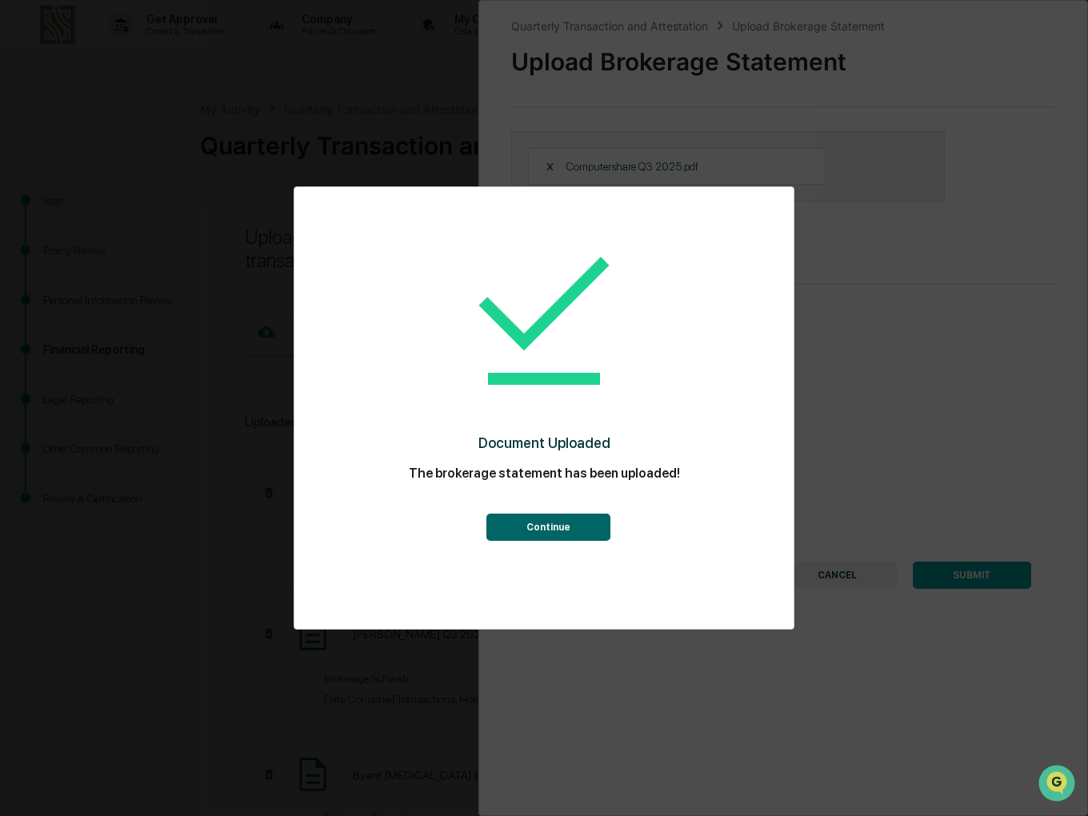
click at [540, 527] on button "Continue" at bounding box center [549, 527] width 124 height 27
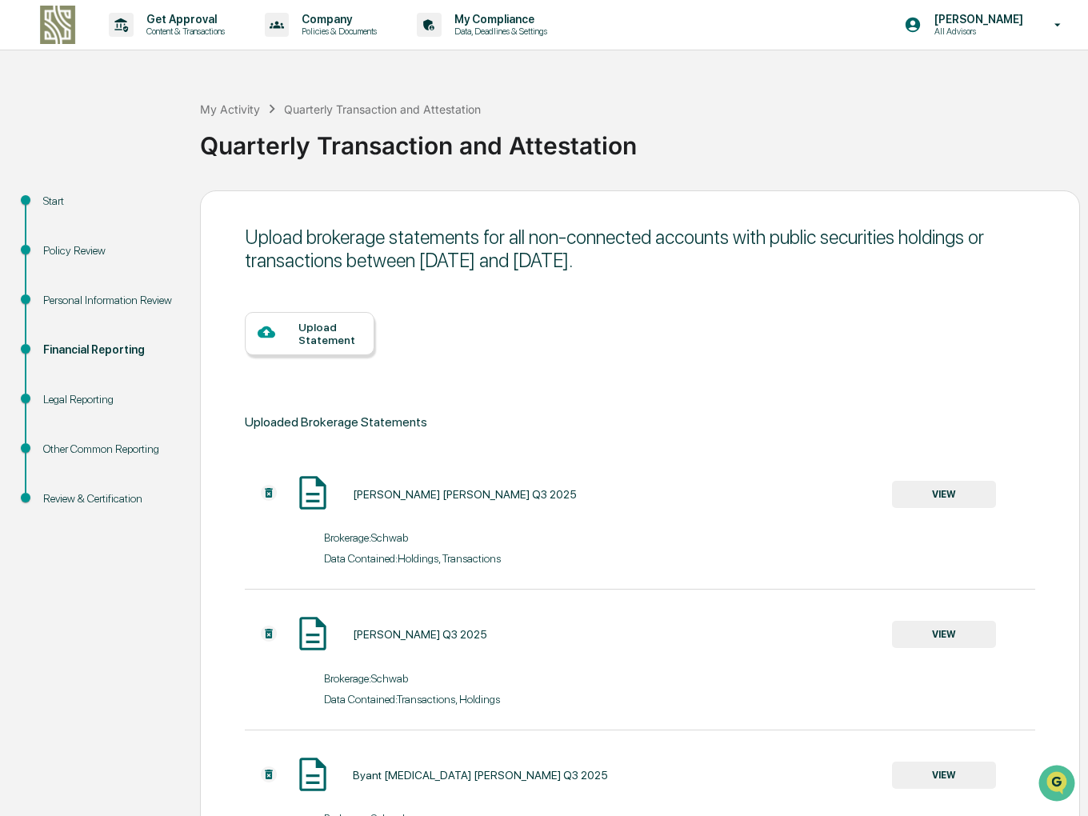
click at [320, 328] on div "Upload Statement" at bounding box center [330, 334] width 63 height 26
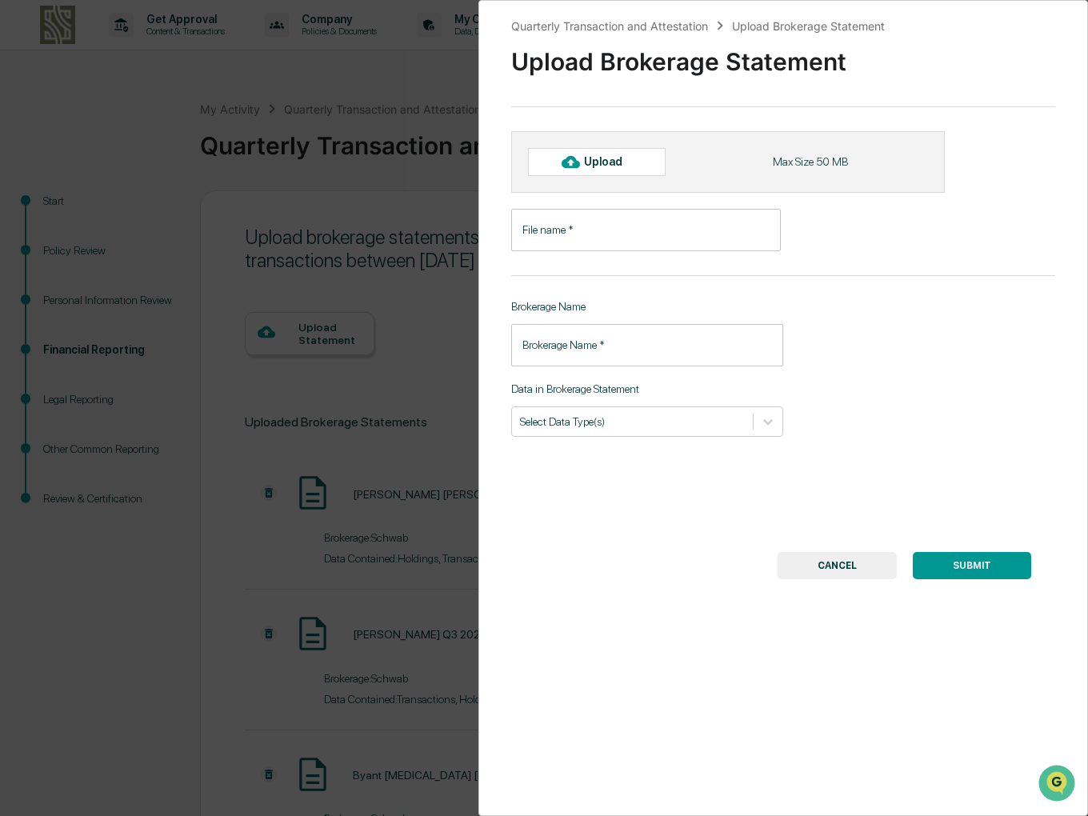
click at [599, 158] on div "Upload" at bounding box center [610, 161] width 52 height 13
type input "**********"
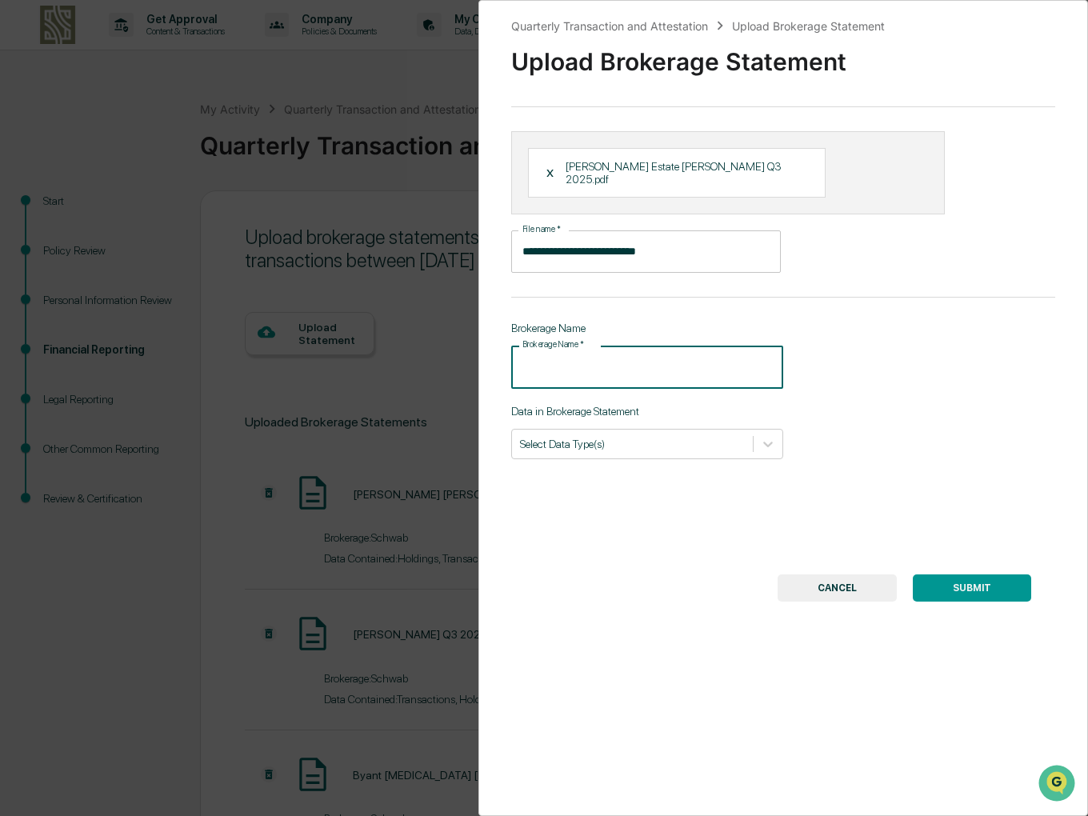
click at [556, 358] on input "Brokerage Name   *" at bounding box center [647, 367] width 272 height 42
type input "******"
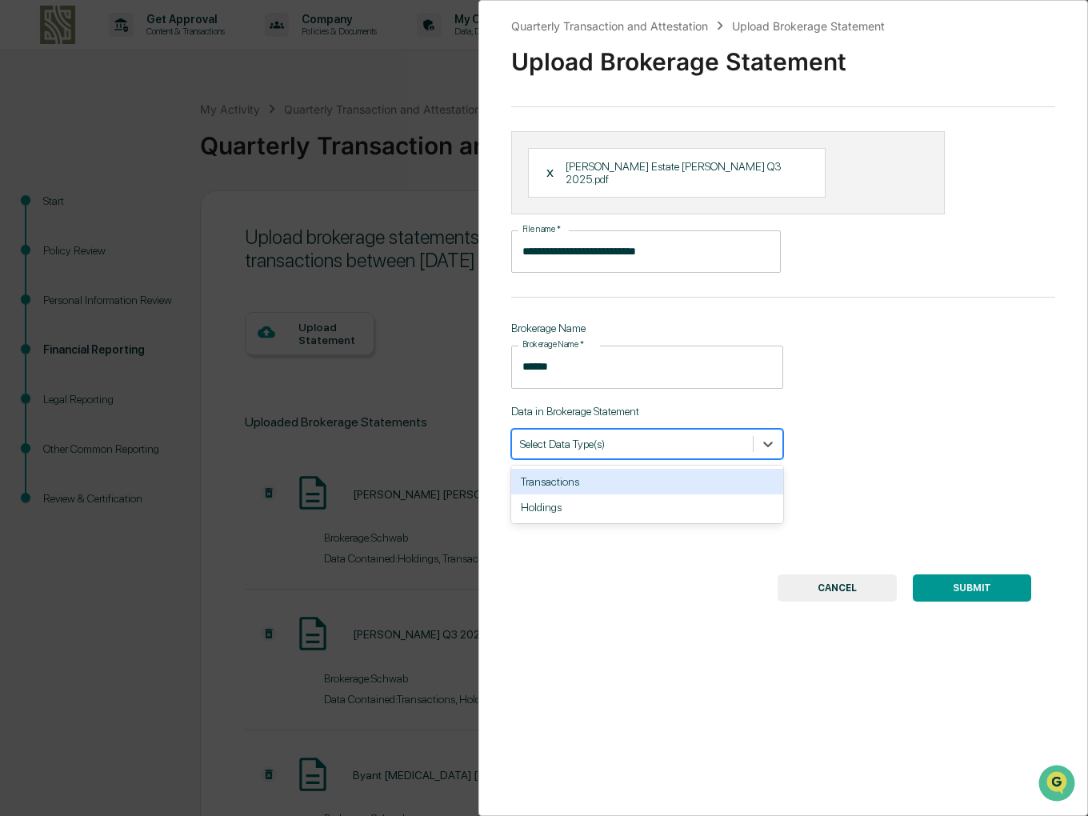
click at [588, 439] on div at bounding box center [632, 443] width 225 height 15
click at [560, 475] on div "Transactions" at bounding box center [647, 482] width 272 height 26
click at [560, 475] on div "Holdings" at bounding box center [647, 482] width 272 height 26
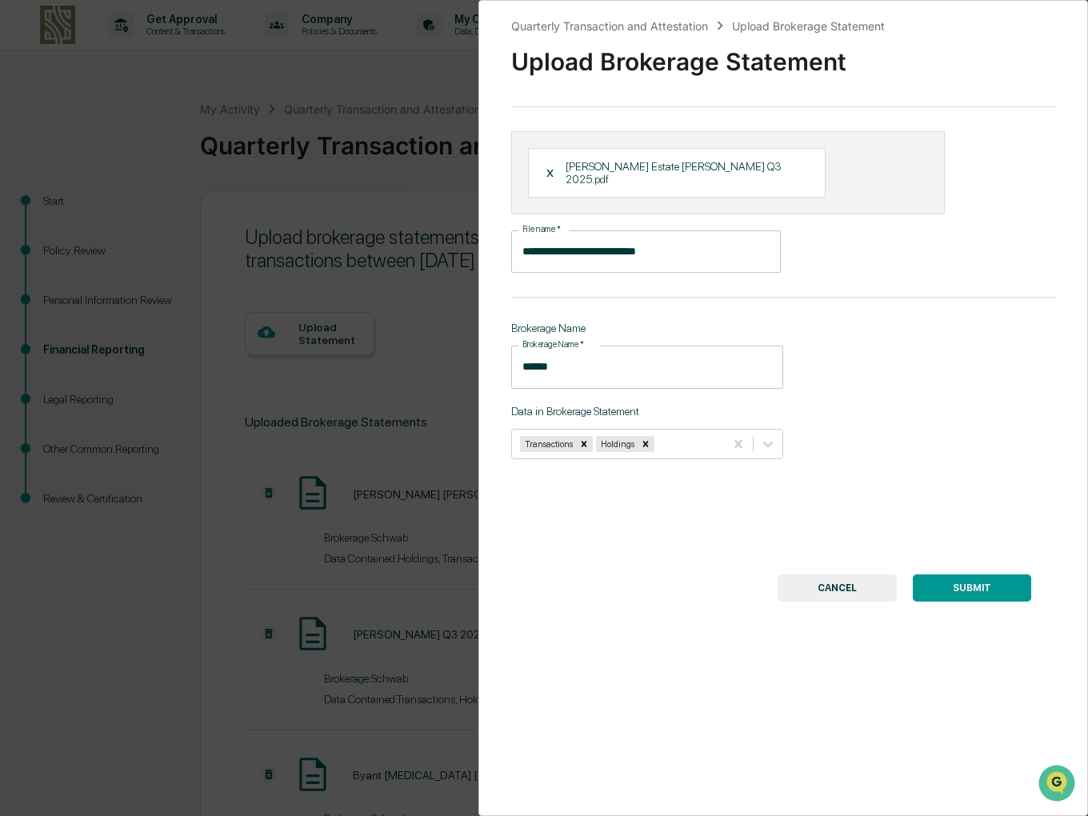
click at [989, 583] on button "SUBMIT" at bounding box center [972, 588] width 118 height 27
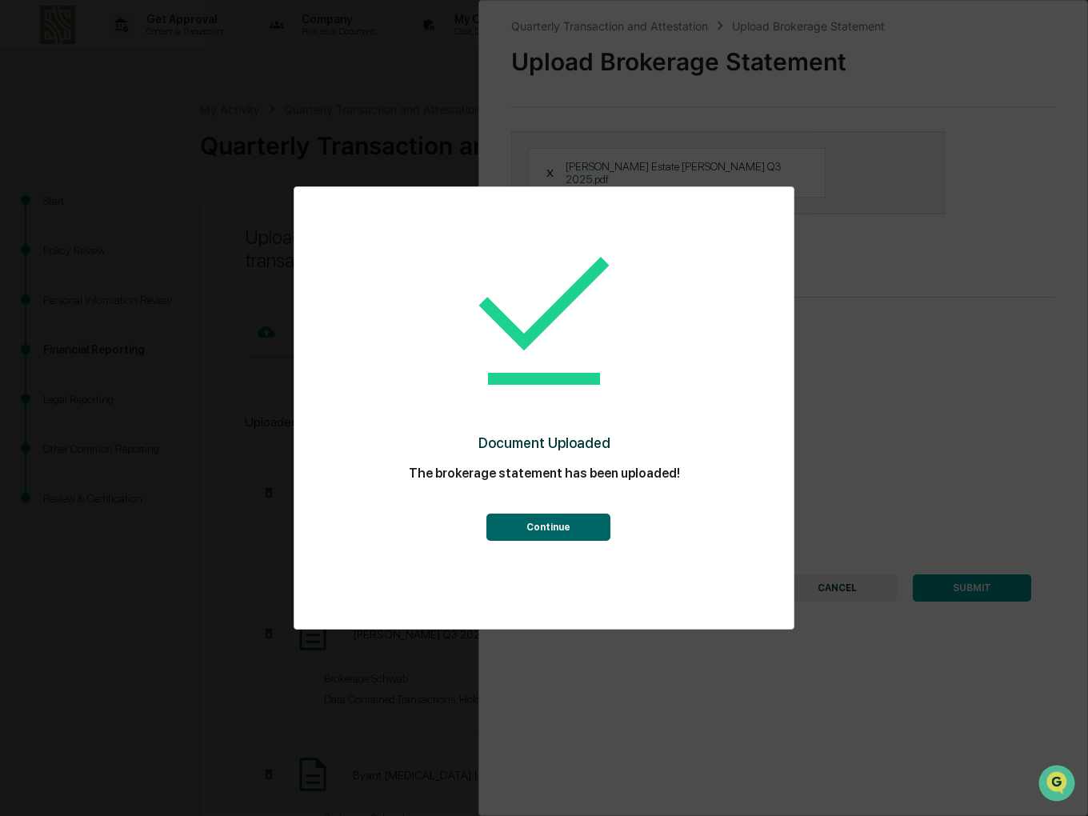
click at [589, 524] on button "Continue" at bounding box center [549, 527] width 124 height 27
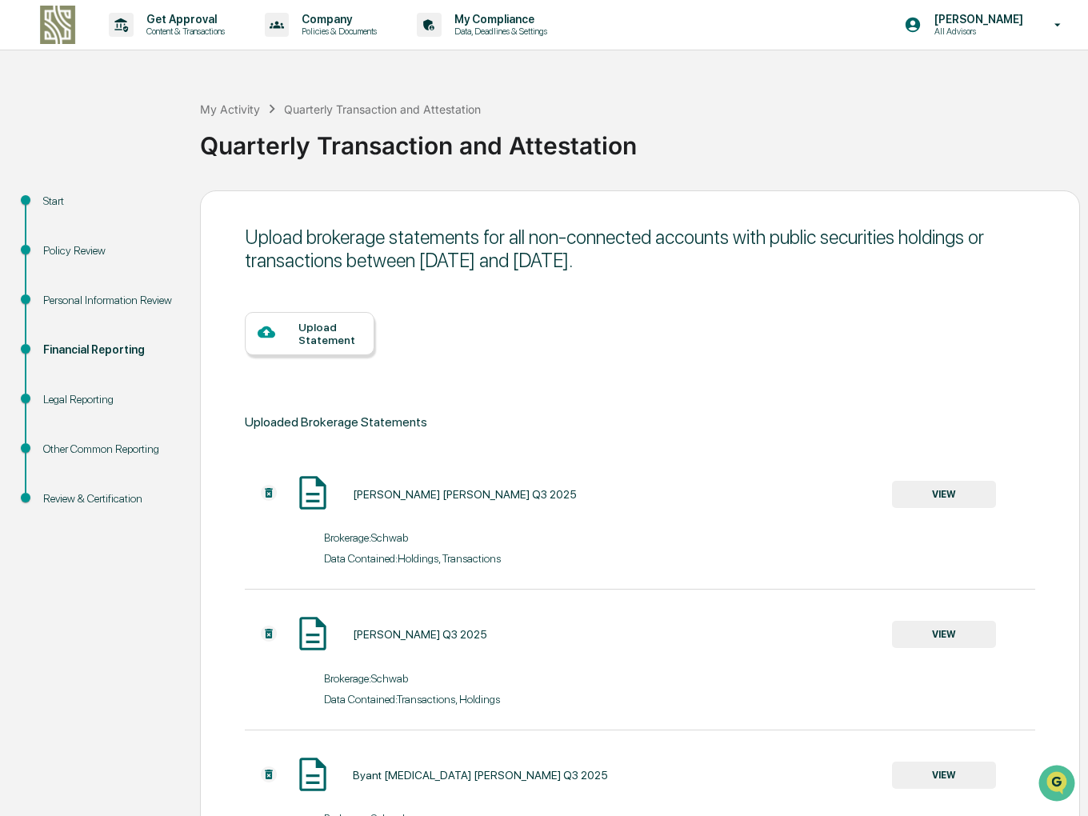
click at [301, 323] on div "Upload Statement" at bounding box center [330, 334] width 63 height 26
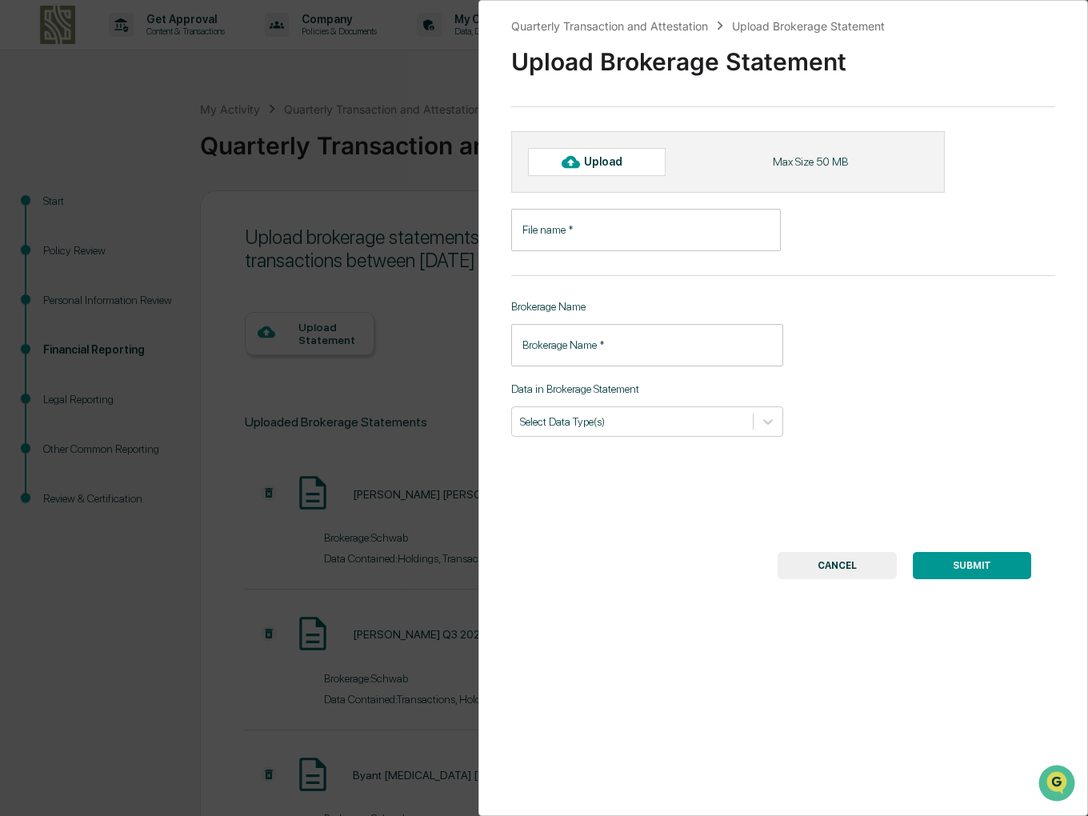
click at [607, 156] on div "Upload" at bounding box center [610, 161] width 52 height 13
type input "**********"
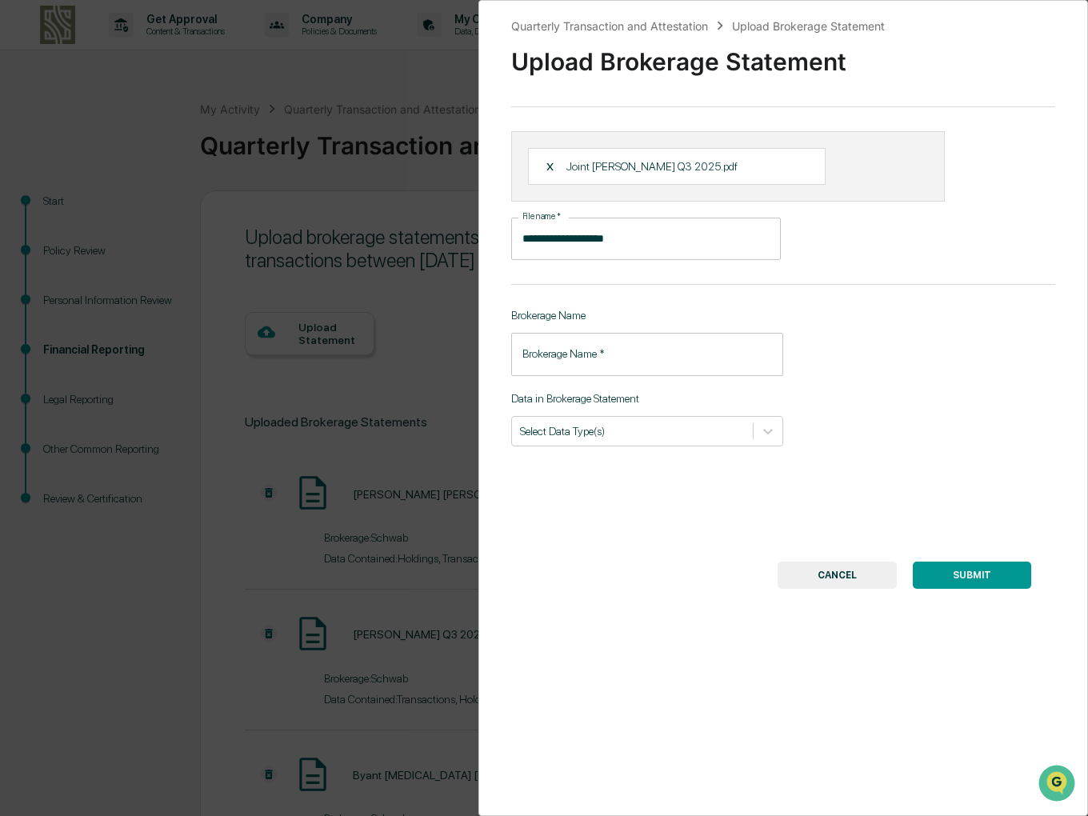
click at [573, 346] on input "Brokerage Name   *" at bounding box center [647, 354] width 272 height 42
type input "******"
click at [592, 424] on div "Select Data Type(s)" at bounding box center [632, 431] width 241 height 22
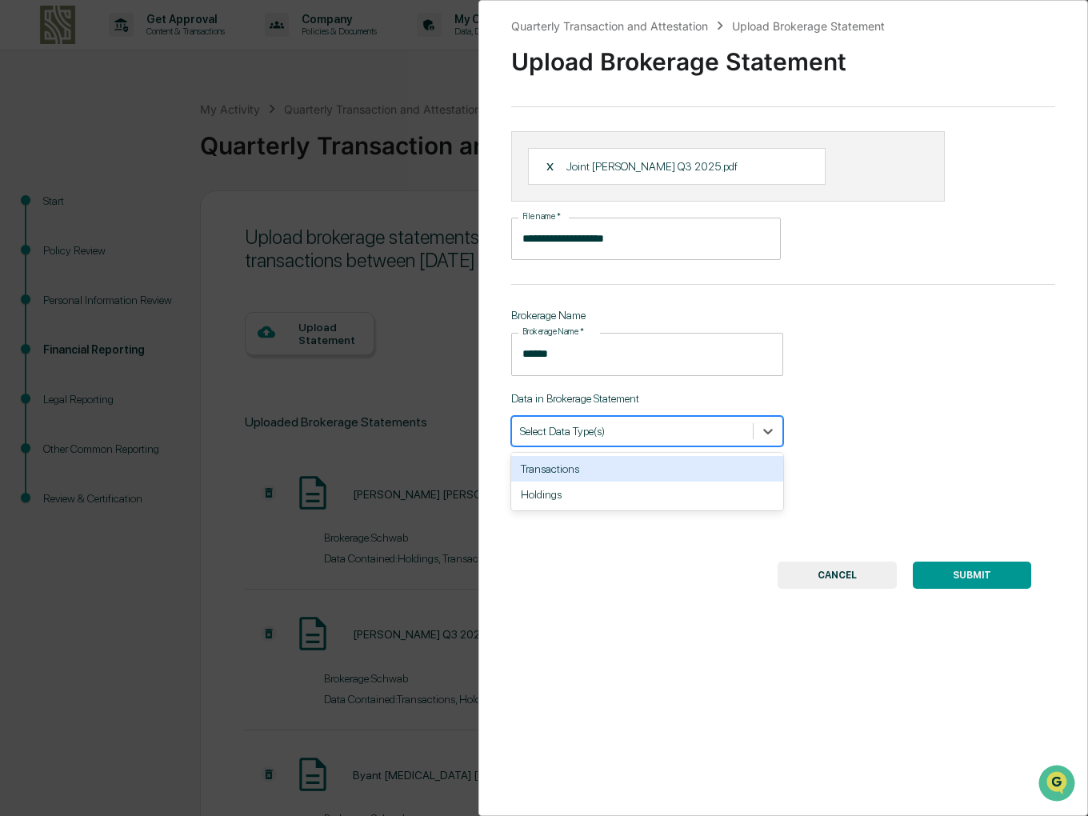
click at [560, 469] on div "Transactions" at bounding box center [647, 469] width 272 height 26
click at [563, 475] on div "Holdings" at bounding box center [647, 469] width 272 height 26
click at [980, 579] on button "SUBMIT" at bounding box center [972, 575] width 118 height 27
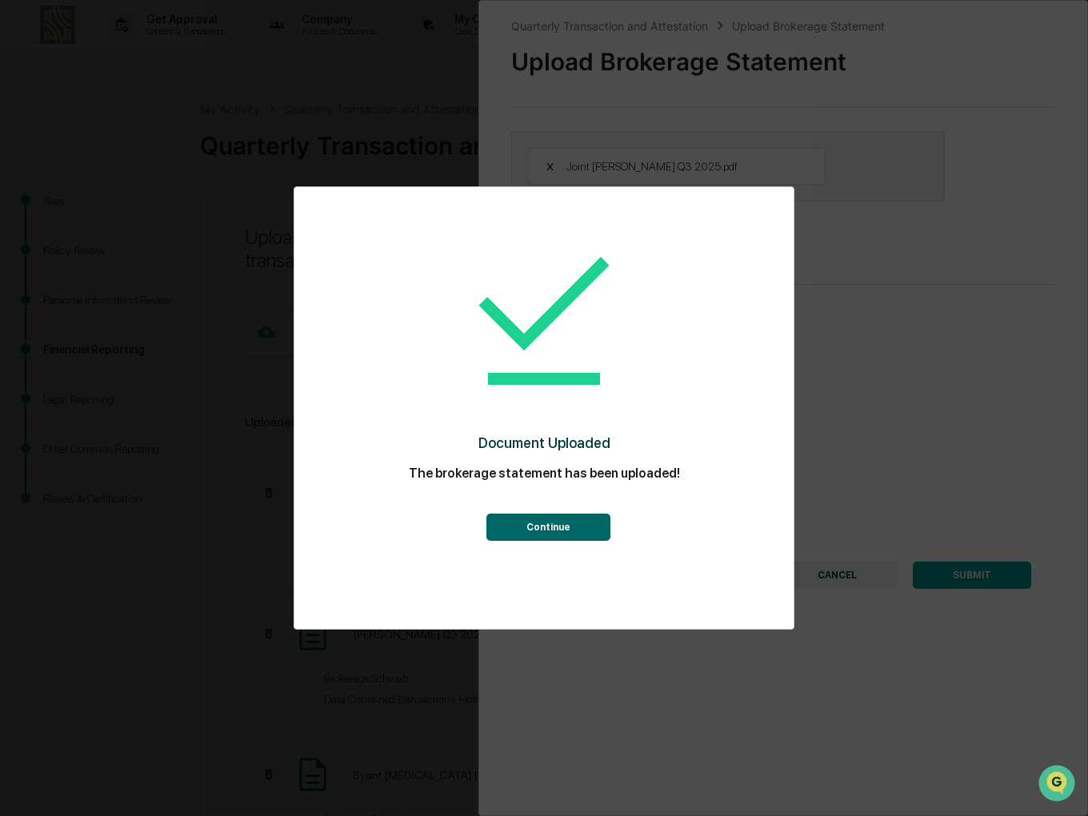
click at [557, 520] on button "Continue" at bounding box center [549, 527] width 124 height 27
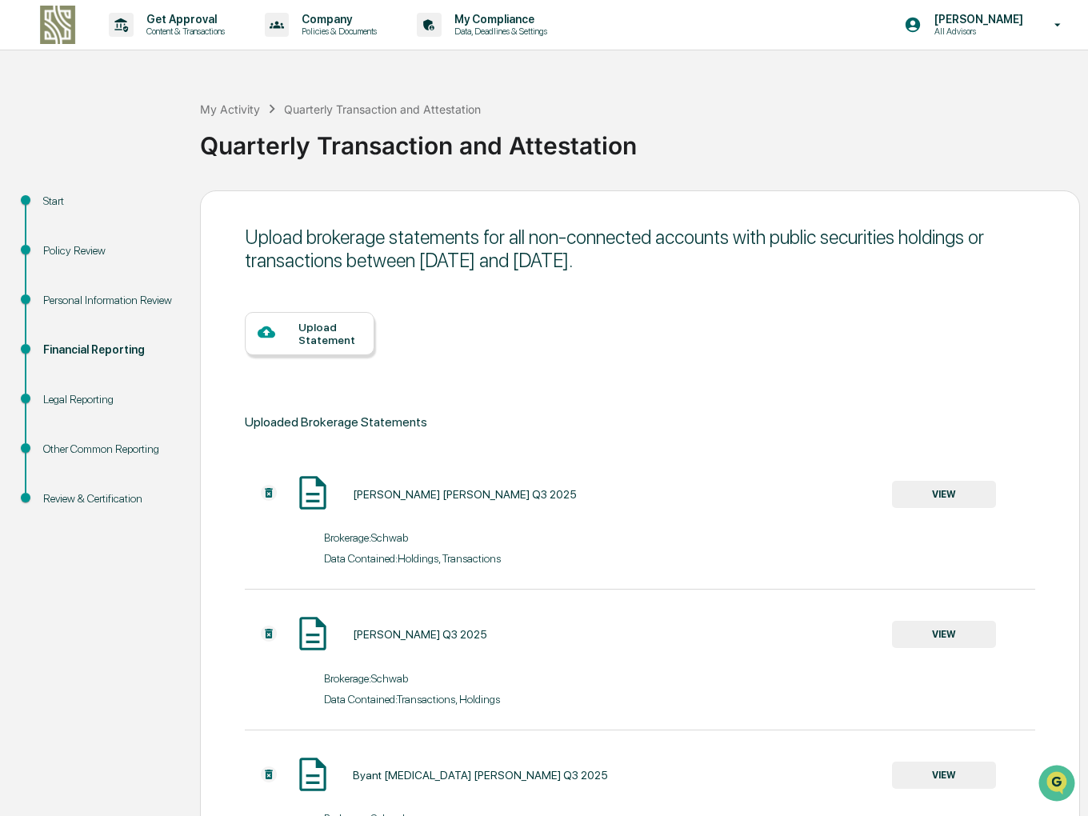
click at [289, 326] on div at bounding box center [278, 333] width 41 height 20
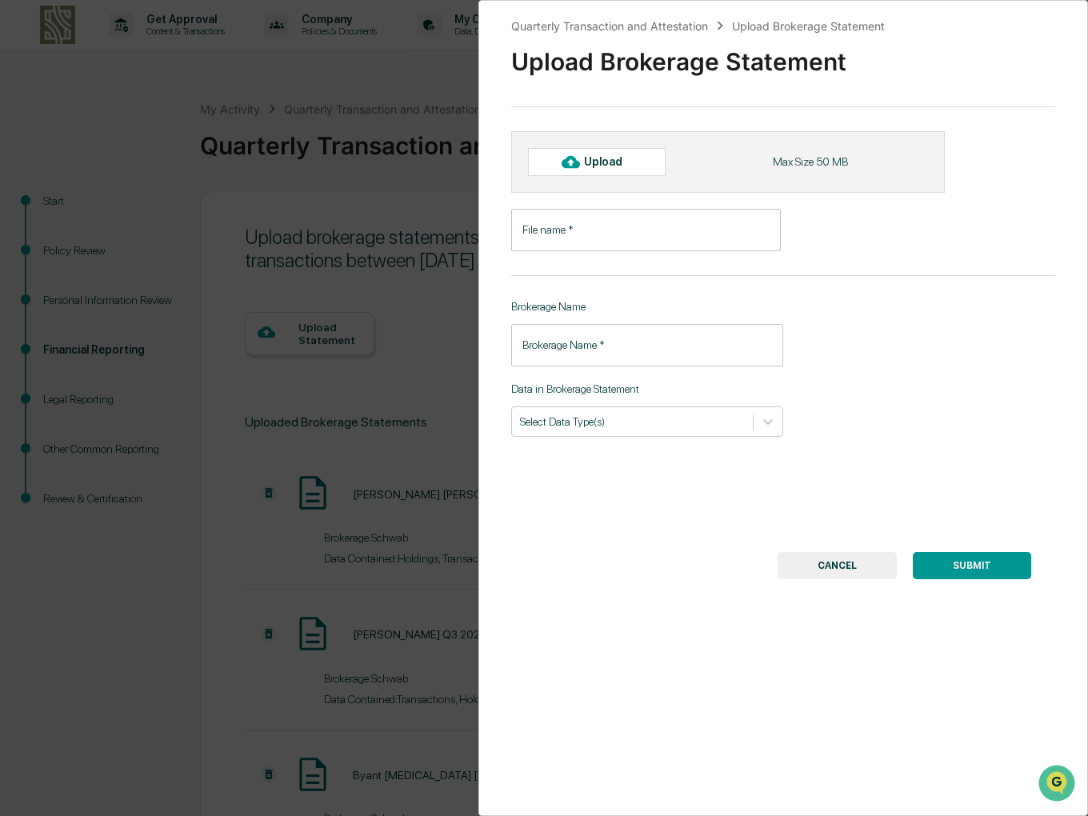
click at [595, 167] on div "Upload" at bounding box center [610, 161] width 52 height 13
type input "**********"
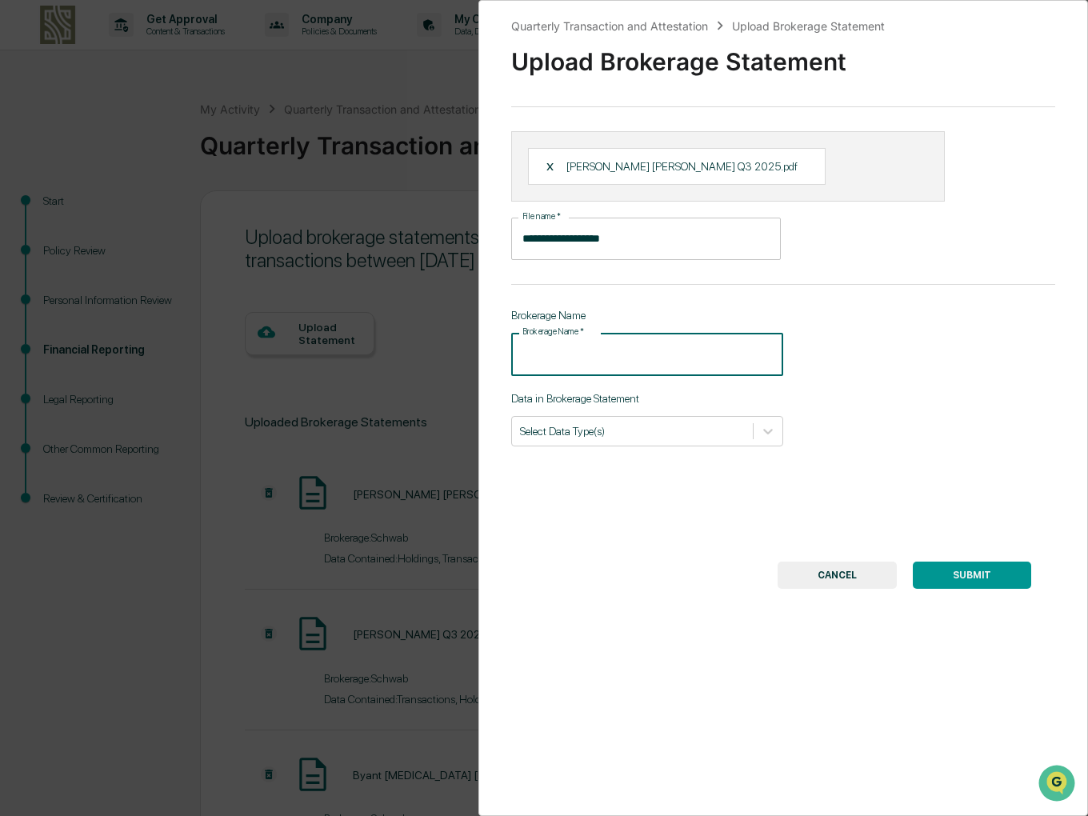
click at [578, 355] on input "Brokerage Name   *" at bounding box center [647, 354] width 272 height 42
type input "******"
click at [599, 438] on div at bounding box center [632, 430] width 225 height 15
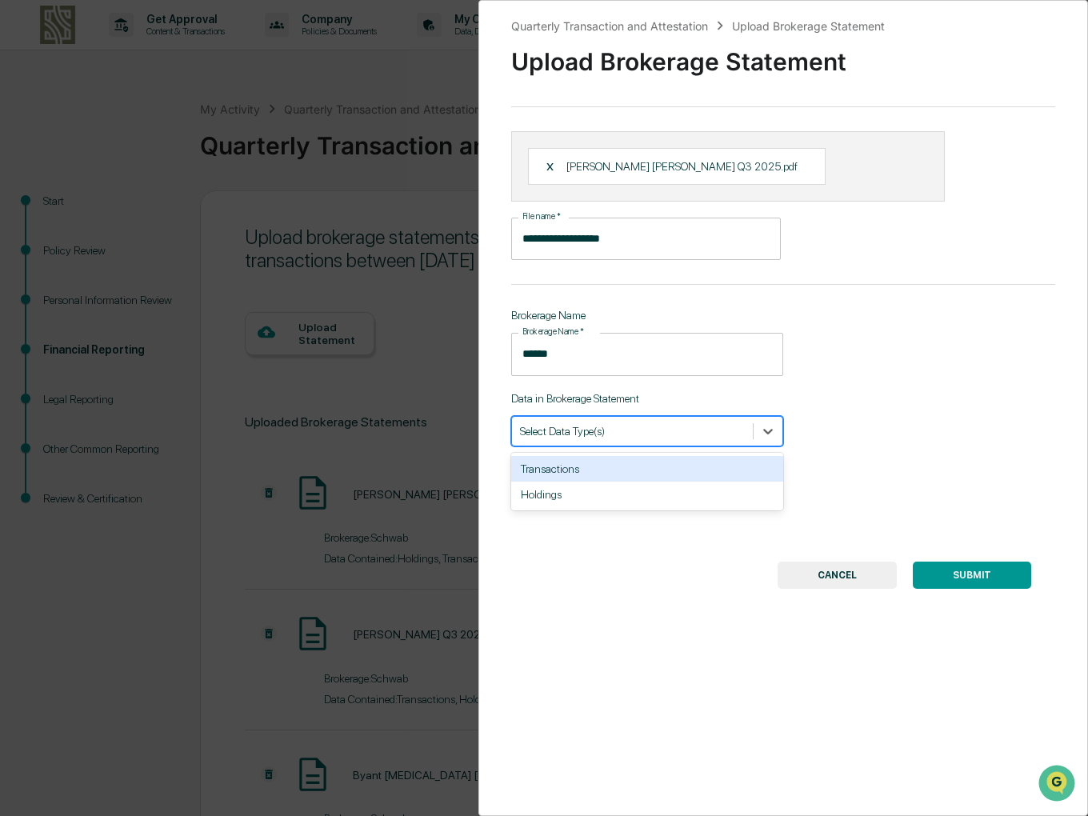
click at [577, 468] on div "Transactions" at bounding box center [647, 469] width 272 height 26
click at [575, 470] on div "Holdings" at bounding box center [647, 469] width 272 height 26
click at [999, 575] on button "SUBMIT" at bounding box center [972, 575] width 118 height 27
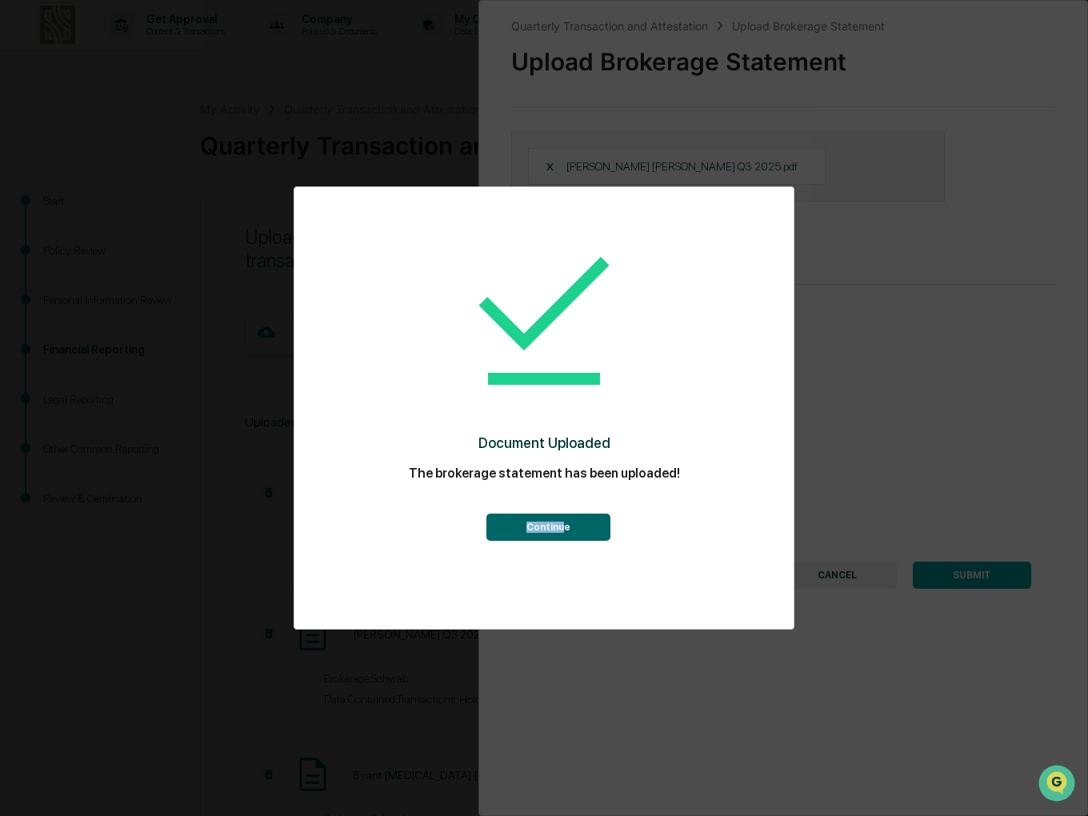
click at [565, 518] on div "Continue" at bounding box center [544, 515] width 435 height 49
click at [569, 523] on button "Continue" at bounding box center [549, 527] width 124 height 27
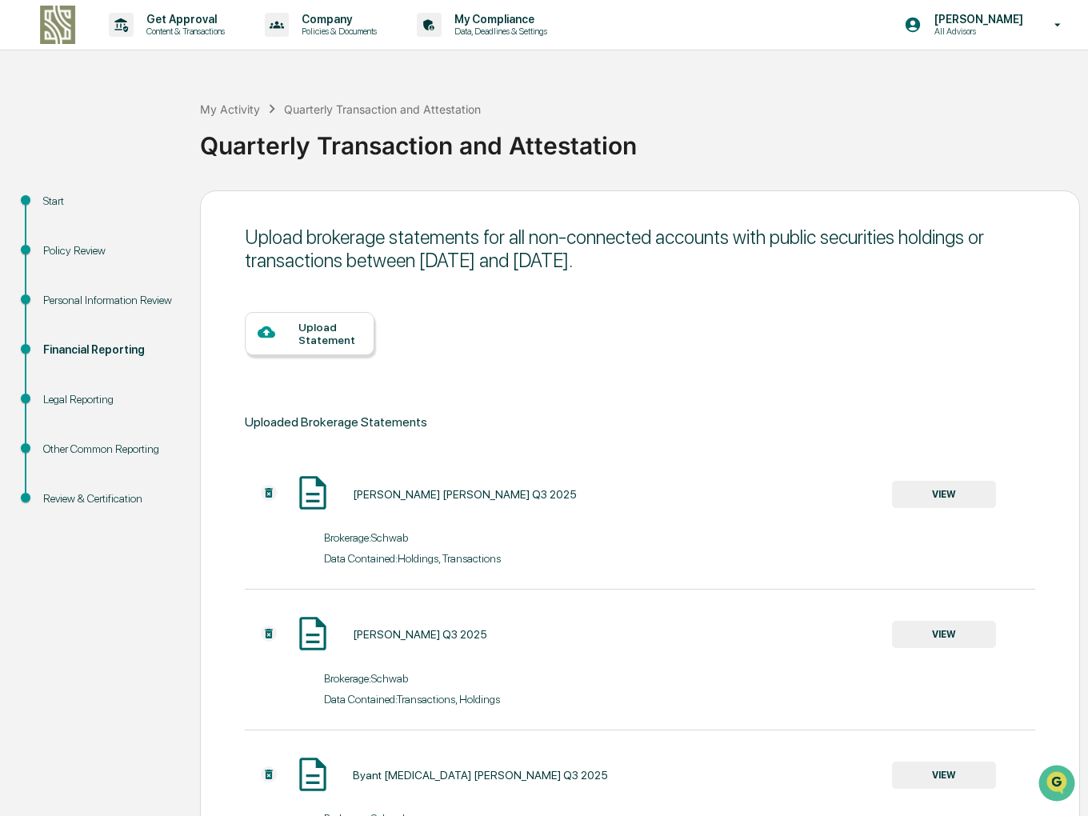
click at [335, 323] on div "Upload Statement" at bounding box center [330, 334] width 63 height 26
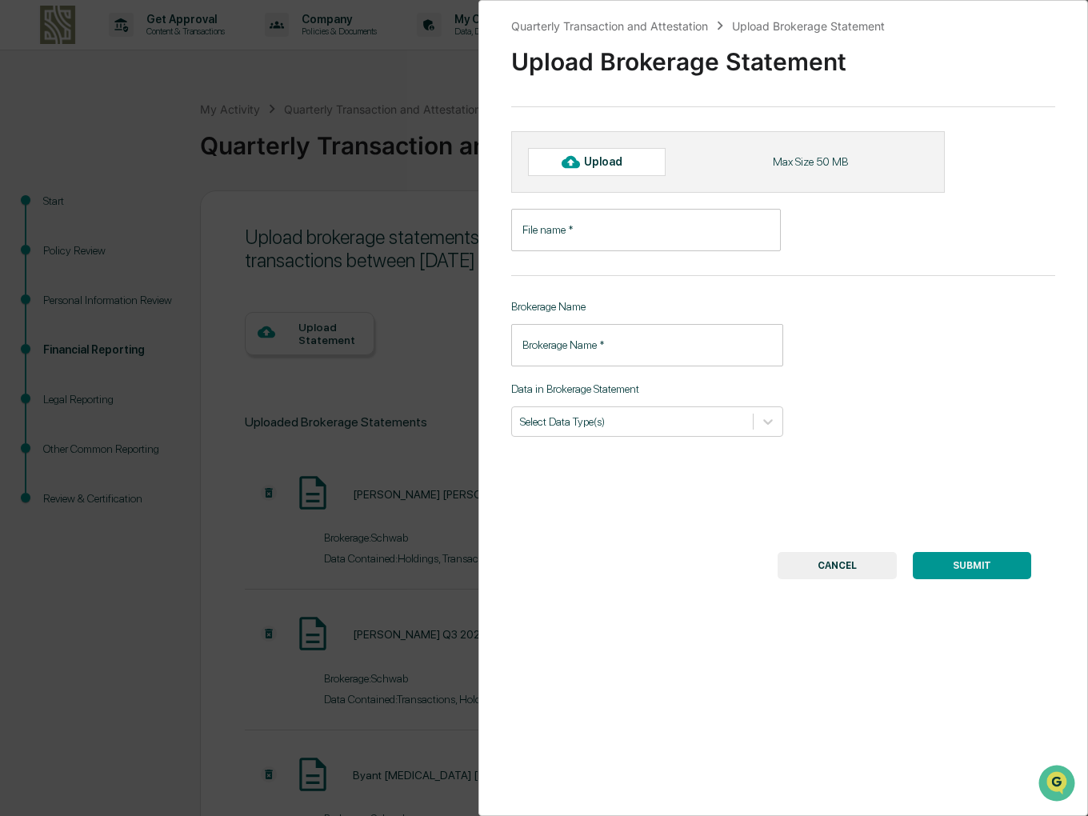
click at [620, 158] on div "Upload" at bounding box center [610, 161] width 52 height 13
type input "**********"
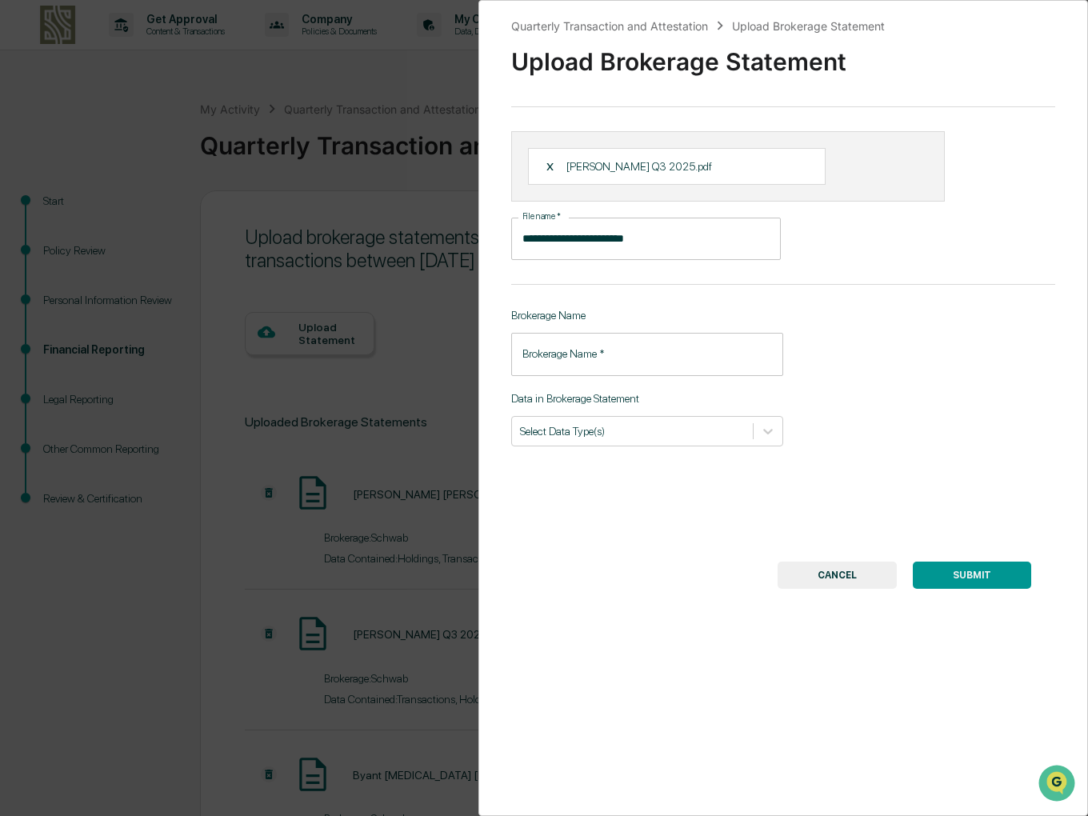
click at [565, 351] on input "Brokerage Name   *" at bounding box center [647, 354] width 272 height 42
type input "******"
click at [579, 428] on div at bounding box center [632, 430] width 225 height 15
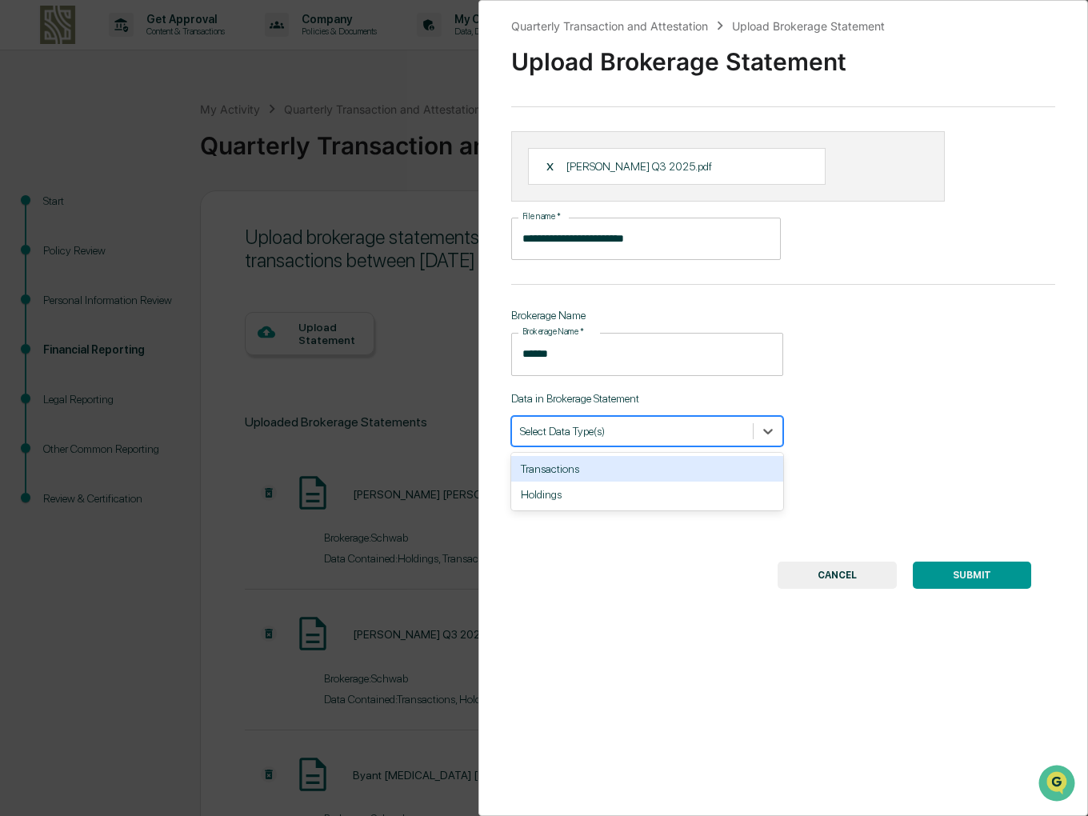
click at [572, 471] on div "Transactions" at bounding box center [647, 469] width 272 height 26
click at [583, 460] on div "Holdings" at bounding box center [647, 469] width 272 height 26
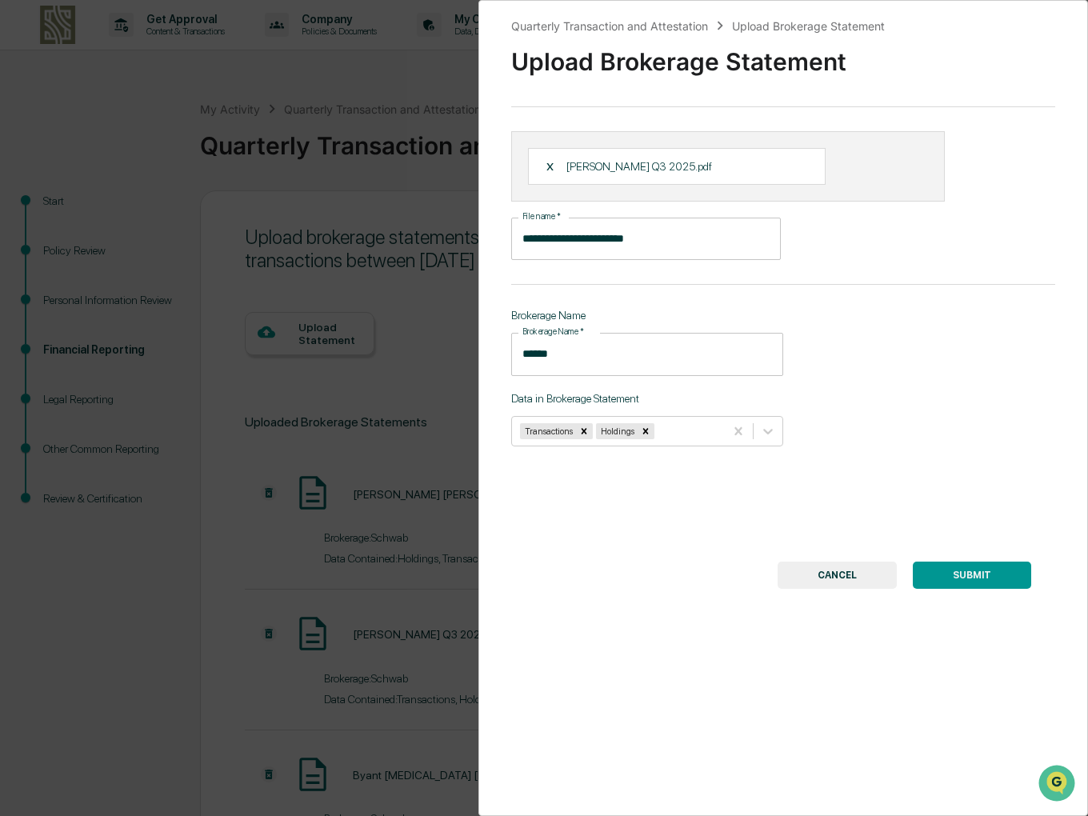
click at [948, 581] on button "SUBMIT" at bounding box center [972, 575] width 118 height 27
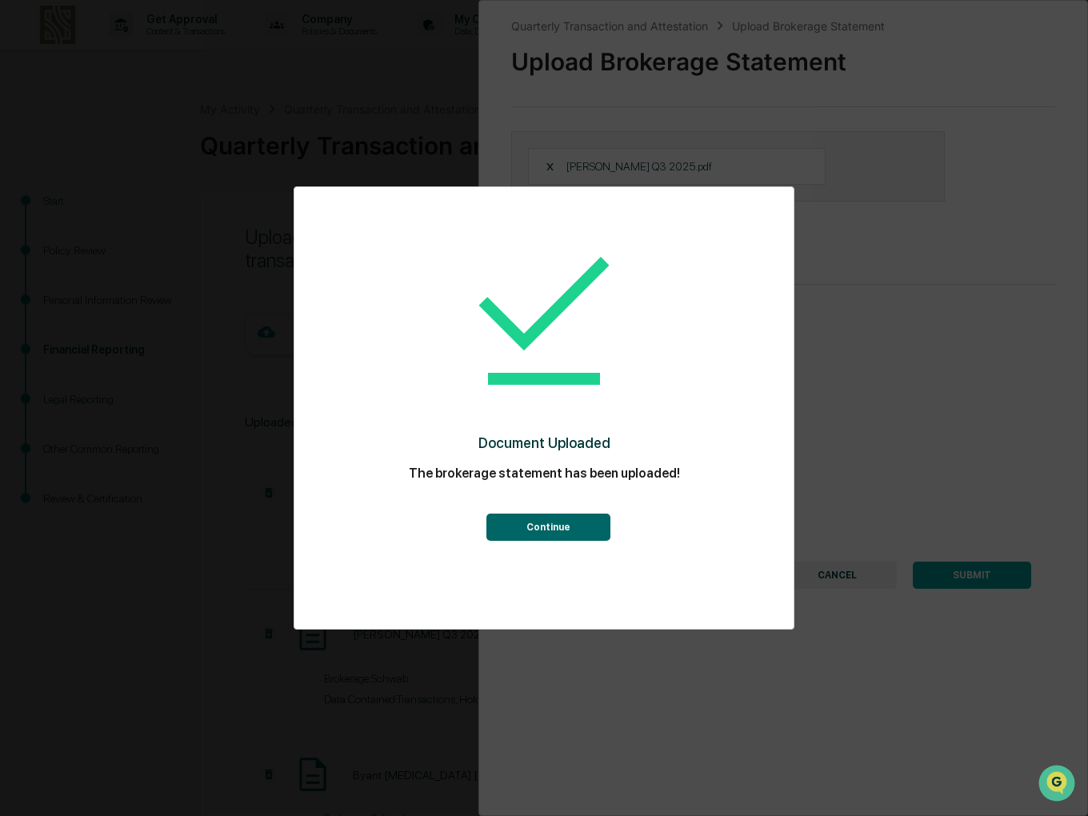
click at [571, 524] on button "Continue" at bounding box center [549, 527] width 124 height 27
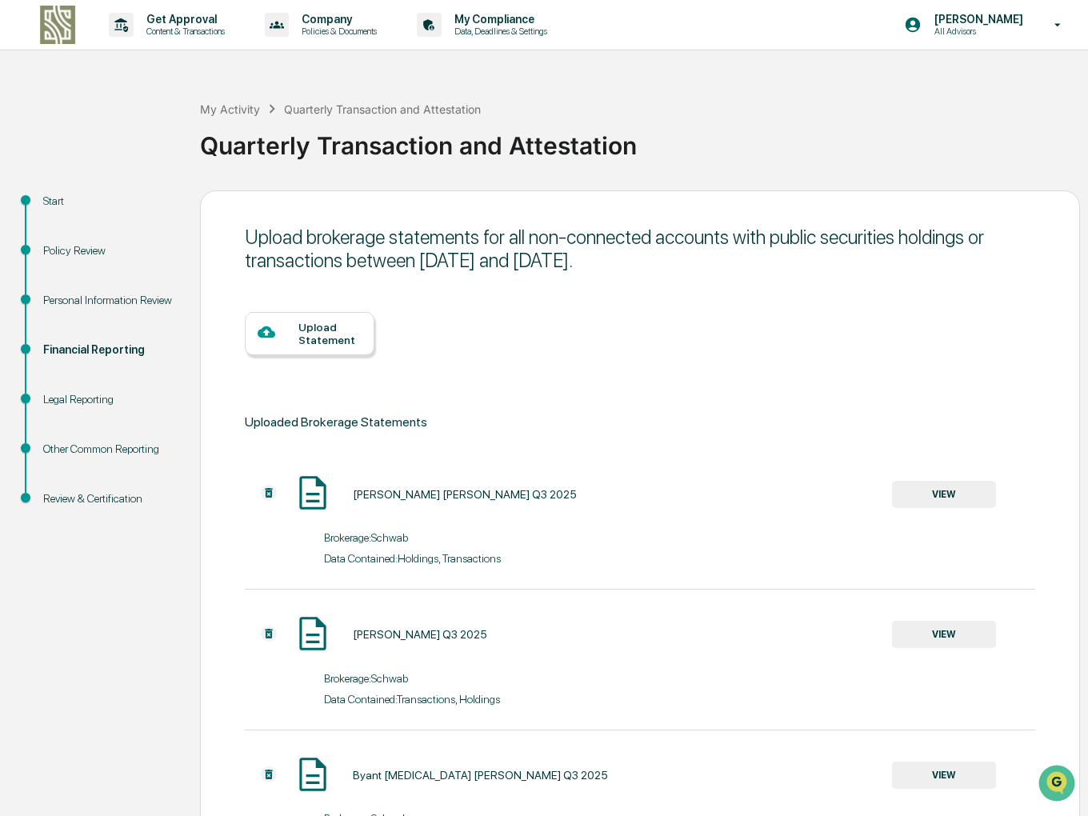
click at [307, 336] on div "Upload Statement" at bounding box center [330, 334] width 63 height 26
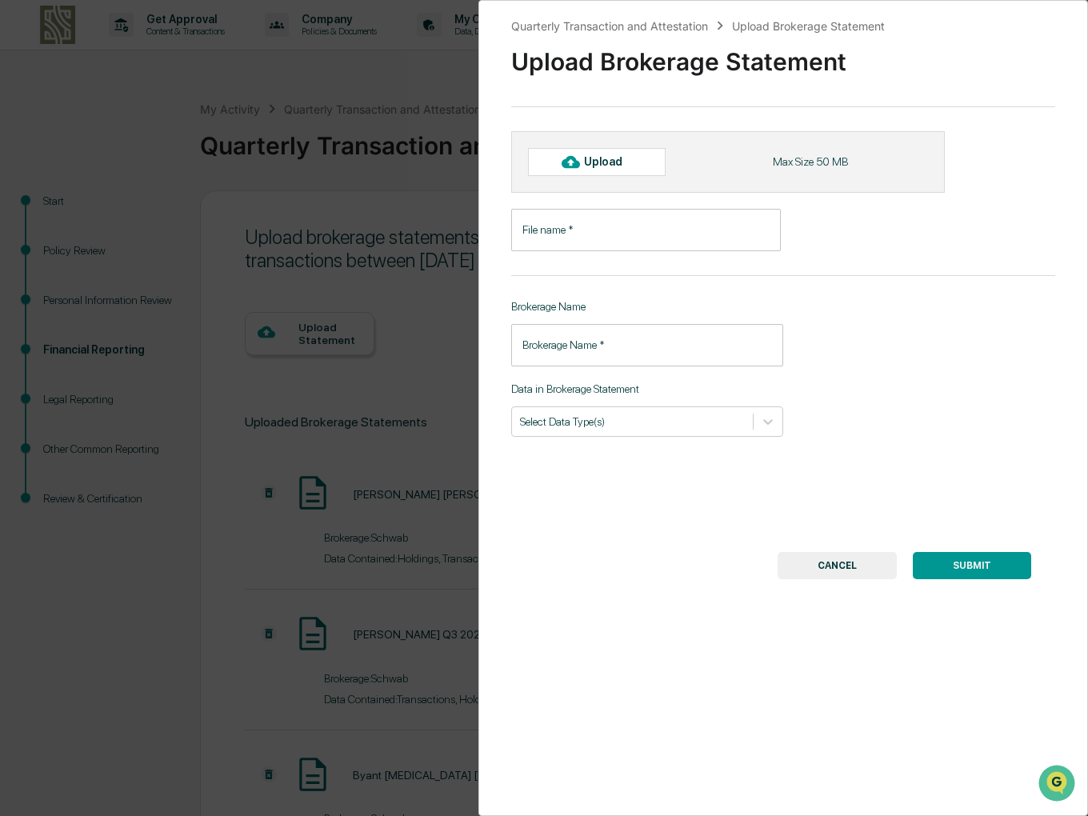
click at [600, 162] on div "Upload" at bounding box center [610, 161] width 52 height 13
type input "**********"
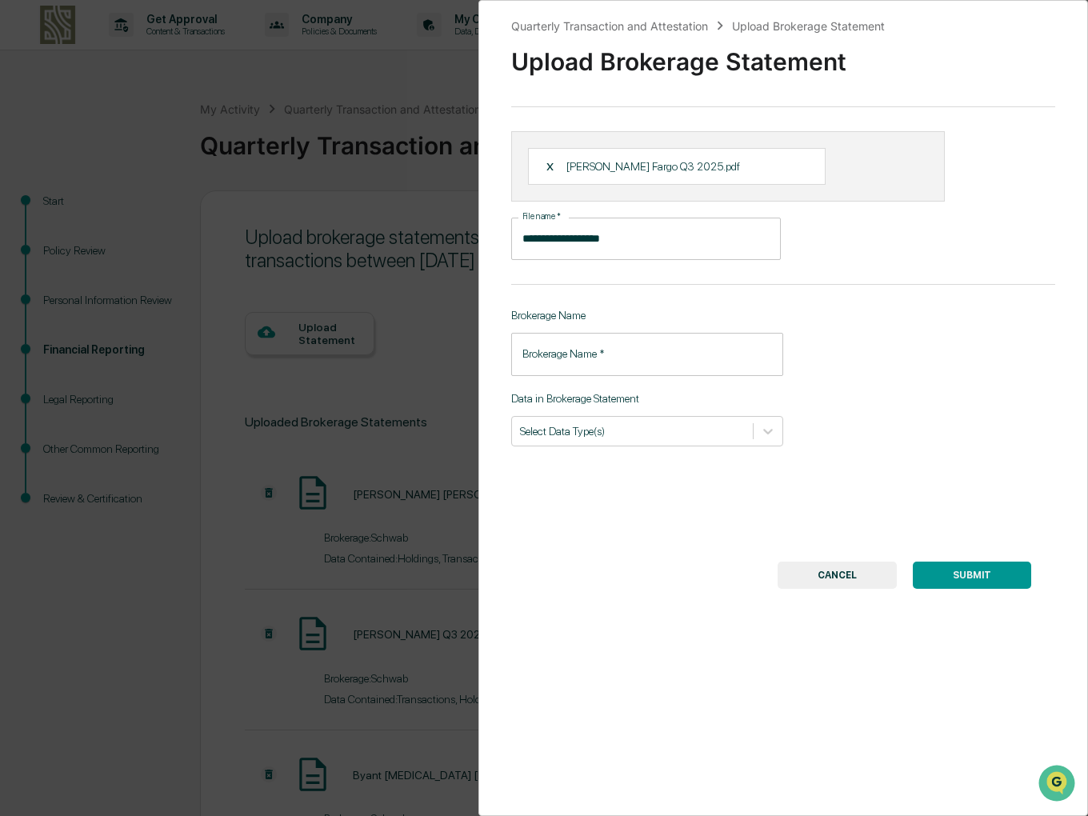
click at [577, 351] on input "Brokerage Name   *" at bounding box center [647, 354] width 272 height 42
type input "**********"
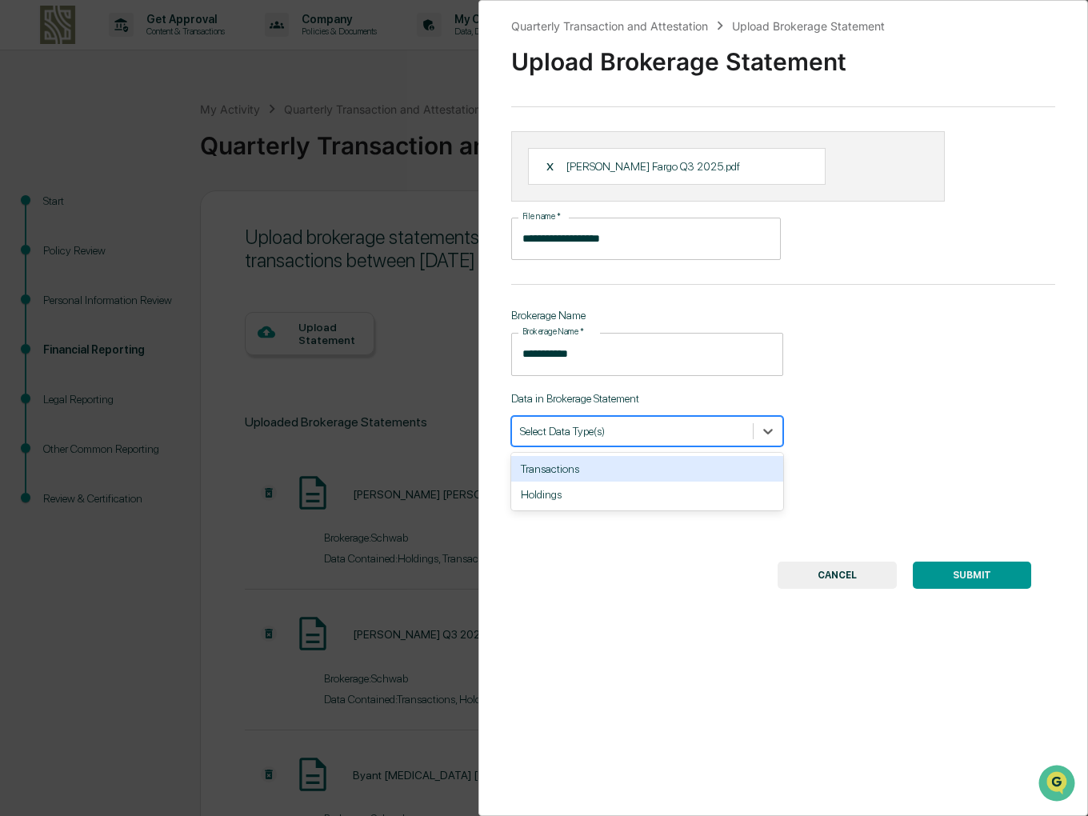
click at [583, 446] on div "Select Data Type(s)" at bounding box center [647, 431] width 272 height 30
click at [560, 495] on div "Holdings" at bounding box center [647, 495] width 272 height 26
click at [1011, 579] on button "SUBMIT" at bounding box center [972, 575] width 118 height 27
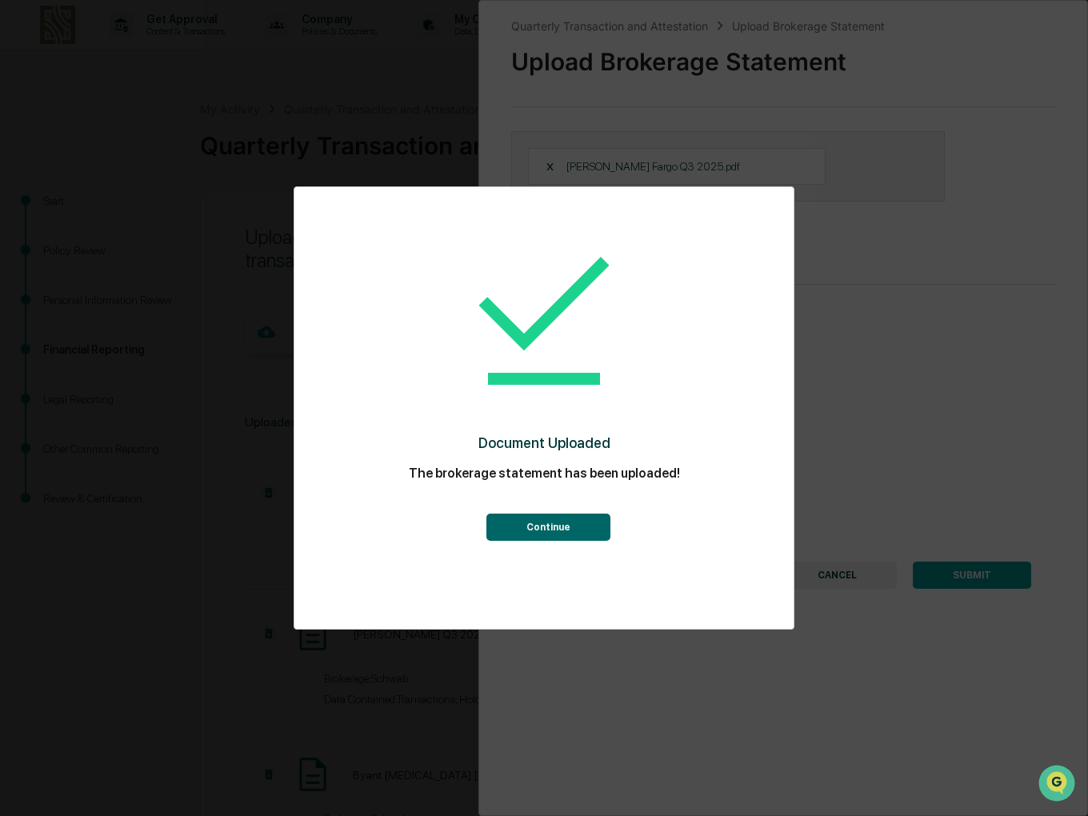
click at [571, 523] on button "Continue" at bounding box center [549, 527] width 124 height 27
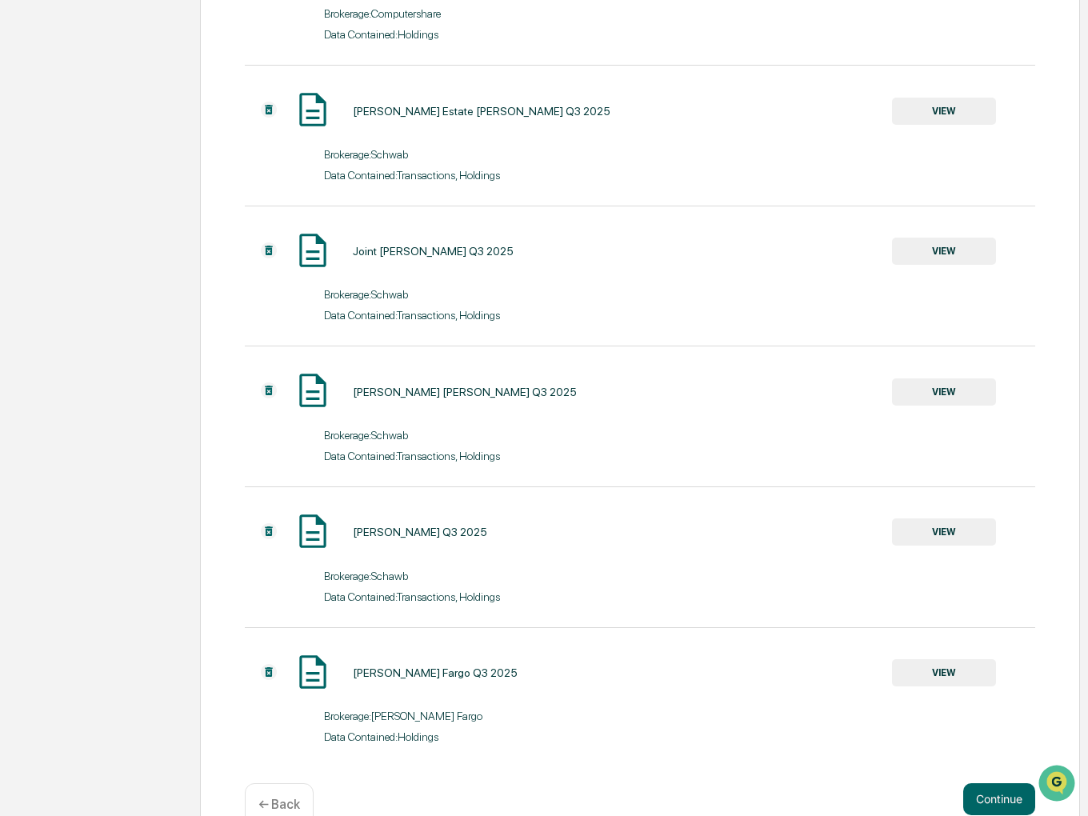
scroll to position [1280, 0]
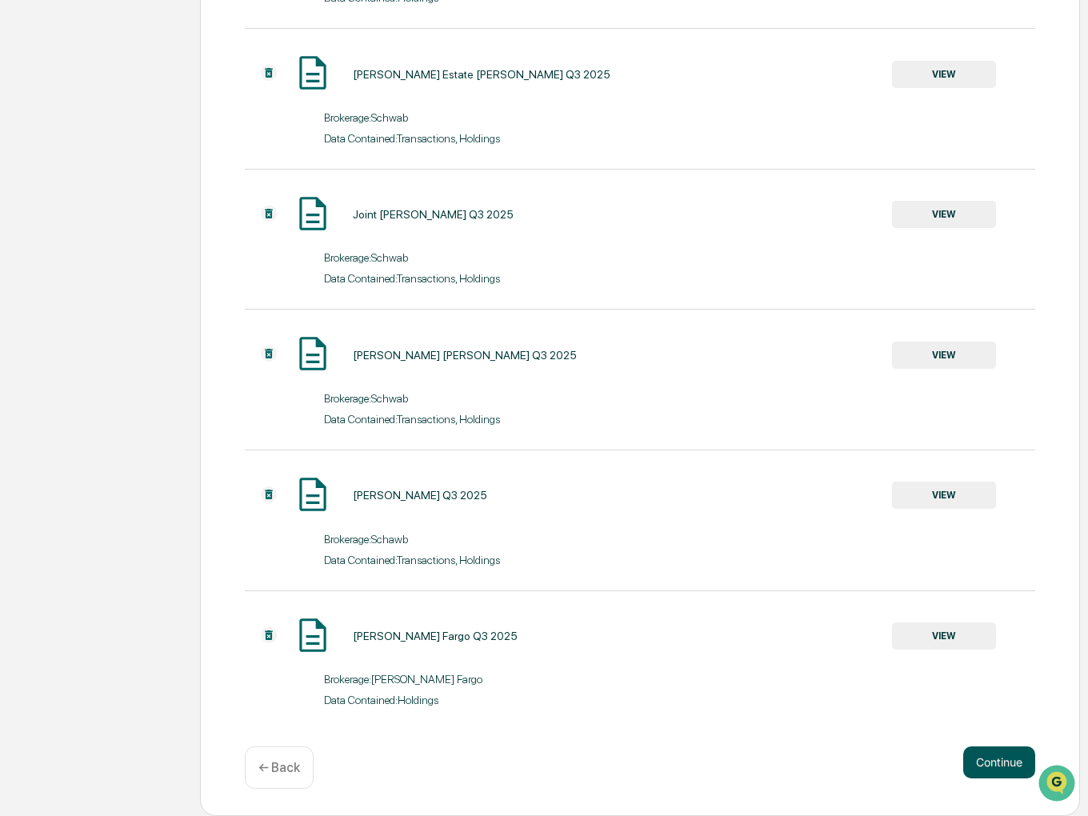
click at [985, 763] on button "Continue" at bounding box center [1000, 763] width 72 height 32
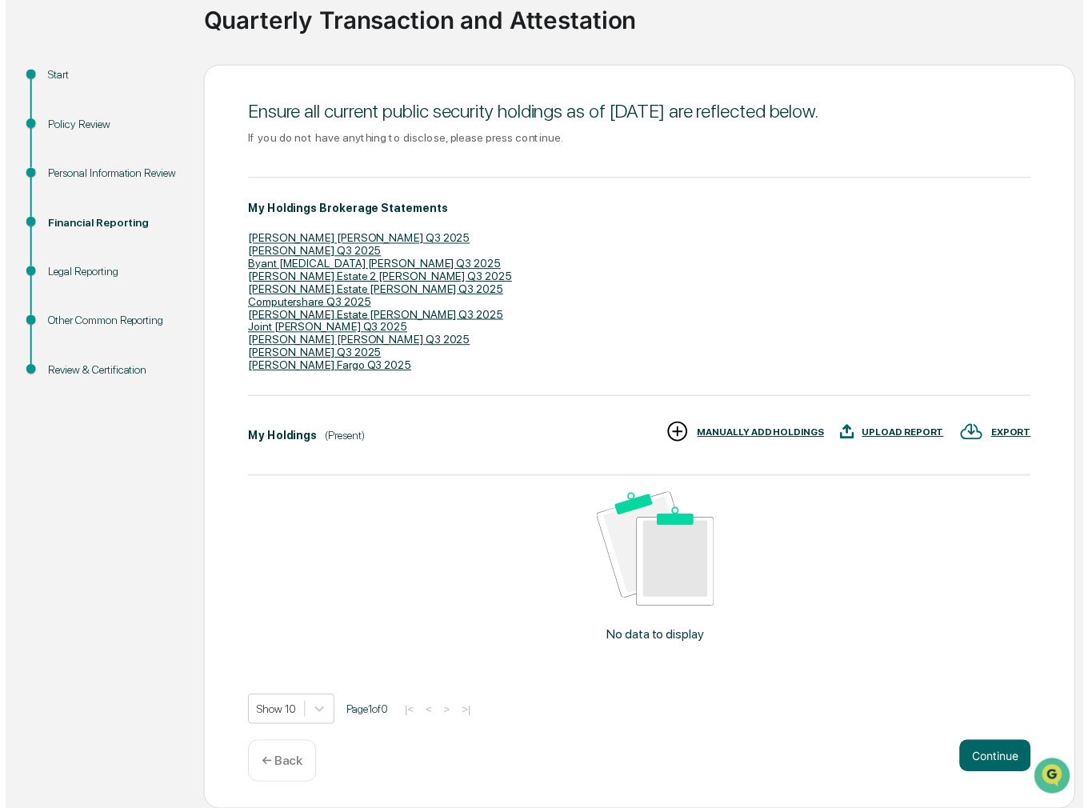
scroll to position [132, 0]
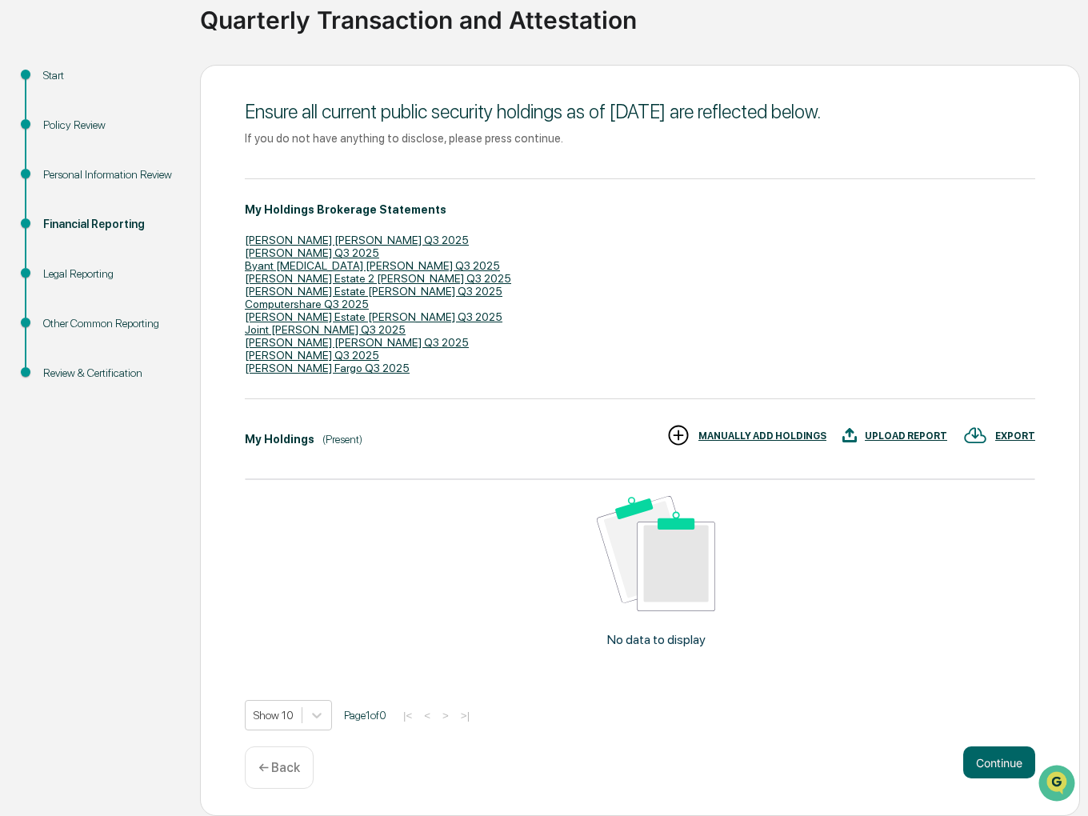
click at [909, 435] on div "UPLOAD REPORT" at bounding box center [906, 436] width 82 height 11
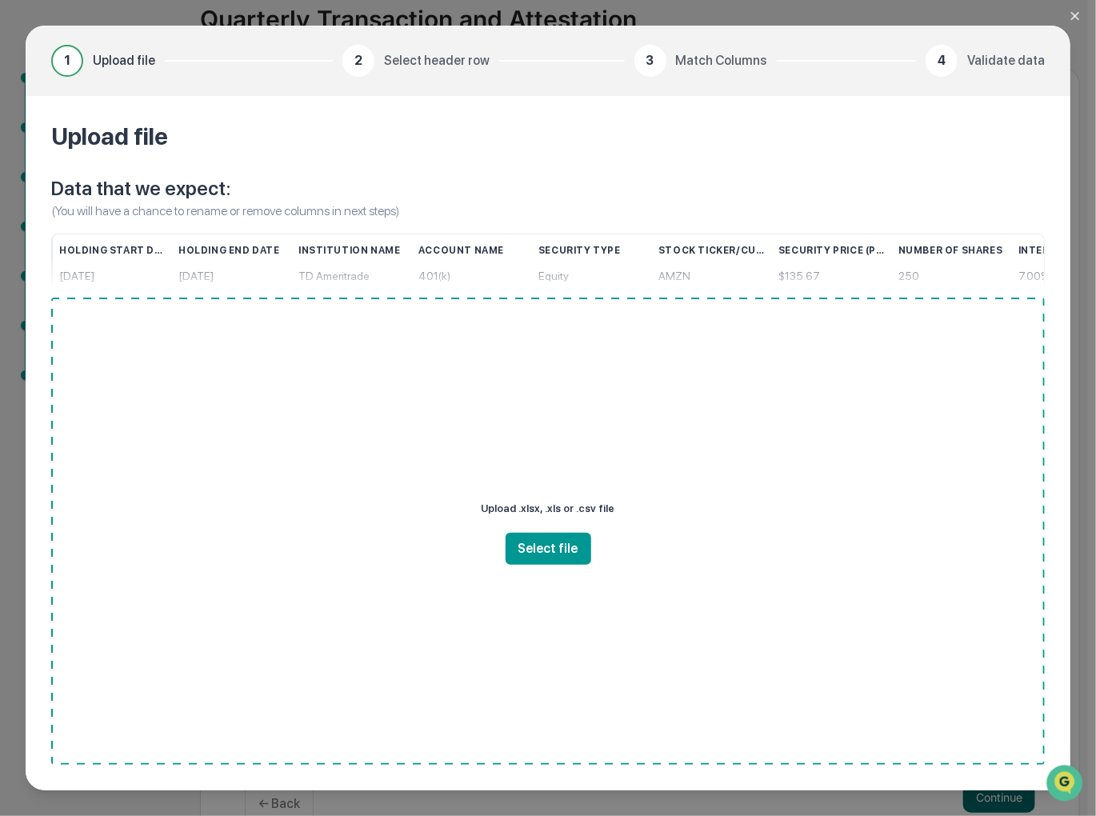
click at [1079, 10] on icon "Close modal" at bounding box center [1075, 16] width 13 height 13
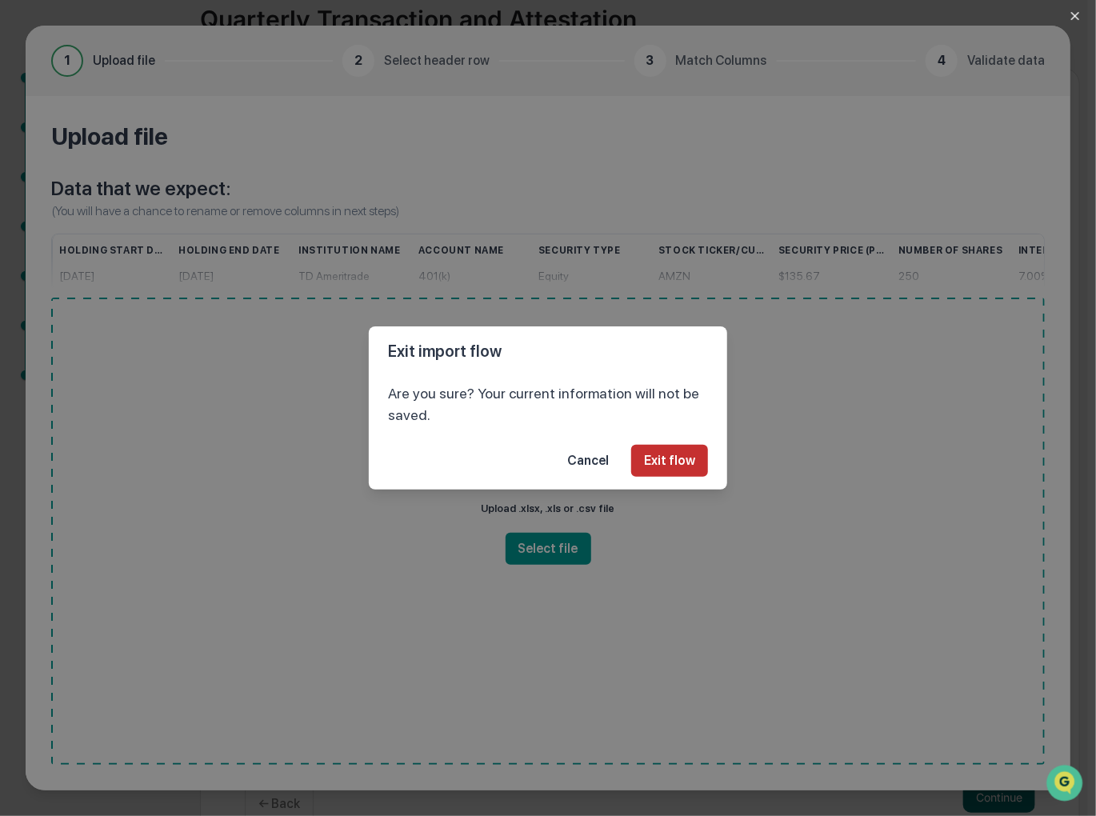
click at [667, 467] on button "Exit flow" at bounding box center [669, 461] width 77 height 32
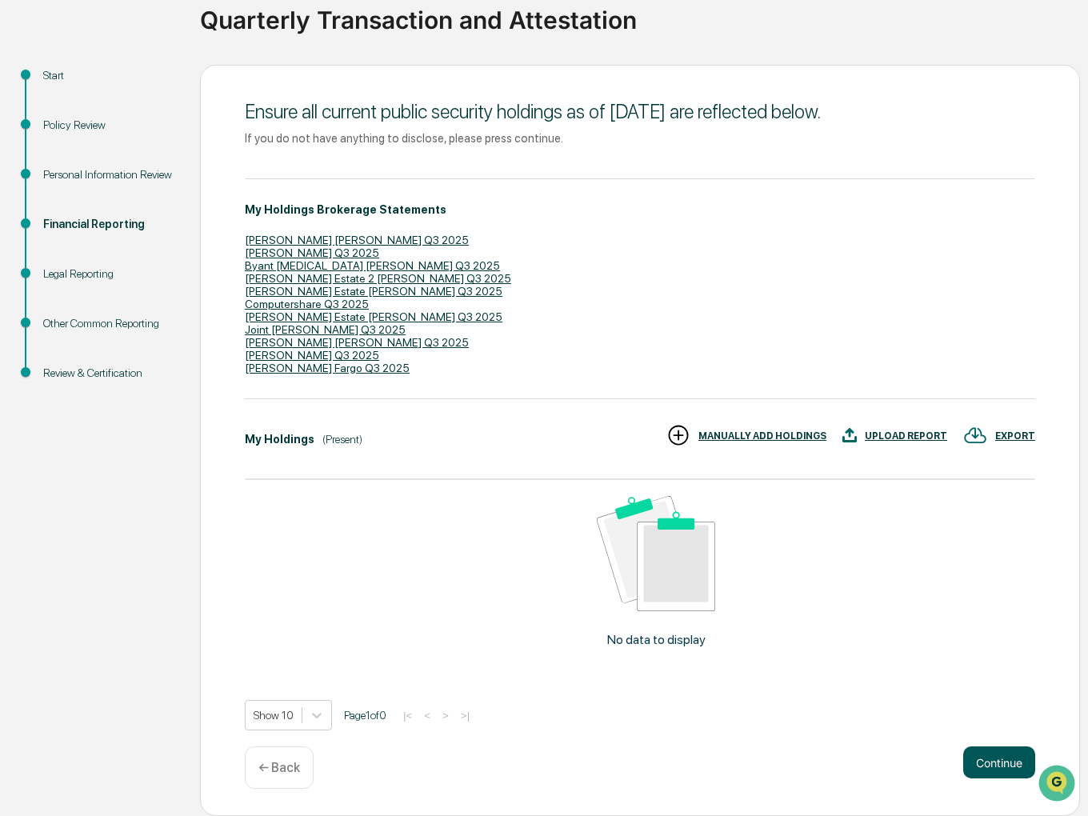
click at [1006, 761] on button "Continue" at bounding box center [1000, 763] width 72 height 32
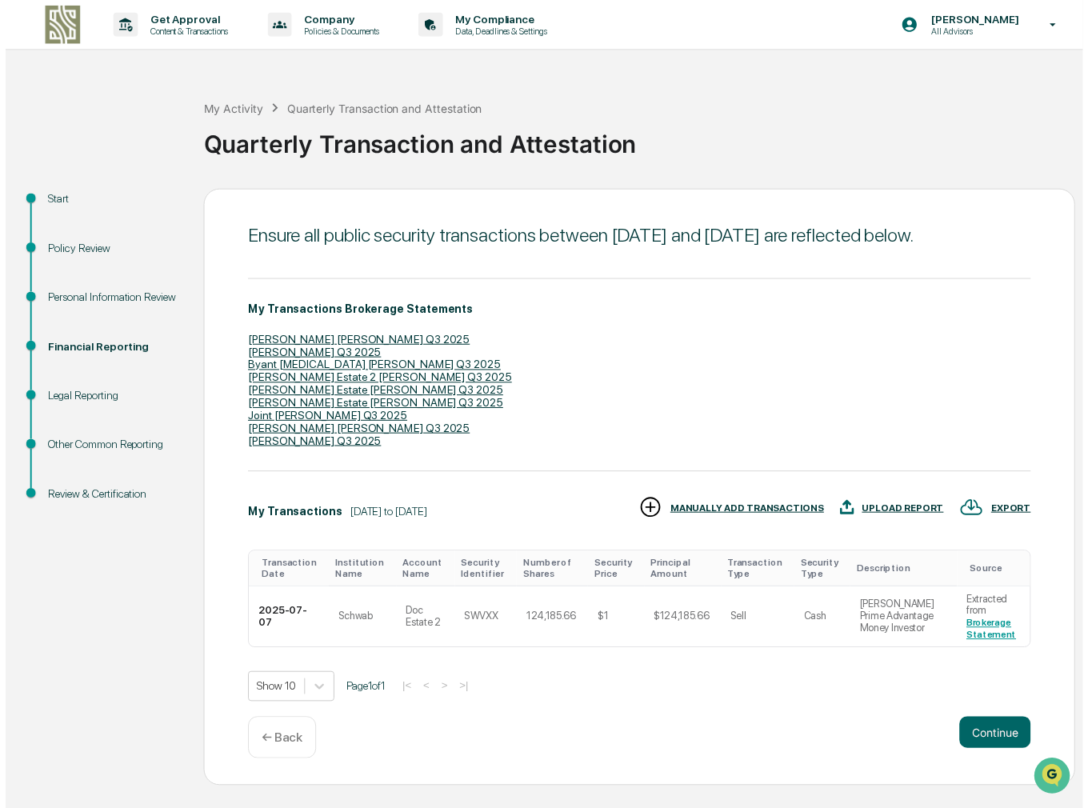
scroll to position [6, 0]
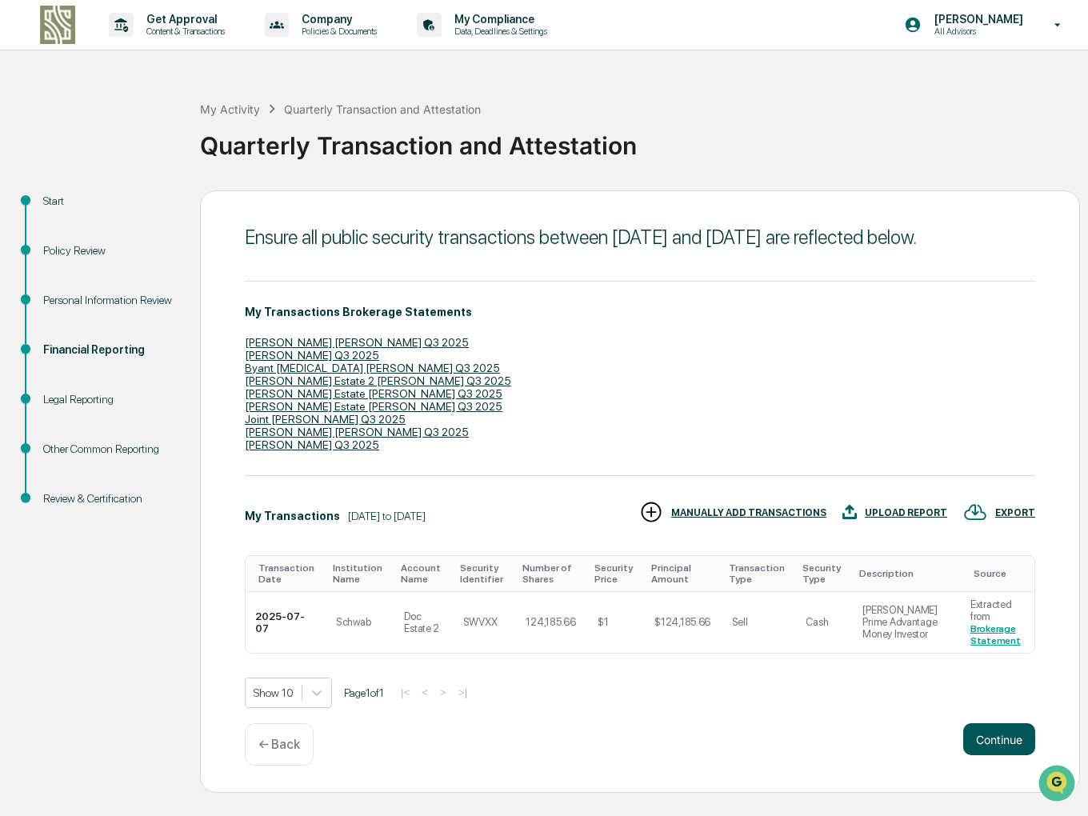
click at [988, 755] on button "Continue" at bounding box center [1000, 739] width 72 height 32
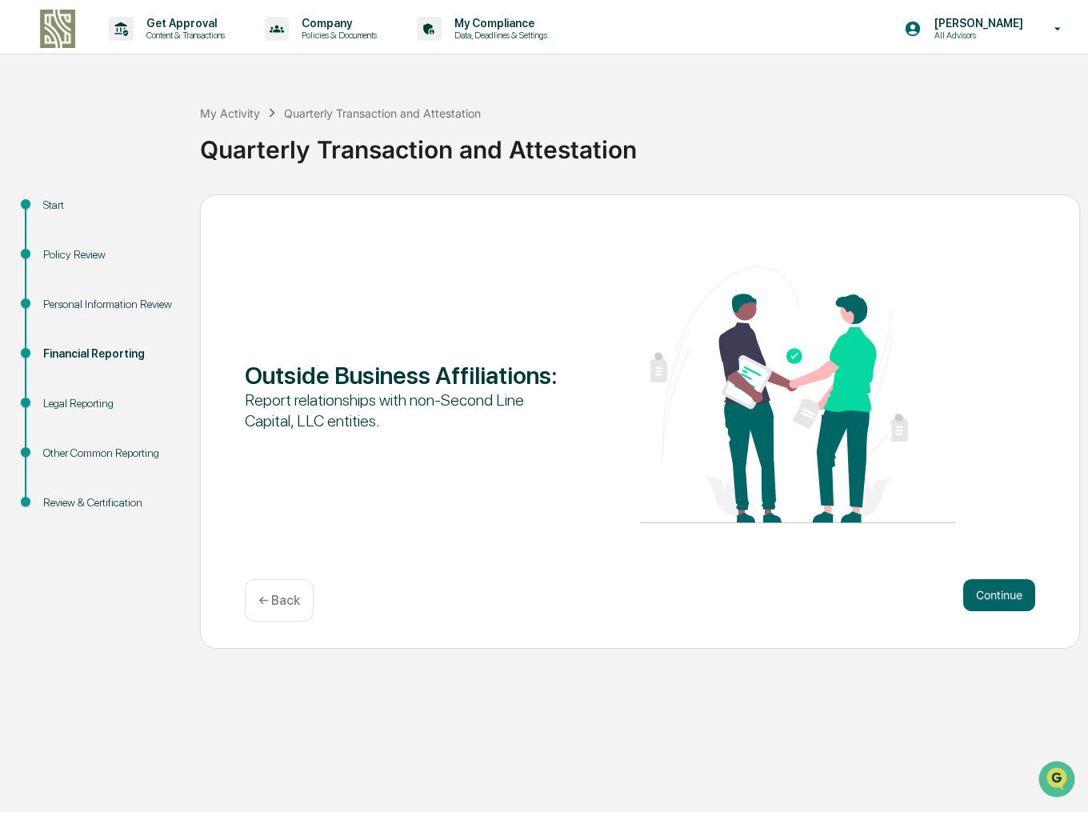
scroll to position [0, 0]
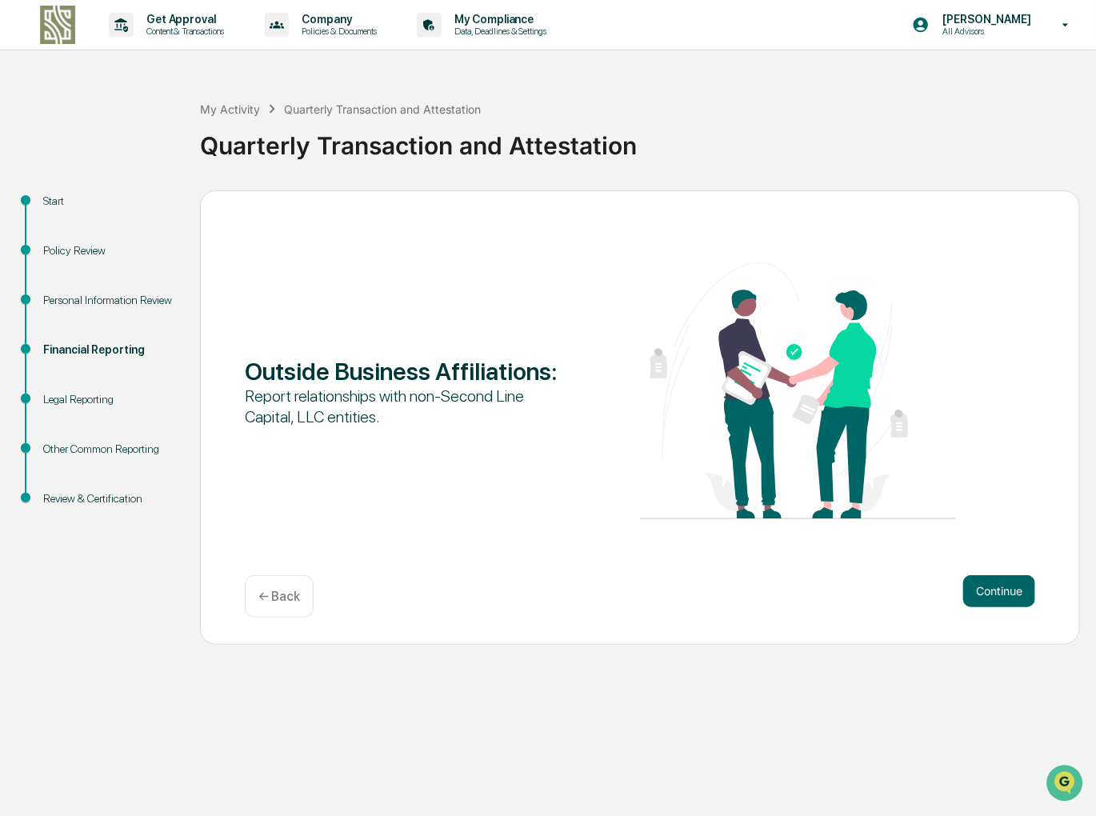
click at [267, 596] on p "← Back" at bounding box center [279, 596] width 42 height 15
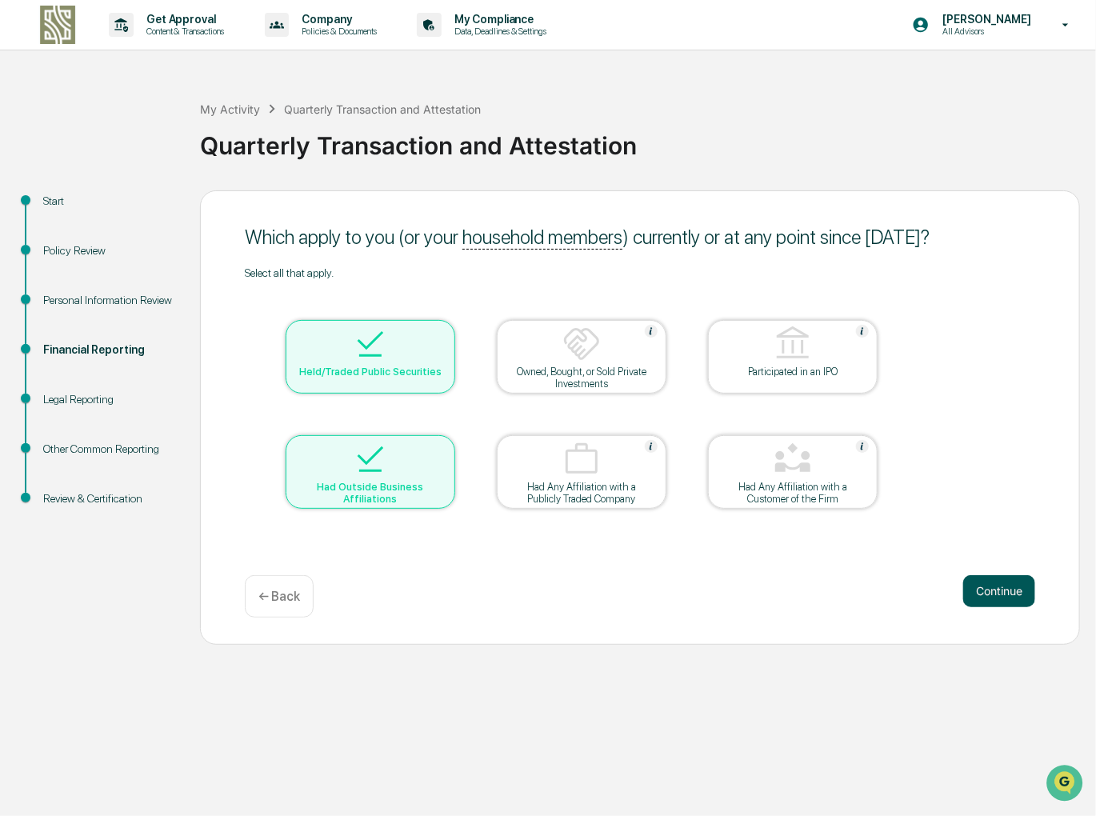
click at [1013, 593] on button "Continue" at bounding box center [1000, 591] width 72 height 32
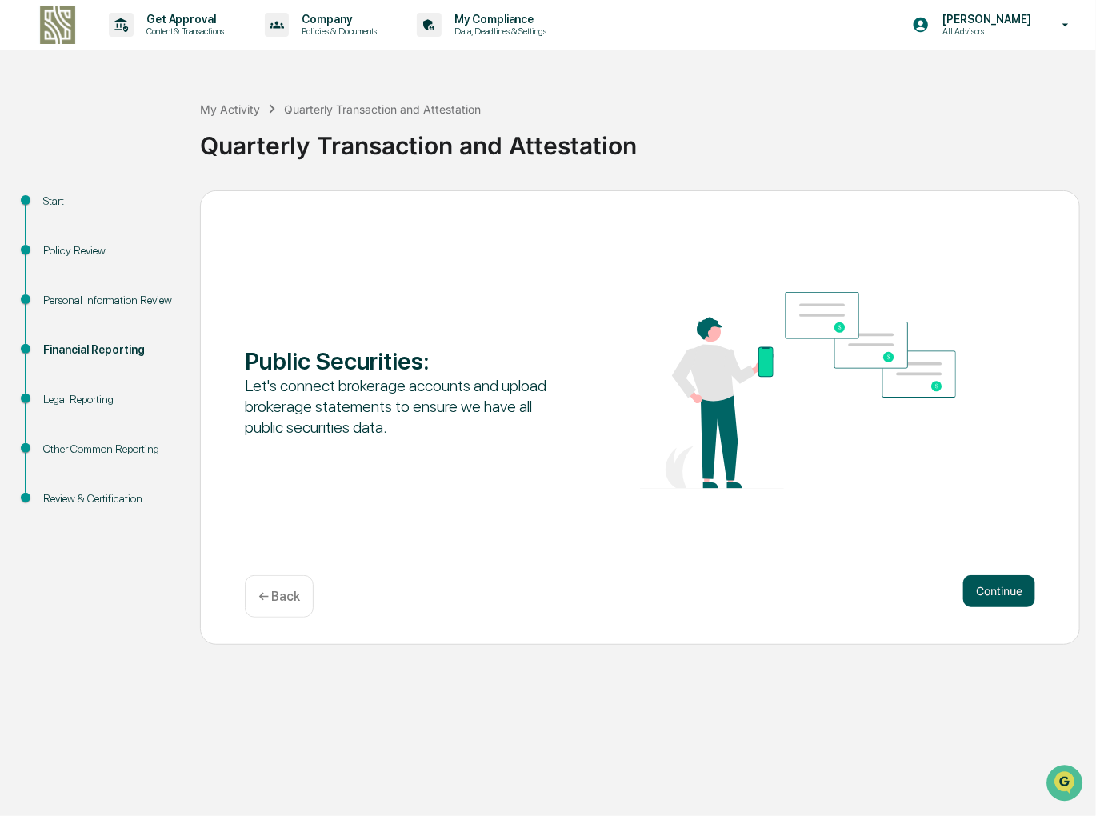
click at [1014, 598] on button "Continue" at bounding box center [1000, 591] width 72 height 32
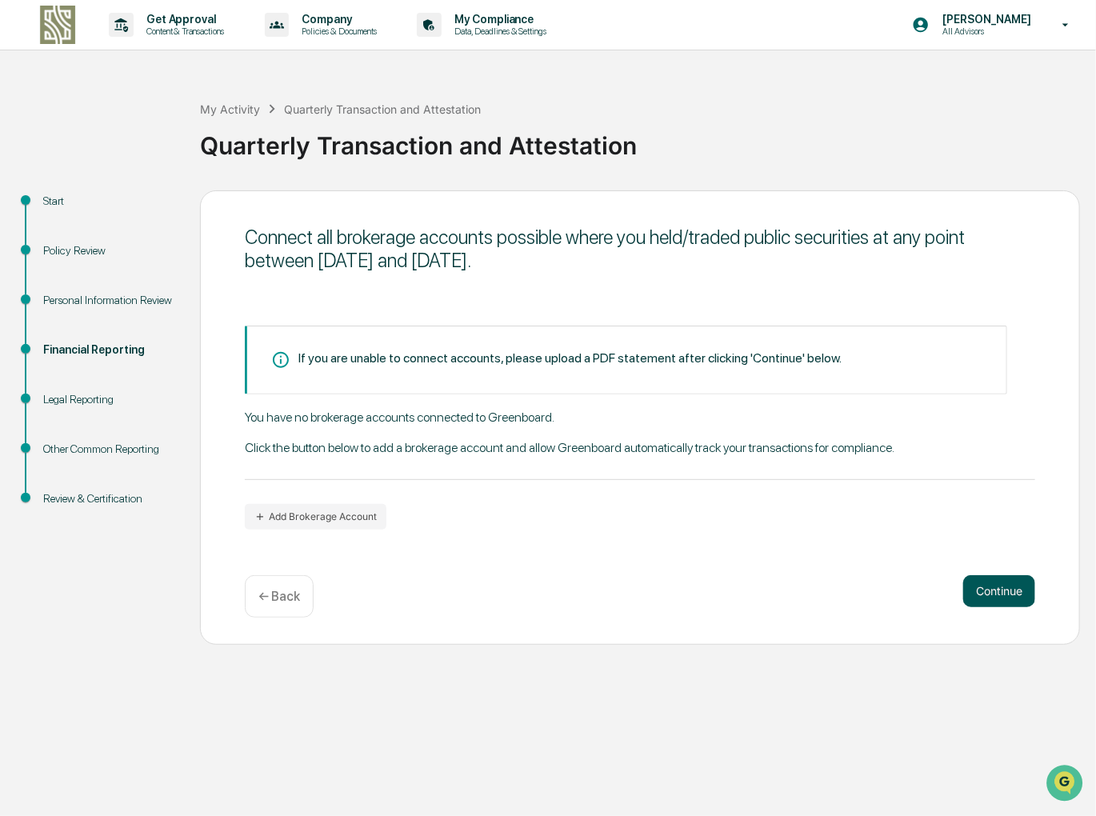
click at [1013, 598] on button "Continue" at bounding box center [1000, 591] width 72 height 32
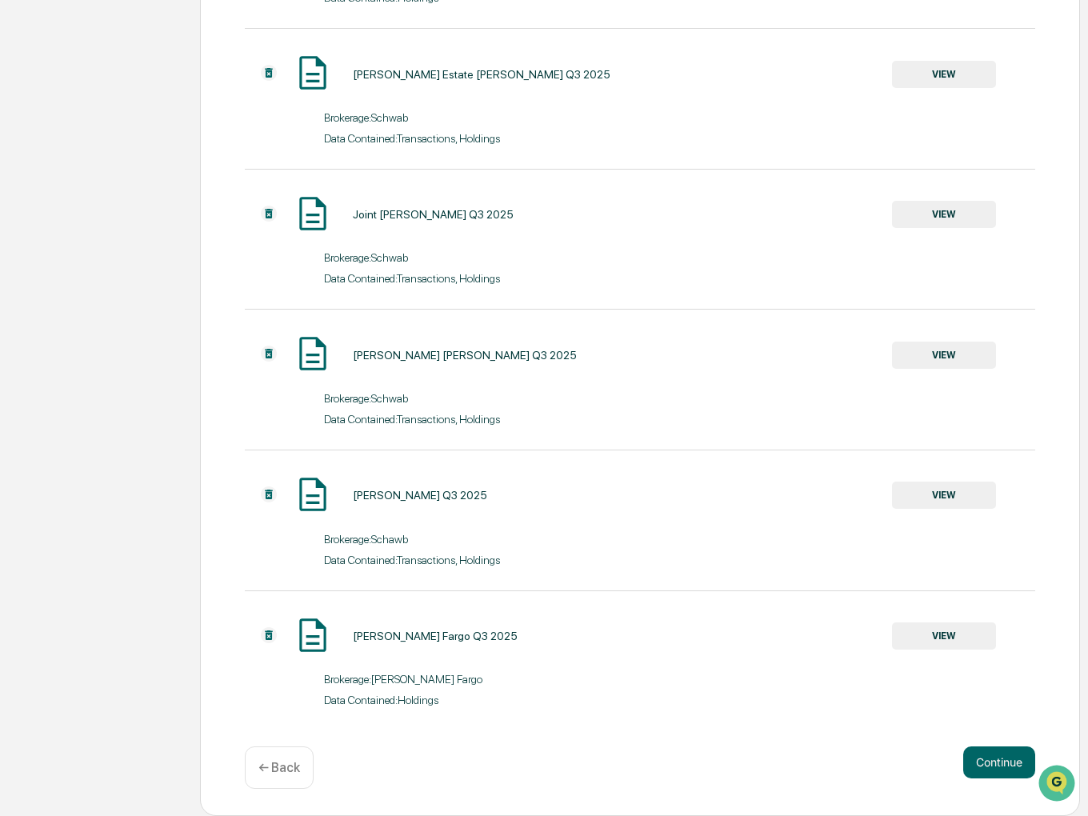
scroll to position [1280, 0]
click at [1000, 770] on button "Continue" at bounding box center [1000, 763] width 72 height 32
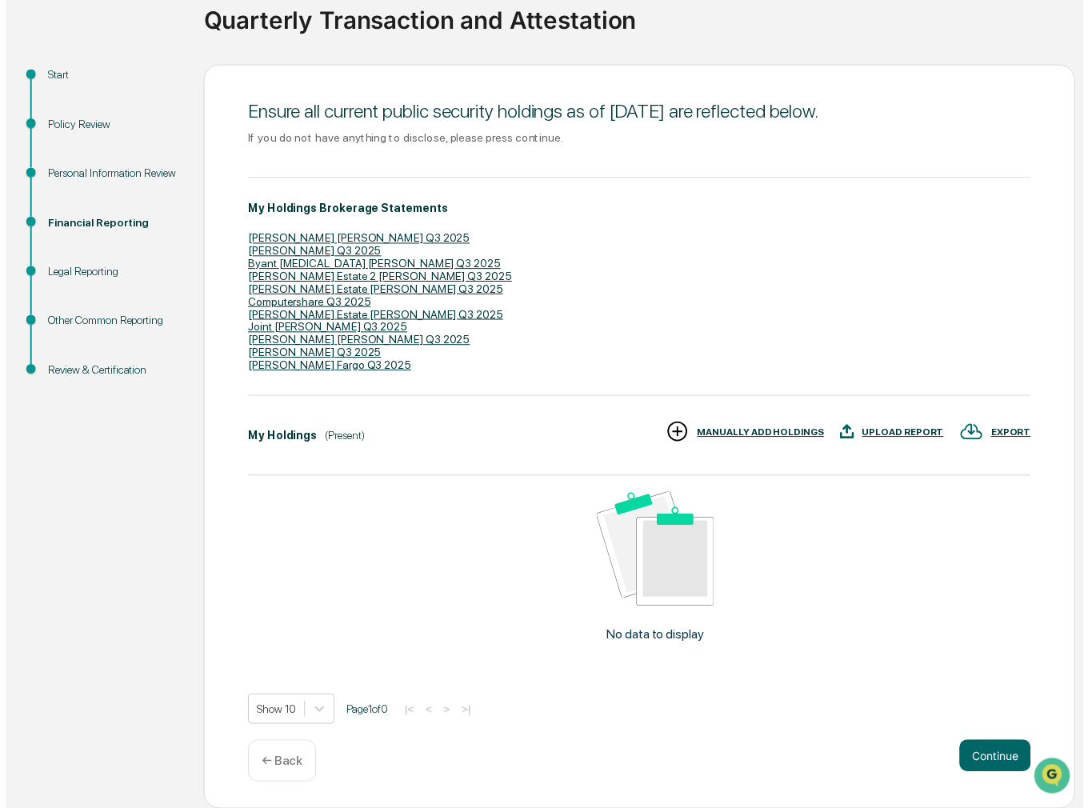
scroll to position [132, 0]
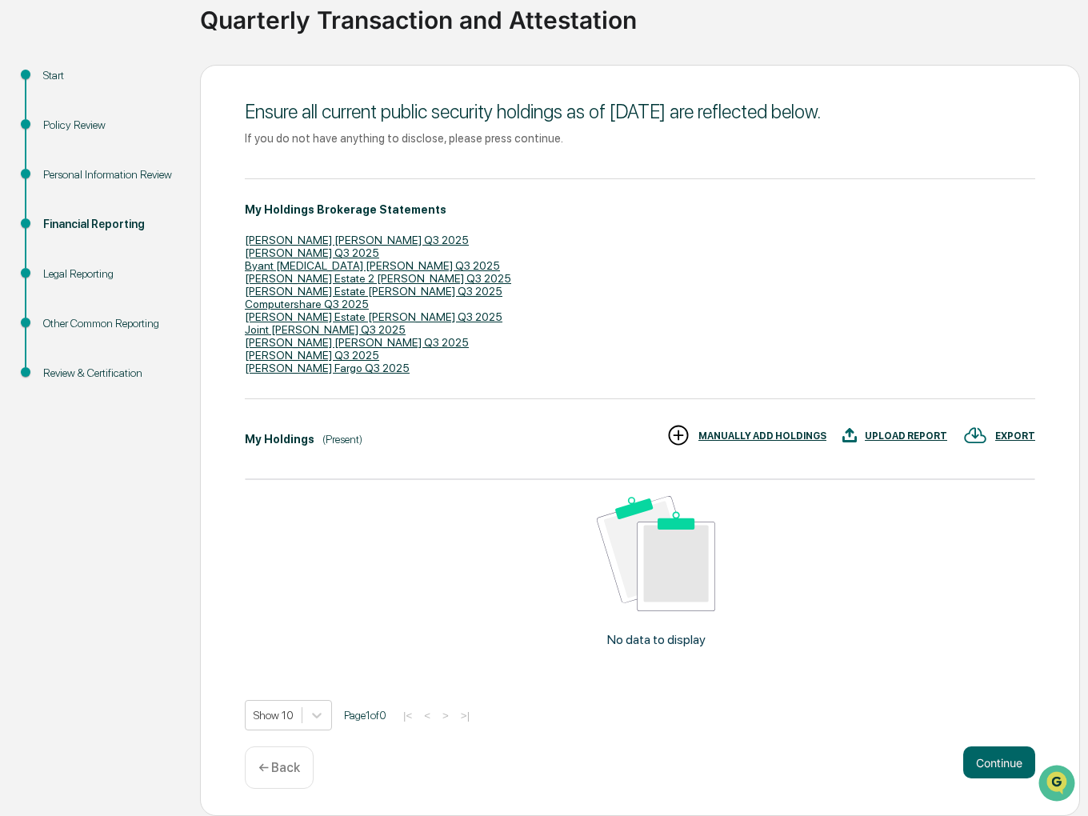
click at [907, 431] on div "UPLOAD REPORT" at bounding box center [906, 436] width 82 height 11
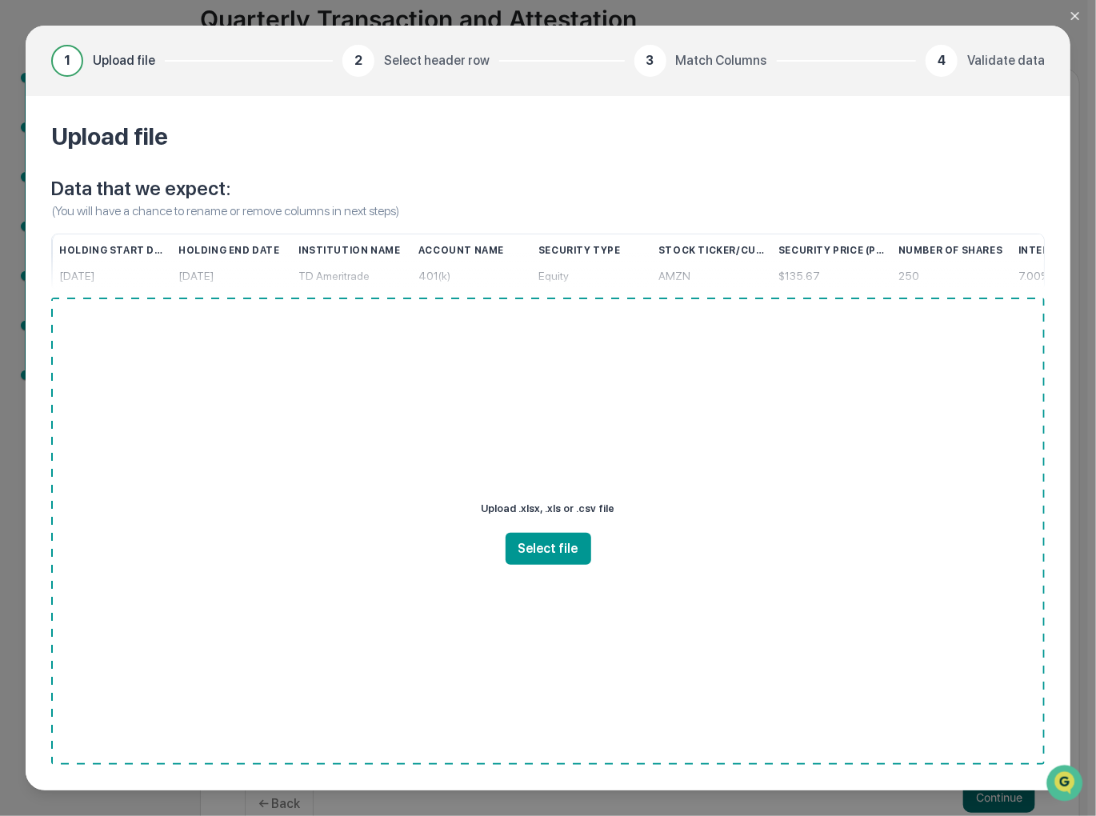
drag, startPoint x: 118, startPoint y: 56, endPoint x: 355, endPoint y: 70, distance: 237.3
click at [122, 56] on span "Upload file" at bounding box center [124, 60] width 62 height 19
click at [428, 59] on span "Select header row" at bounding box center [437, 60] width 106 height 19
click at [727, 58] on span "Match Columns" at bounding box center [721, 60] width 91 height 19
click at [122, 247] on div "Holding Start Date" at bounding box center [112, 250] width 106 height 32
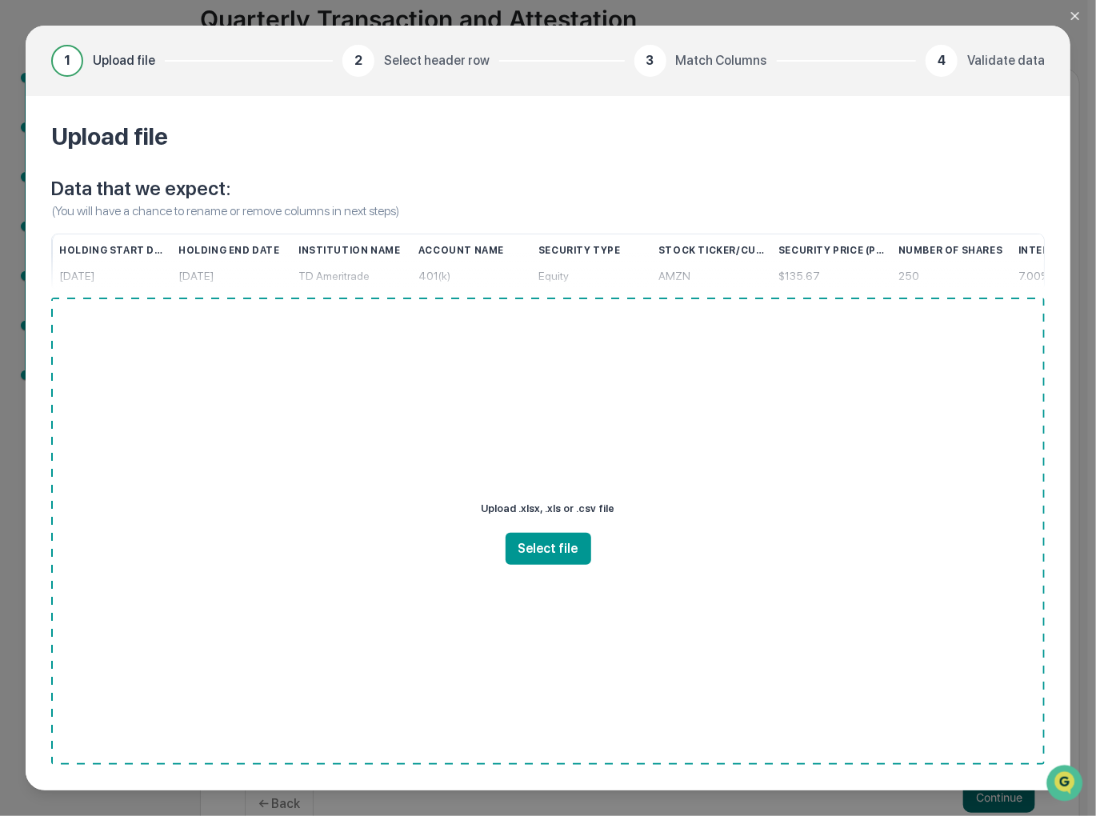
click at [1076, 14] on icon "Close modal" at bounding box center [1075, 16] width 13 height 13
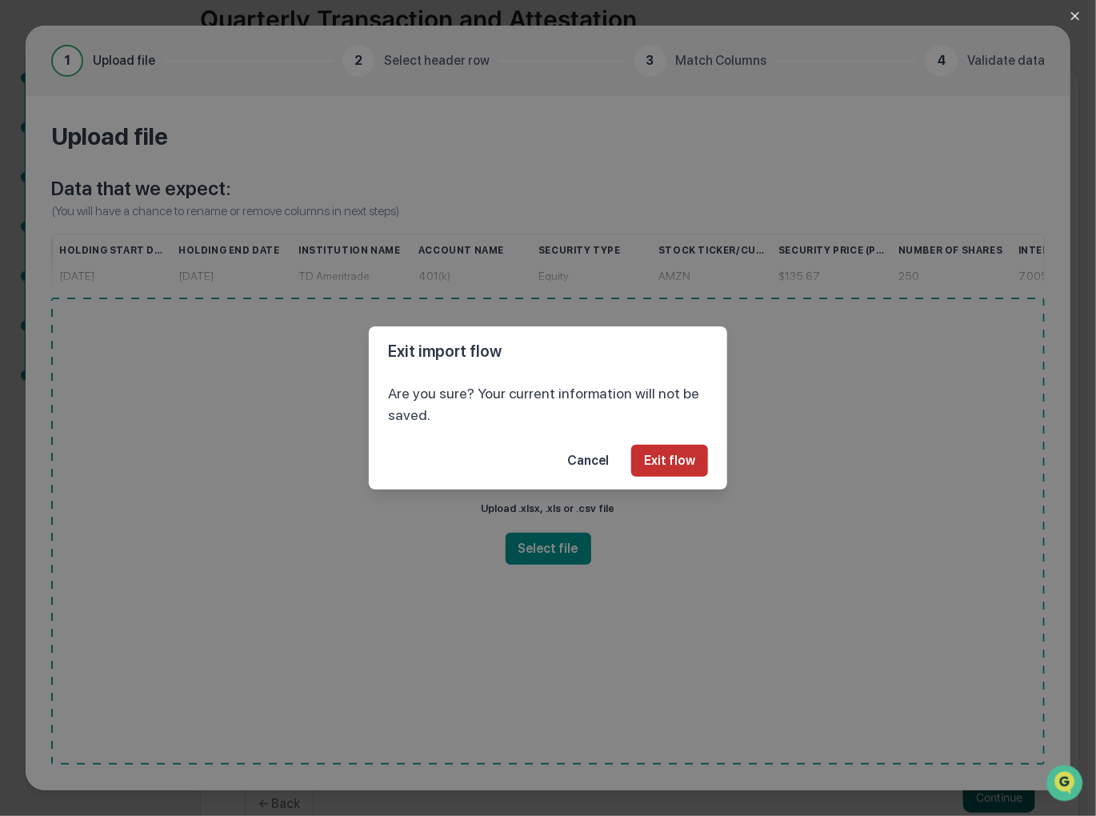
click at [668, 459] on button "Exit flow" at bounding box center [669, 461] width 77 height 32
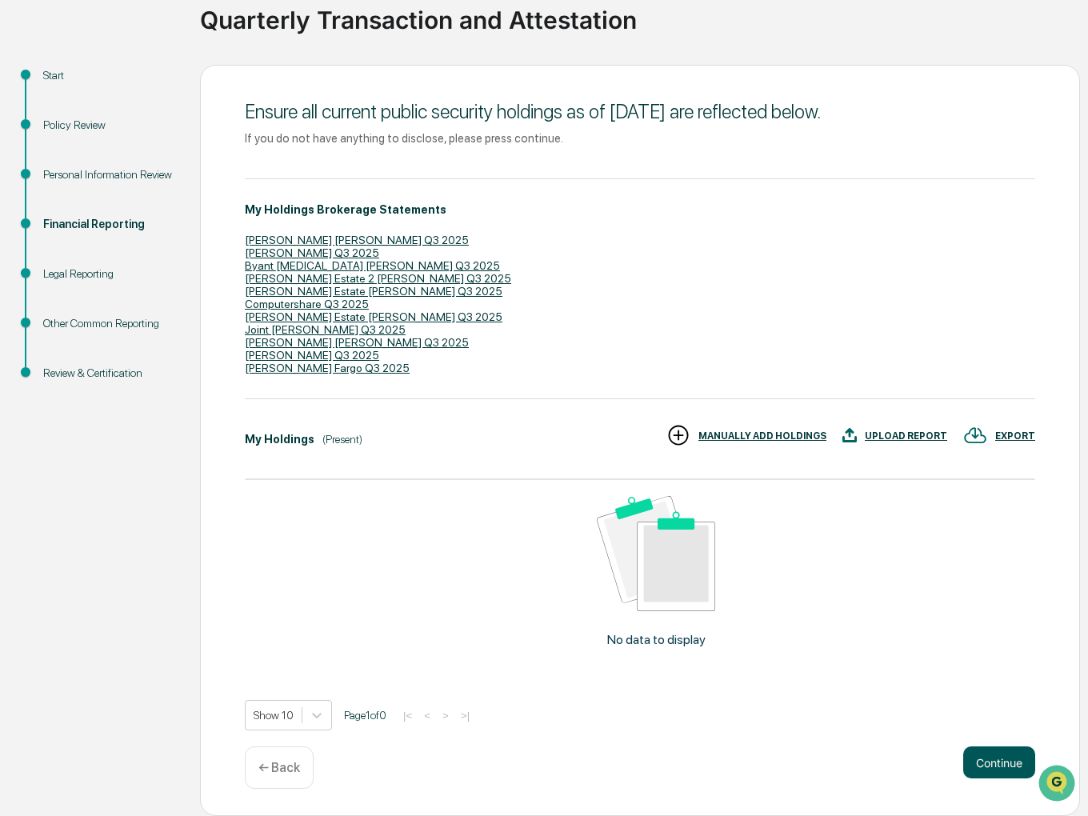
click at [992, 762] on button "Continue" at bounding box center [1000, 763] width 72 height 32
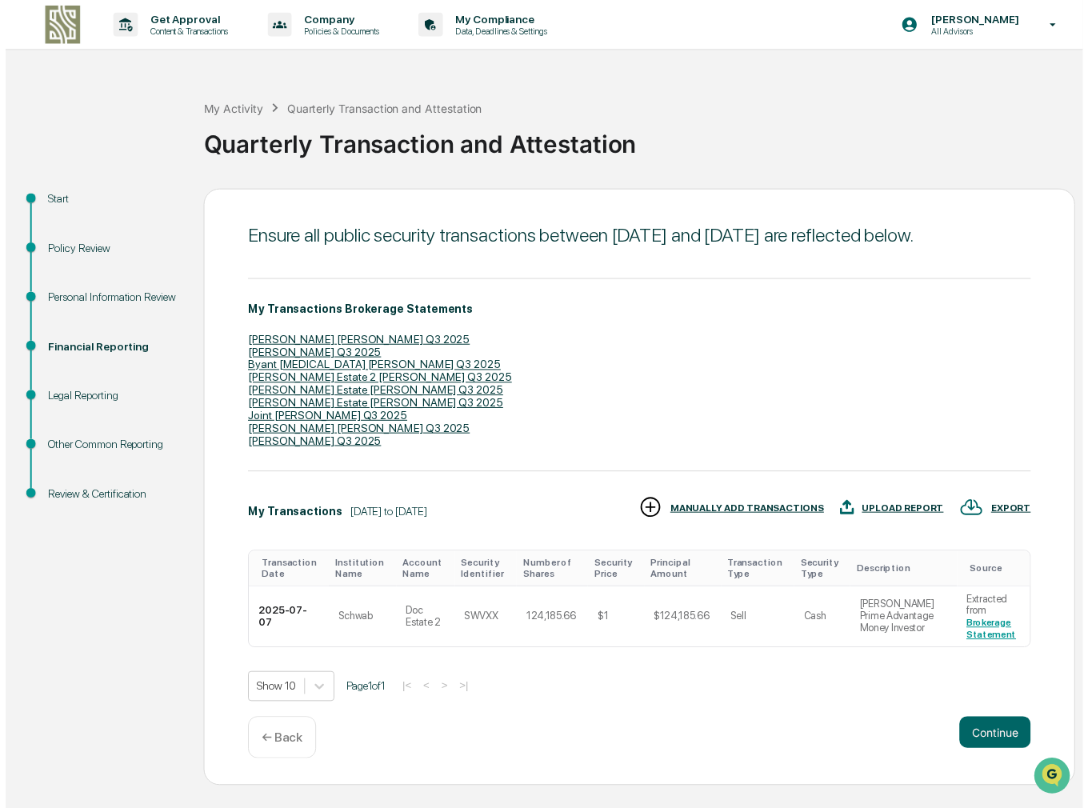
scroll to position [6, 0]
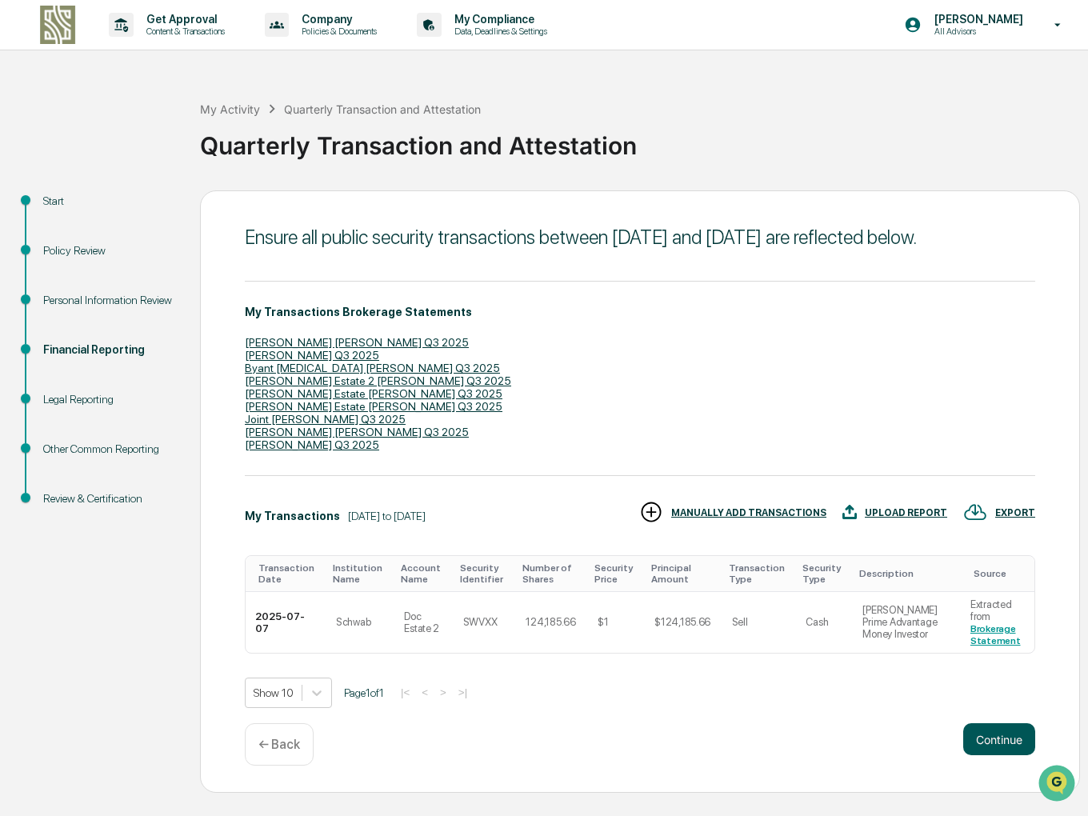
click at [991, 755] on button "Continue" at bounding box center [1000, 739] width 72 height 32
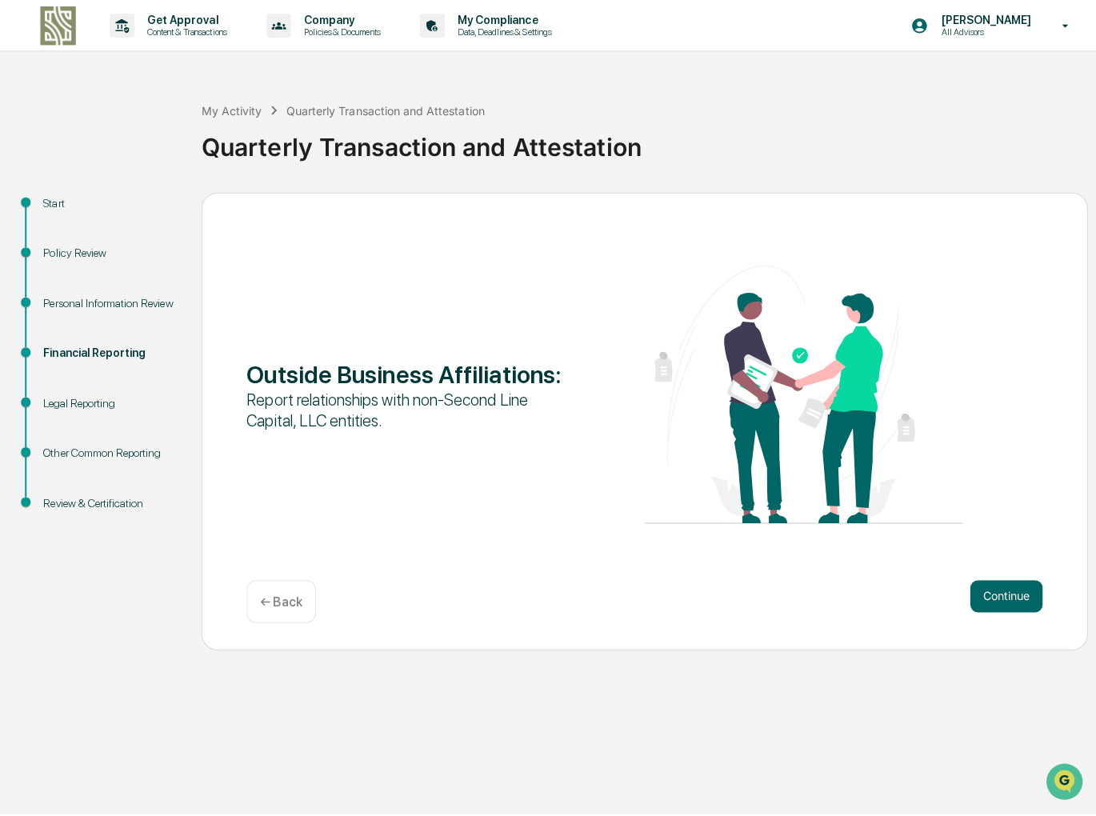
scroll to position [0, 0]
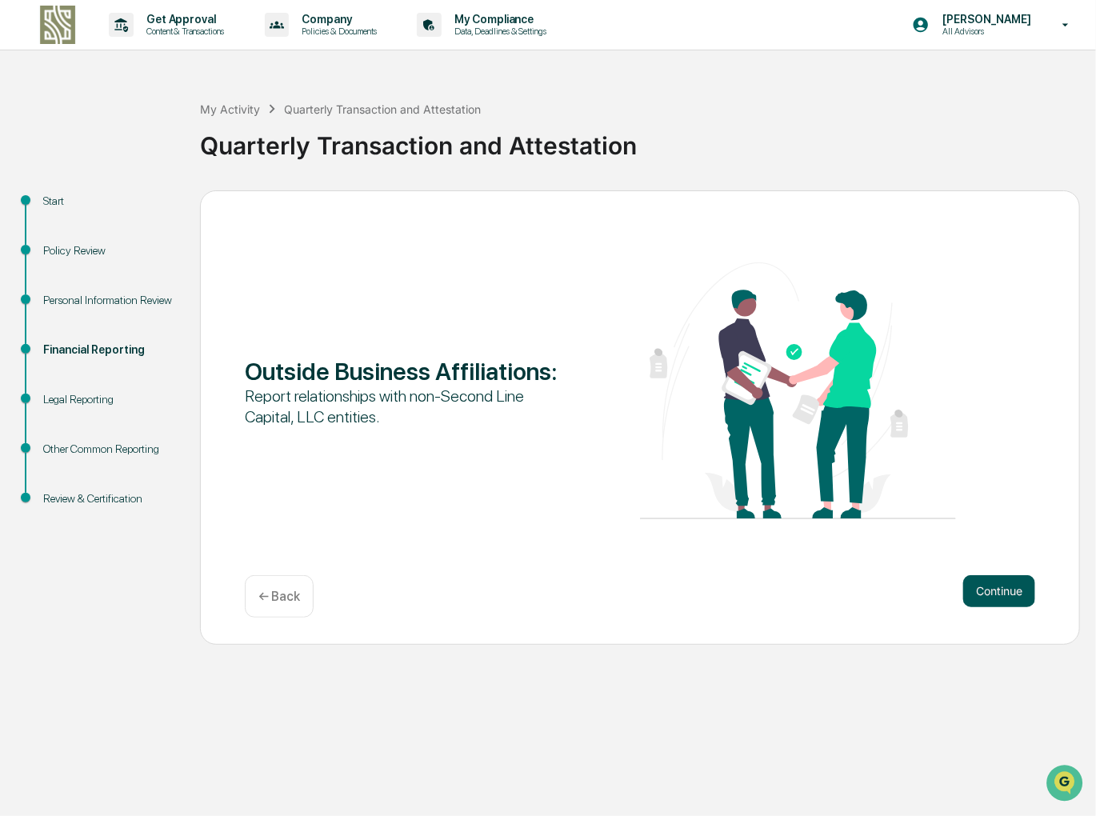
click at [996, 592] on button "Continue" at bounding box center [1000, 591] width 72 height 32
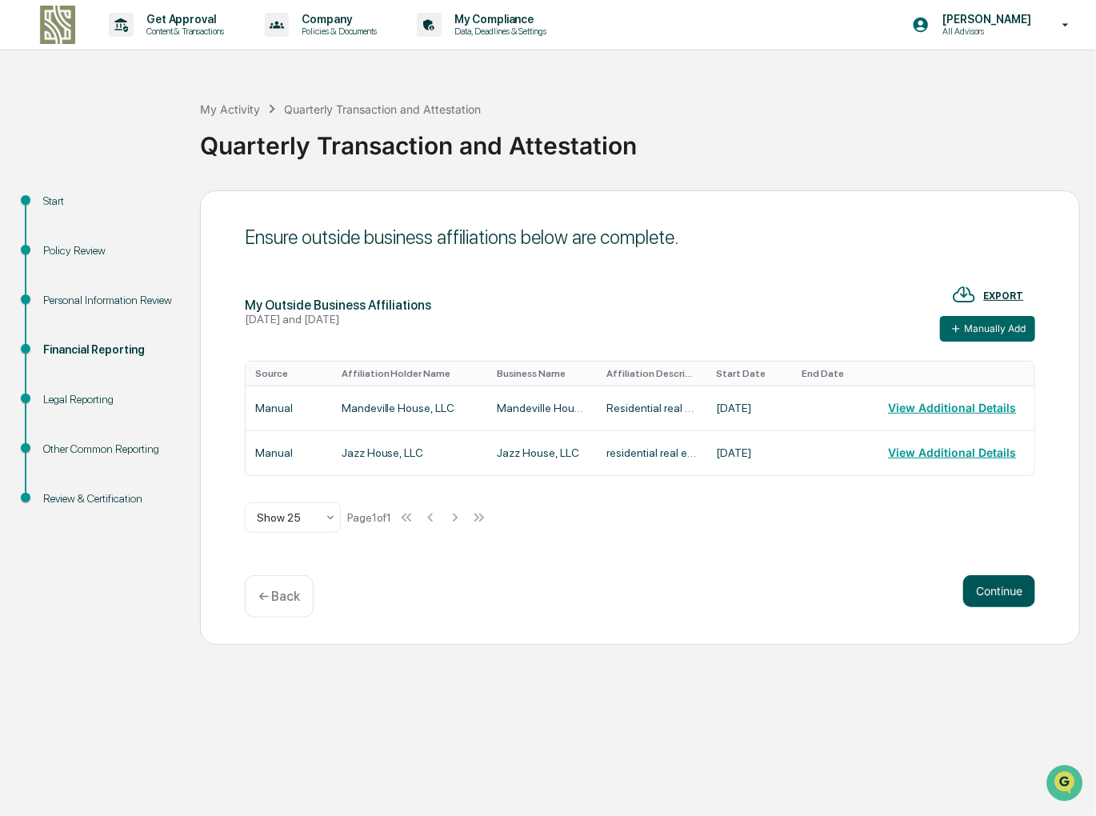
click at [1003, 593] on button "Continue" at bounding box center [1000, 591] width 72 height 32
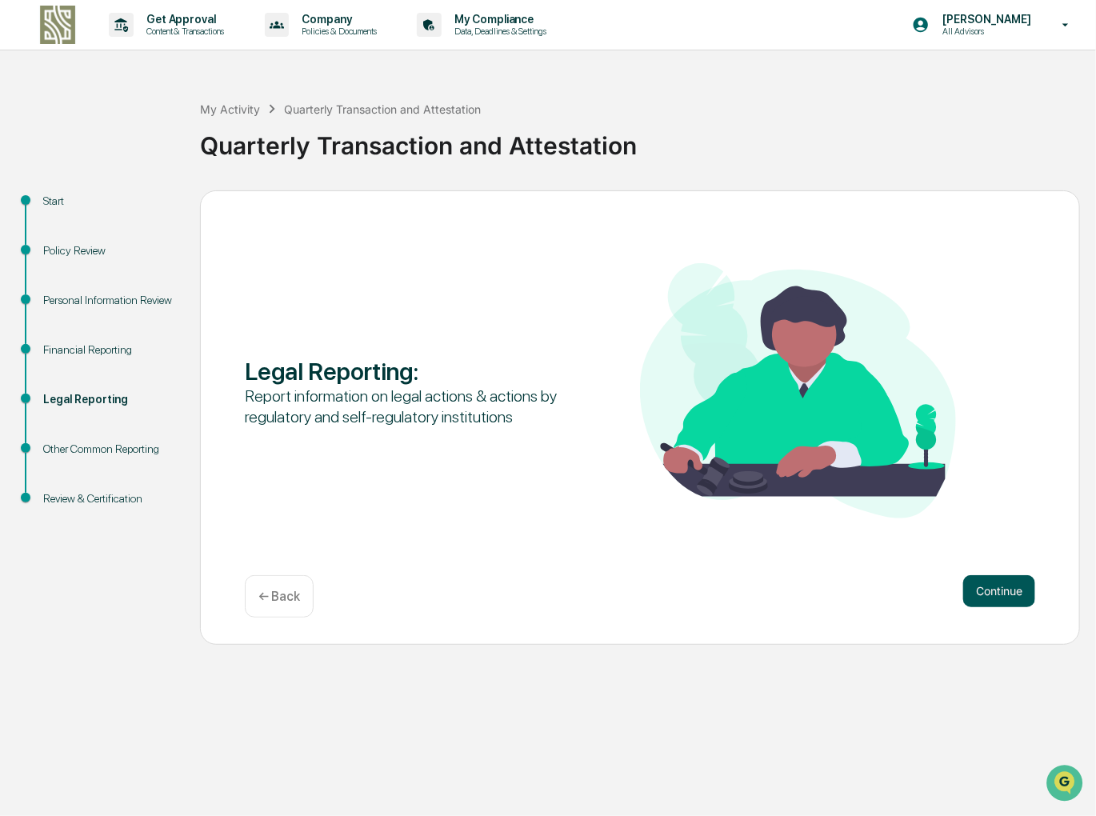
click at [1008, 584] on button "Continue" at bounding box center [1000, 591] width 72 height 32
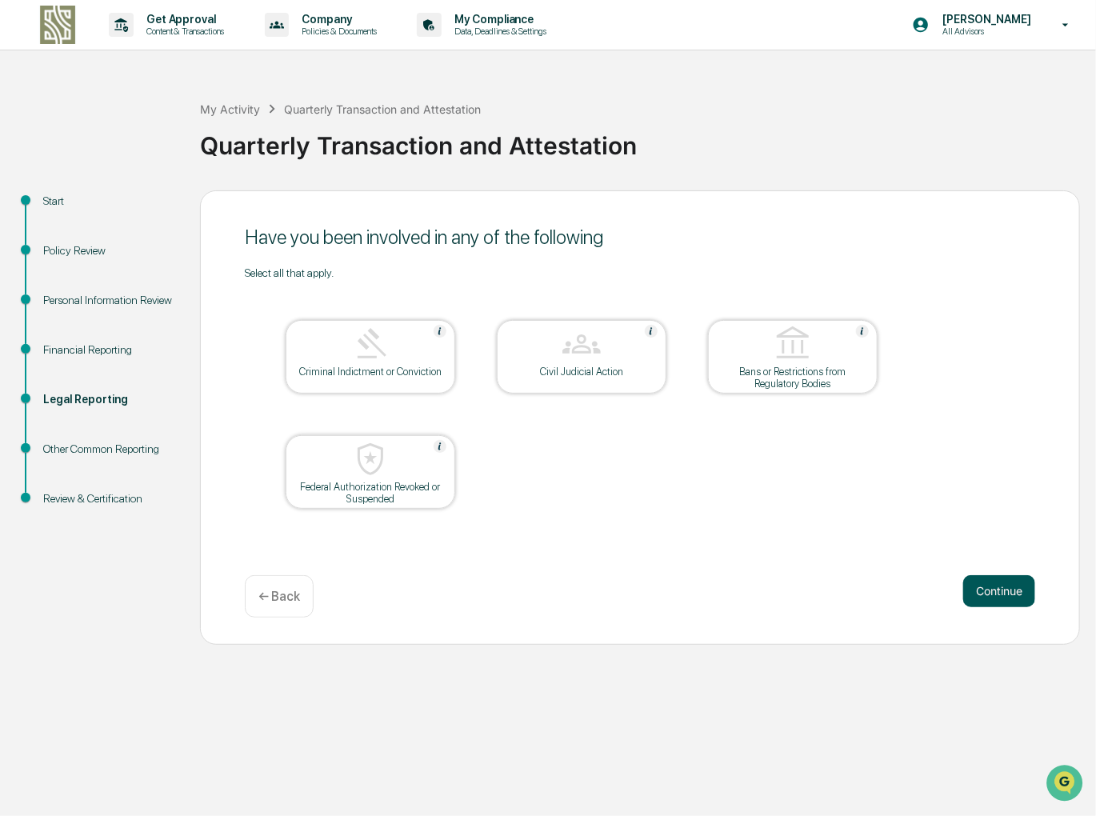
click at [993, 592] on button "Continue" at bounding box center [1000, 591] width 72 height 32
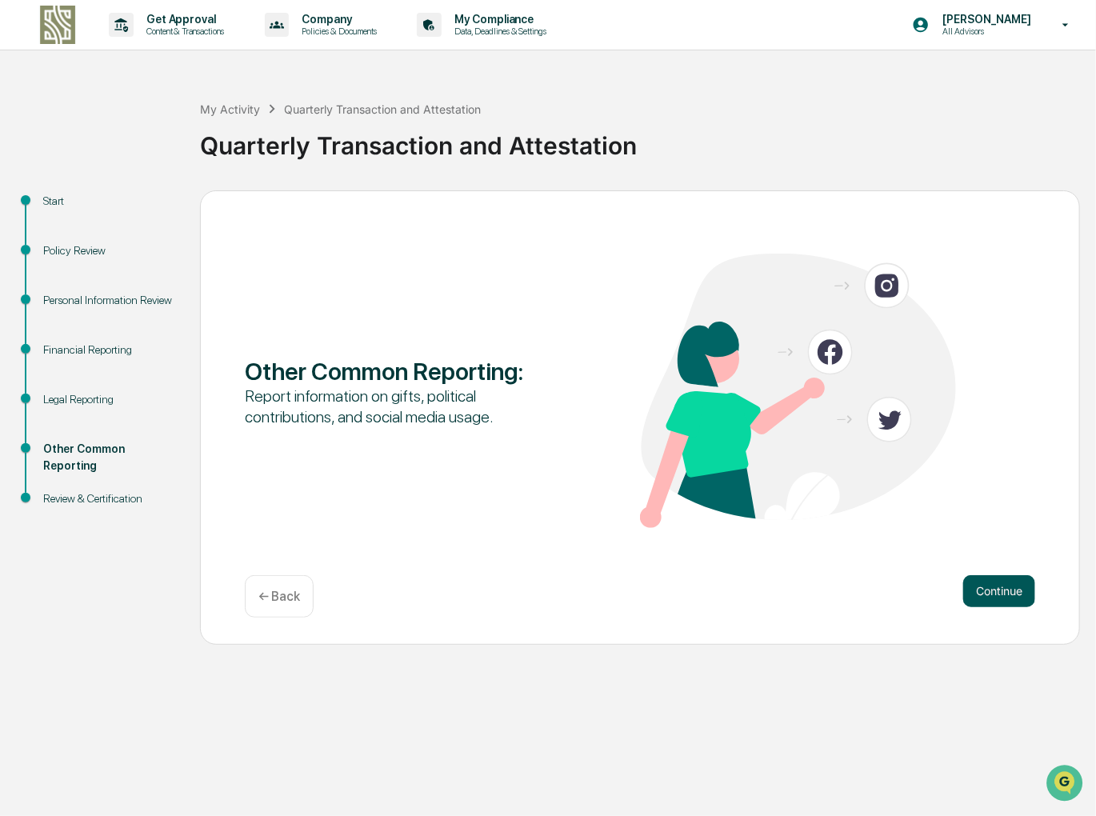
click at [998, 591] on button "Continue" at bounding box center [1000, 591] width 72 height 32
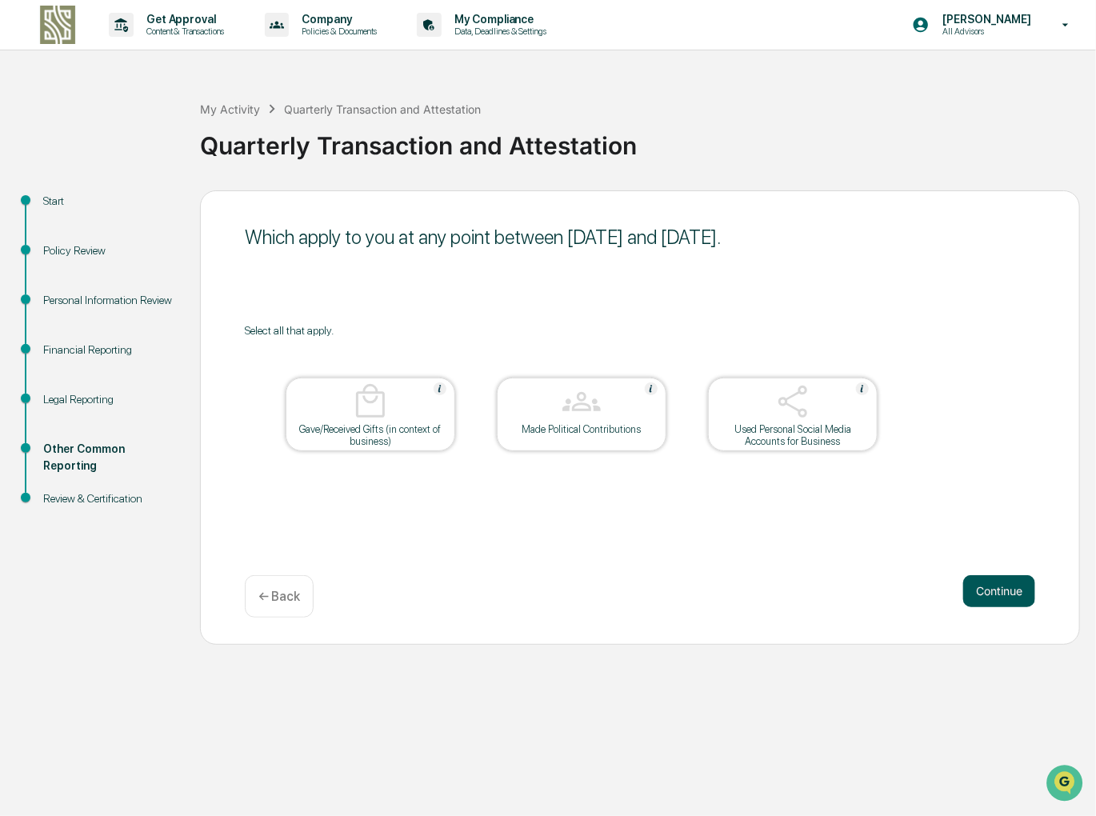
click at [1012, 589] on button "Continue" at bounding box center [1000, 591] width 72 height 32
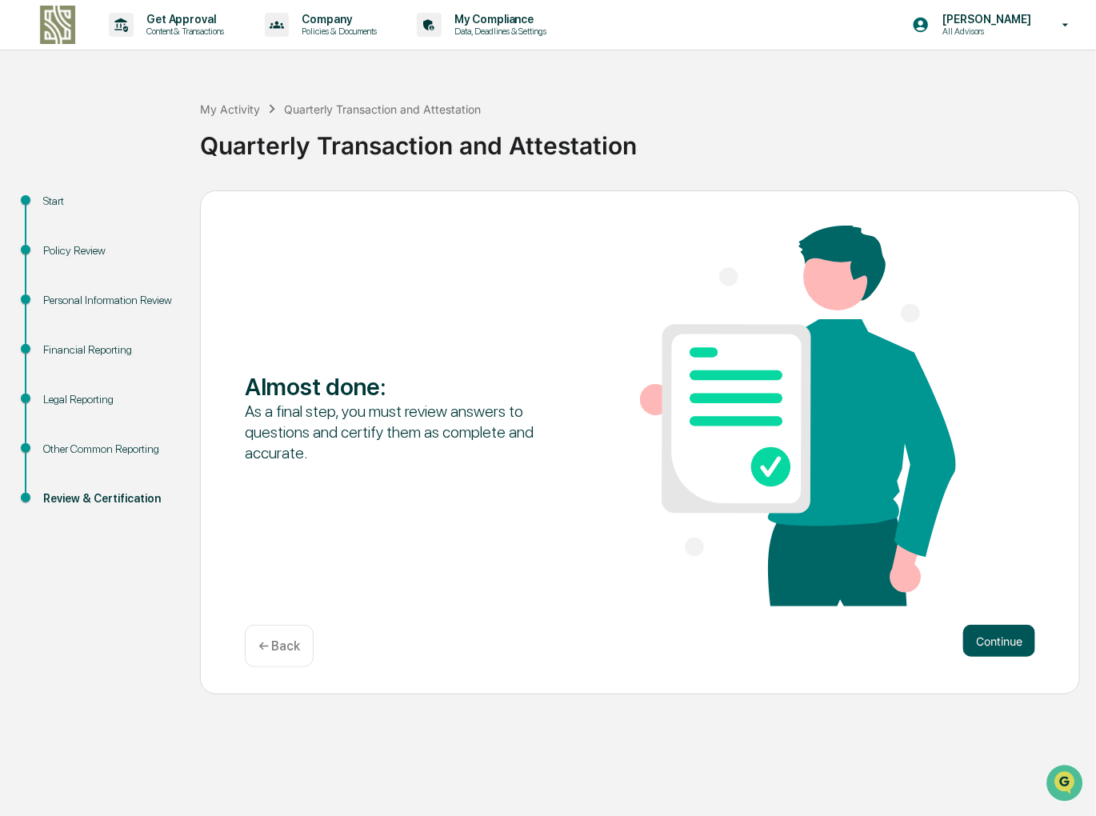
click at [1004, 637] on button "Continue" at bounding box center [1000, 641] width 72 height 32
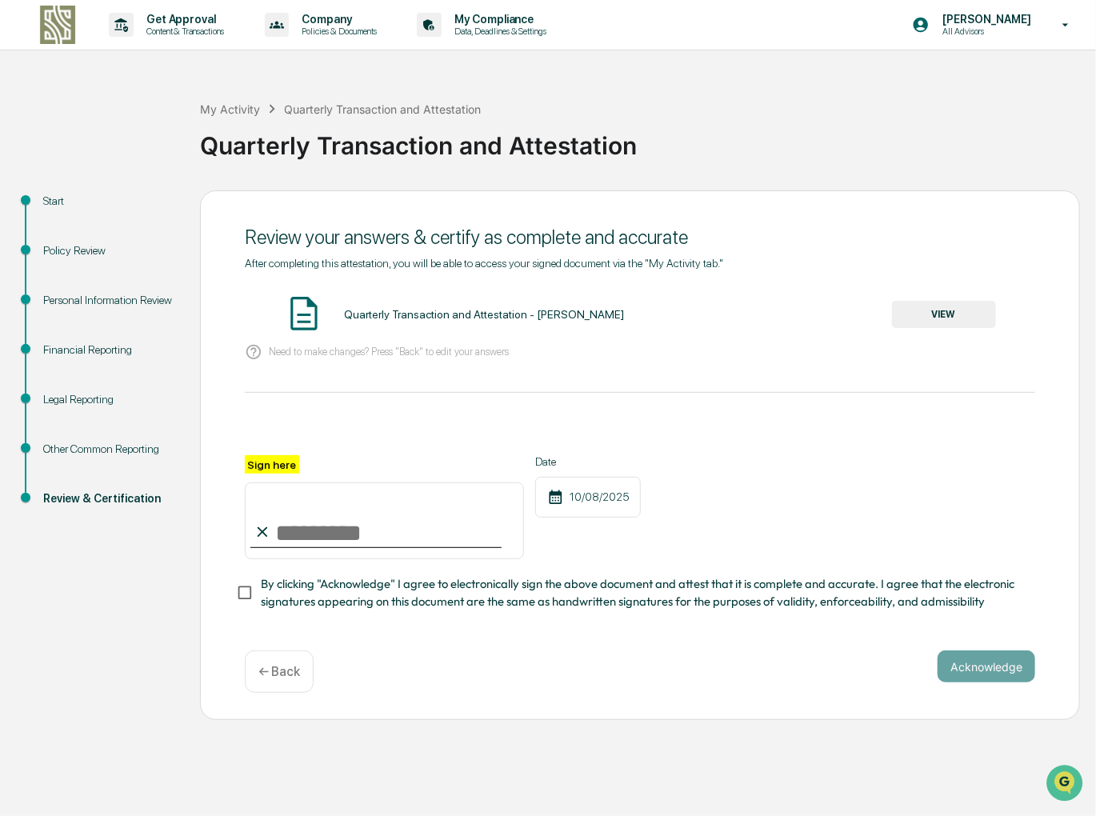
click at [954, 313] on button "VIEW" at bounding box center [944, 314] width 104 height 27
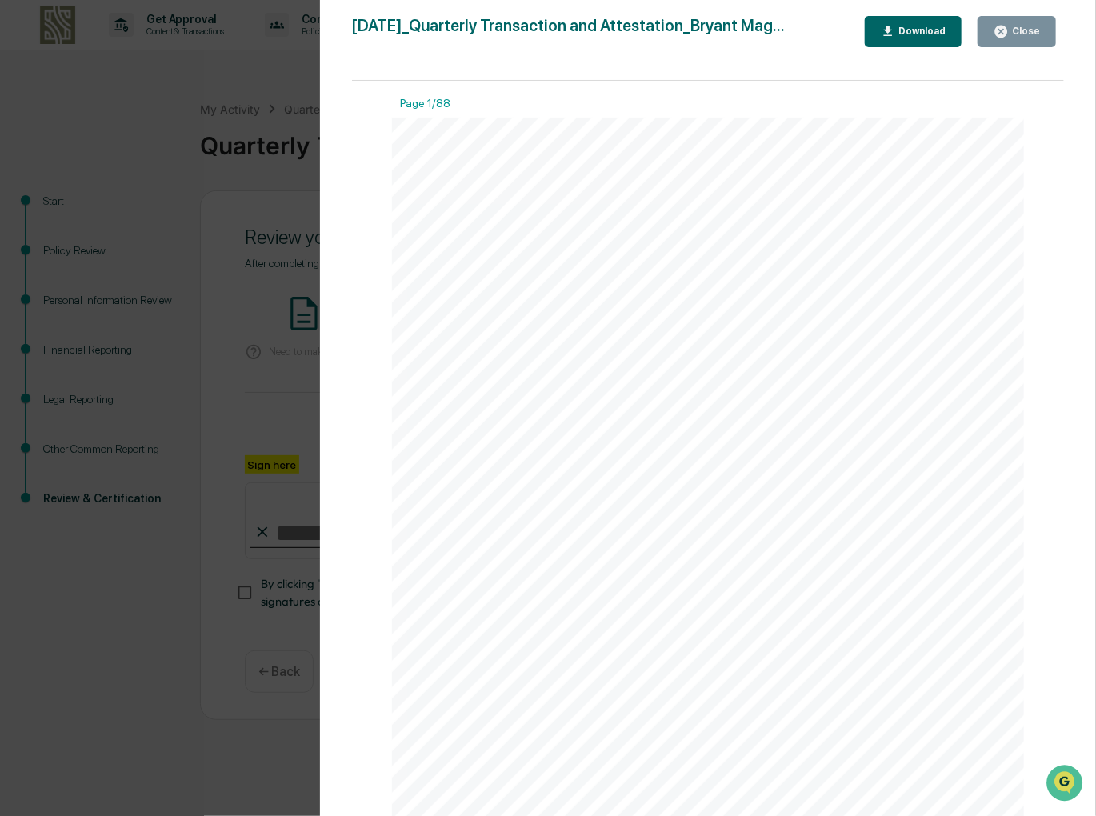
click at [1031, 30] on div "Close" at bounding box center [1024, 31] width 31 height 11
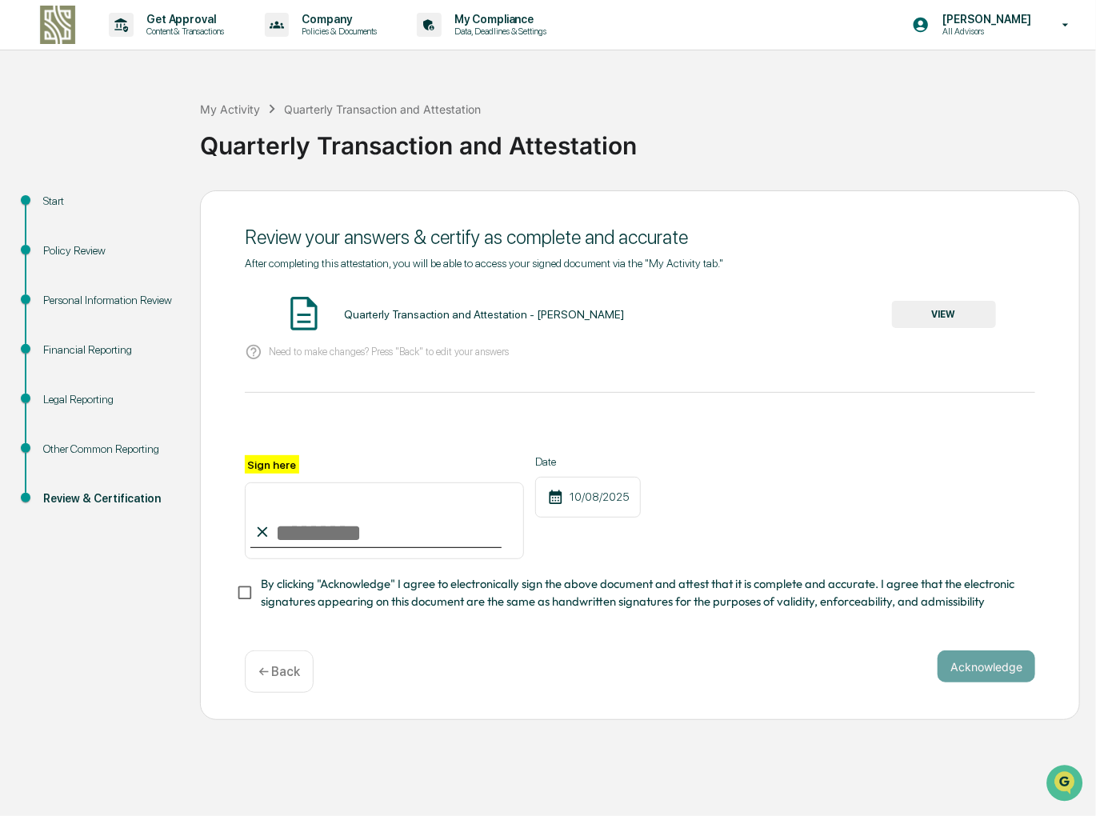
click at [351, 537] on input "Sign here" at bounding box center [384, 521] width 279 height 77
type input "**********"
click at [980, 673] on button "Acknowledge" at bounding box center [987, 667] width 98 height 32
